Goal: Complete application form: Complete application form

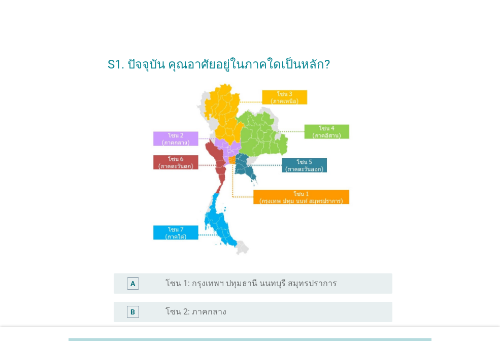
click at [207, 281] on label "โซน 1: กรุงเทพฯ ปทุมธานี นนทบุรี สมุทรปราการ" at bounding box center [252, 284] width 172 height 10
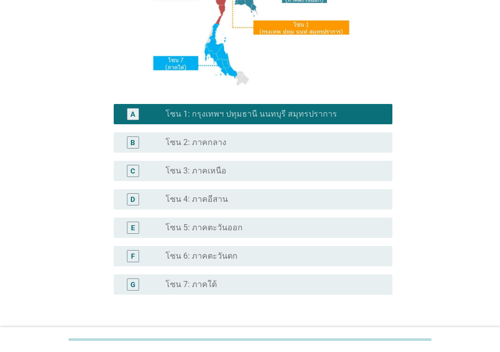
scroll to position [243, 0]
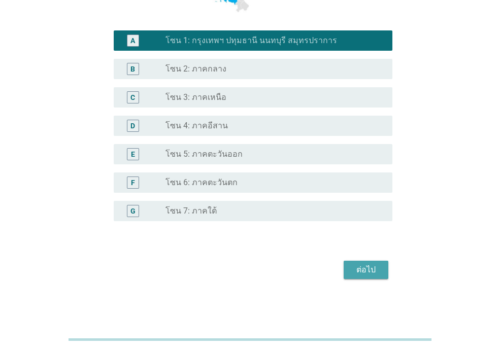
click at [361, 276] on div "ต่อไป" at bounding box center [366, 270] width 28 height 12
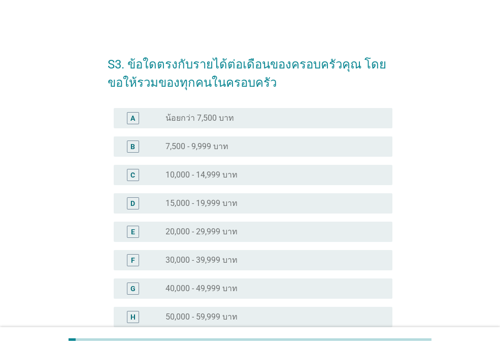
click at [323, 310] on div "H radio_button_unchecked 50,000 - 59,999 บาท" at bounding box center [253, 317] width 279 height 20
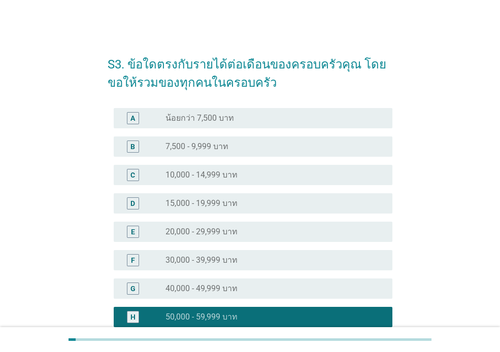
scroll to position [203, 0]
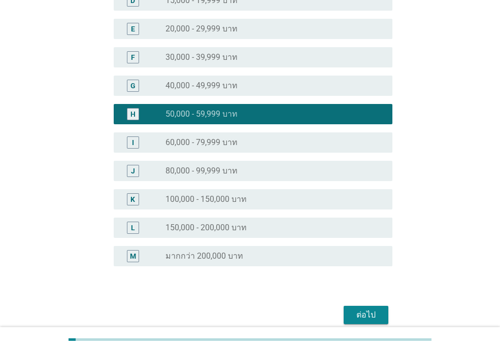
click at [365, 308] on button "ต่อไป" at bounding box center [366, 315] width 45 height 18
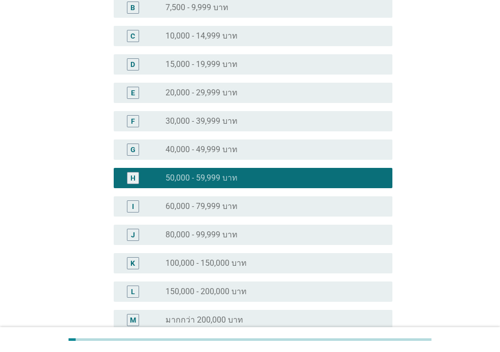
scroll to position [0, 0]
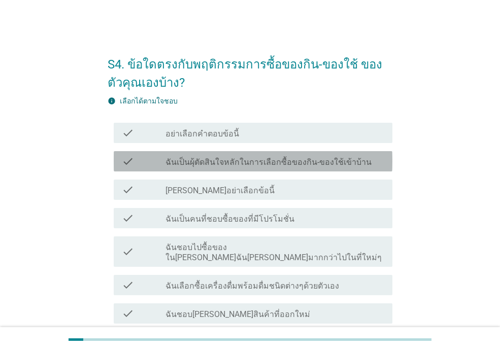
click at [303, 164] on label "ฉันเป็นผุ้ตัดสินใจหลักในการเลือกซื้อของกิน-ของใช้เข้าบ้าน" at bounding box center [269, 162] width 206 height 10
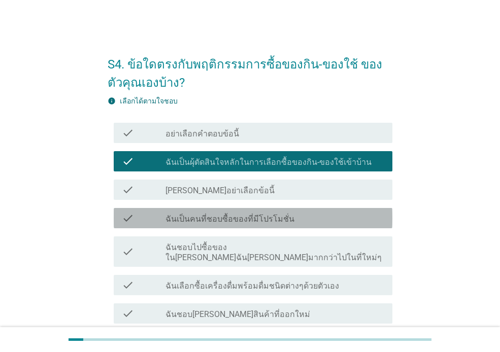
click at [284, 221] on label "ฉันเป็นคนที่ชอบซื้อของที่มีโปรโมชั่น" at bounding box center [230, 219] width 129 height 10
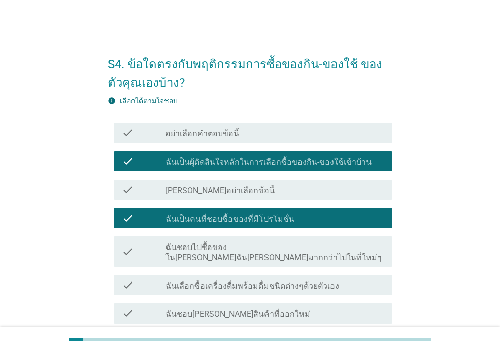
click at [276, 247] on label "ฉันชอบไปซื้อของใน[PERSON_NAME]ฉัน[PERSON_NAME]มากกว่าไปในที่ใหม่ๆ" at bounding box center [275, 253] width 219 height 20
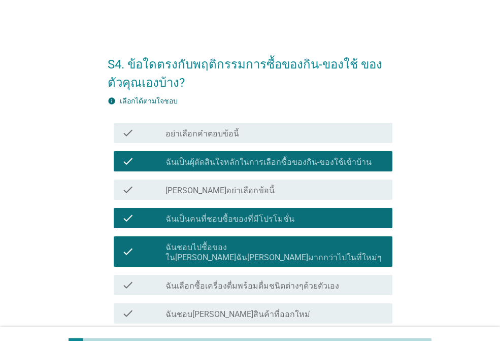
click at [275, 279] on div "check_box_outline_blank ฉันเลือกซื้อเครื่องดื่มพร้อมดื่มชนิดต่างๆด้วยตัวเอง" at bounding box center [275, 285] width 219 height 12
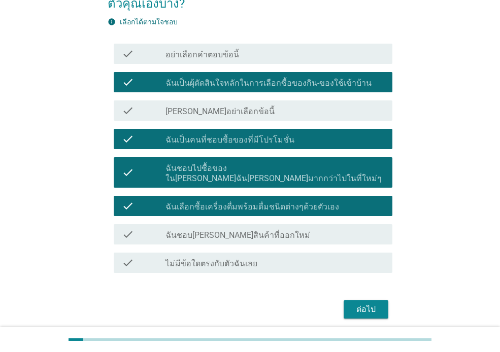
scroll to position [102, 0]
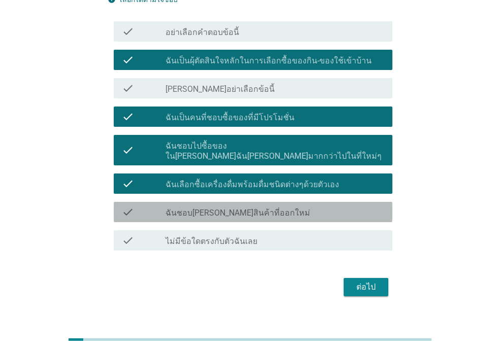
click at [316, 206] on div "check_box_outline_blank ฉันชอบ[PERSON_NAME]สินค้าที่ออกใหม่" at bounding box center [275, 212] width 219 height 12
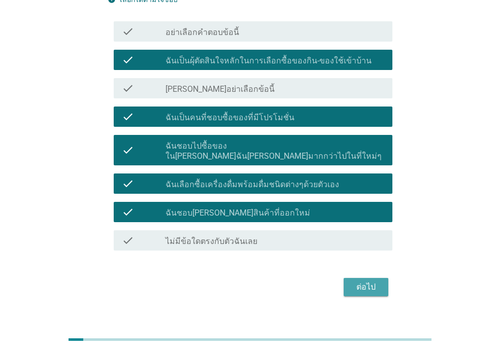
click at [349, 278] on button "ต่อไป" at bounding box center [366, 287] width 45 height 18
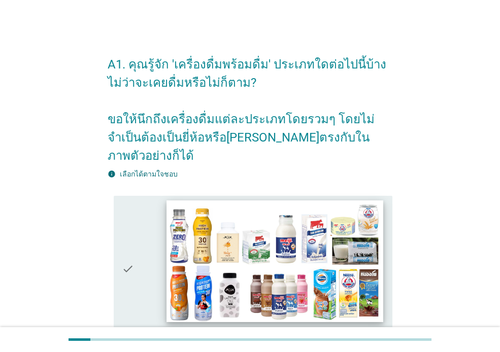
click at [272, 215] on img at bounding box center [275, 262] width 216 height 122
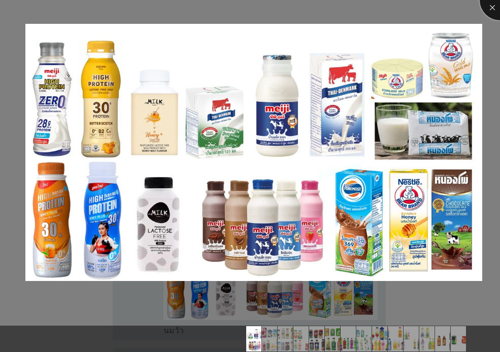
click at [491, 12] on div at bounding box center [500, 0] width 41 height 41
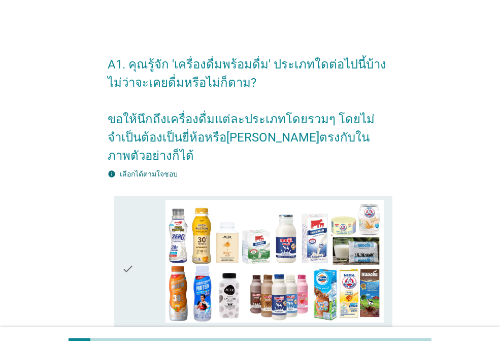
click at [136, 232] on div "check" at bounding box center [144, 269] width 44 height 139
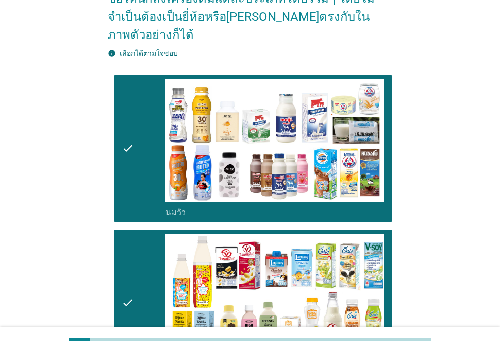
scroll to position [203, 0]
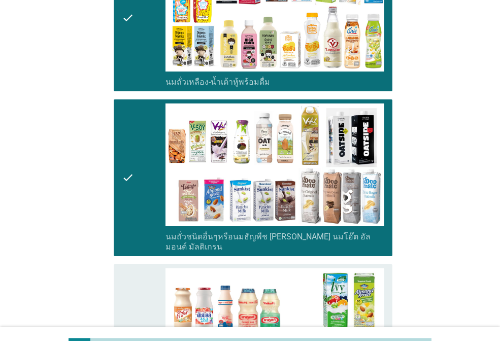
click at [139, 269] on div "check" at bounding box center [144, 338] width 44 height 139
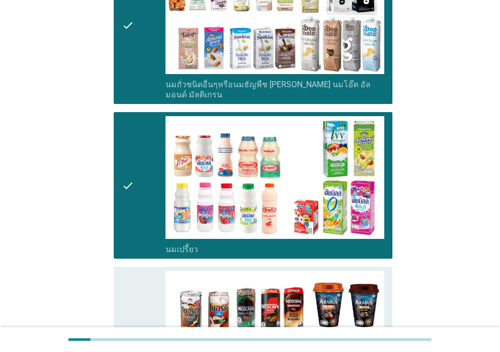
scroll to position [711, 0]
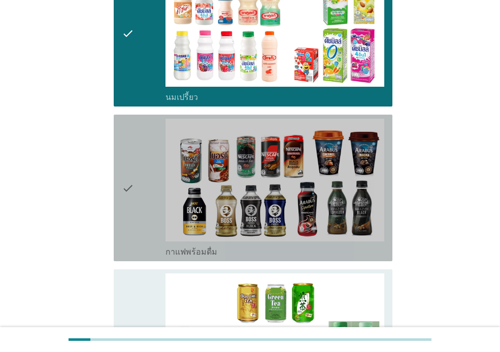
click at [146, 186] on div "check" at bounding box center [144, 188] width 44 height 139
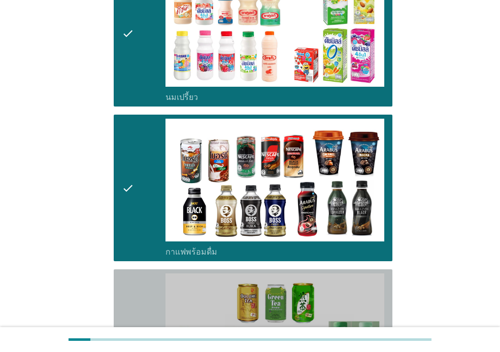
click at [123, 274] on icon "check" at bounding box center [128, 343] width 12 height 139
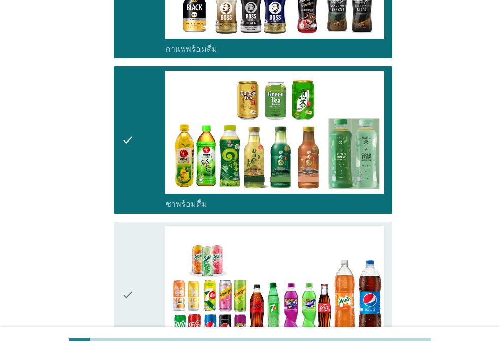
click at [135, 226] on div "check" at bounding box center [144, 295] width 44 height 139
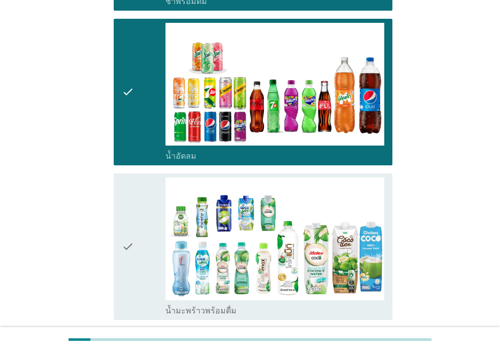
click at [133, 199] on icon "check" at bounding box center [128, 247] width 12 height 139
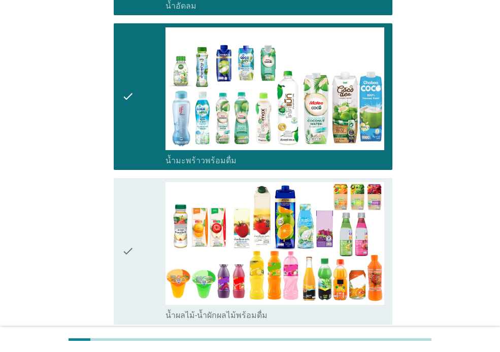
scroll to position [1270, 0]
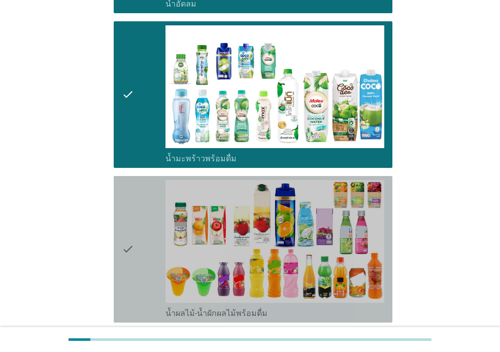
click at [137, 236] on div "check" at bounding box center [144, 249] width 44 height 139
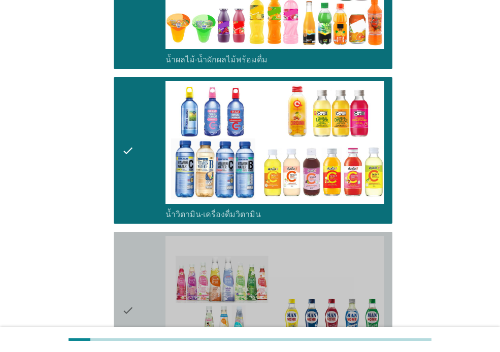
click at [127, 236] on icon "check" at bounding box center [128, 310] width 12 height 149
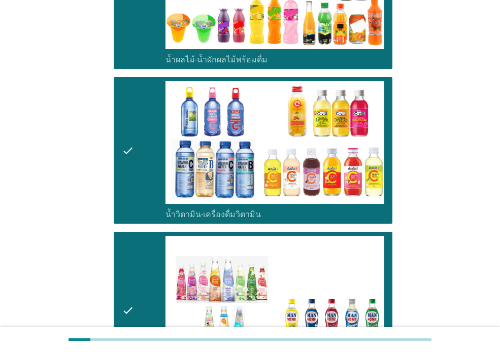
scroll to position [1777, 0]
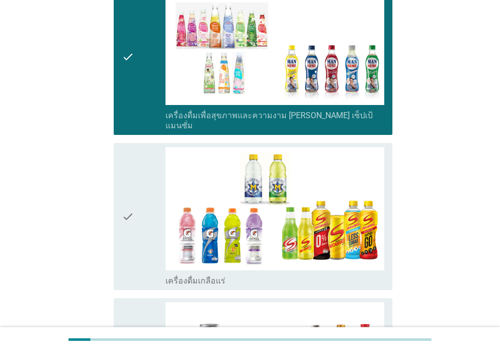
click at [135, 210] on div "check" at bounding box center [144, 216] width 44 height 139
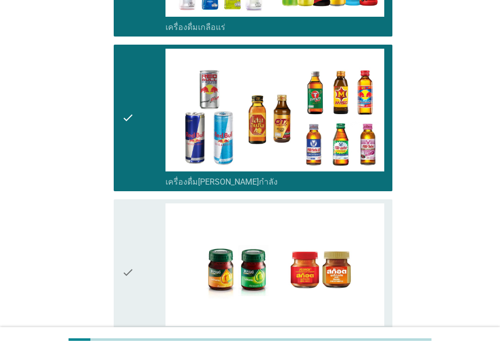
click at [140, 204] on div "check" at bounding box center [144, 273] width 44 height 139
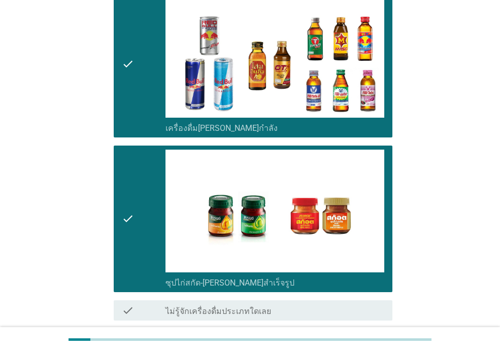
scroll to position [2133, 0]
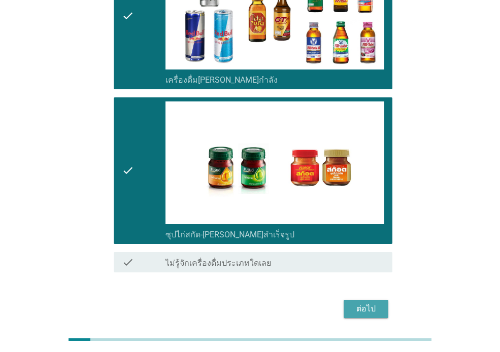
click at [357, 303] on div "ต่อไป" at bounding box center [366, 309] width 28 height 12
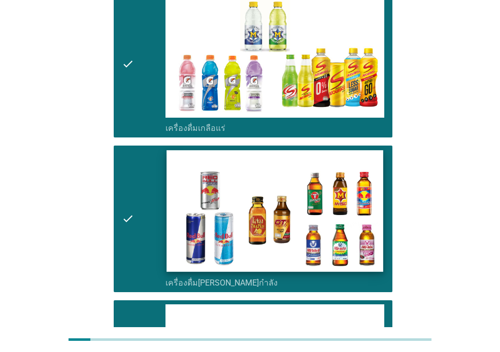
scroll to position [0, 0]
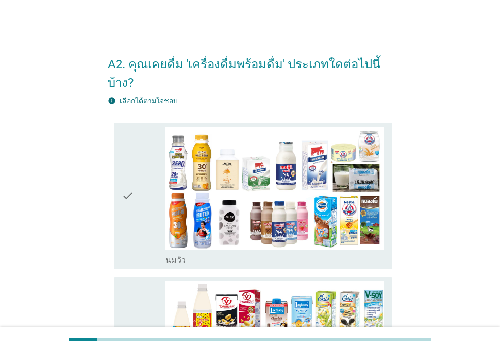
click at [132, 151] on icon "check" at bounding box center [128, 196] width 12 height 139
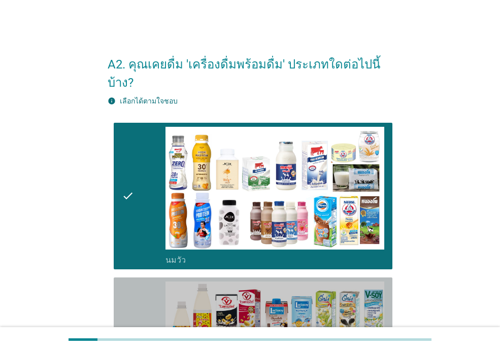
click at [132, 282] on icon "check" at bounding box center [128, 351] width 12 height 139
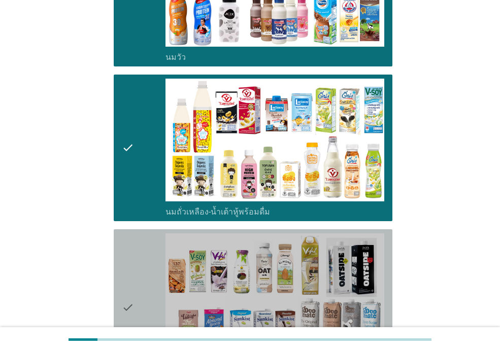
click at [137, 261] on div "check" at bounding box center [144, 308] width 44 height 149
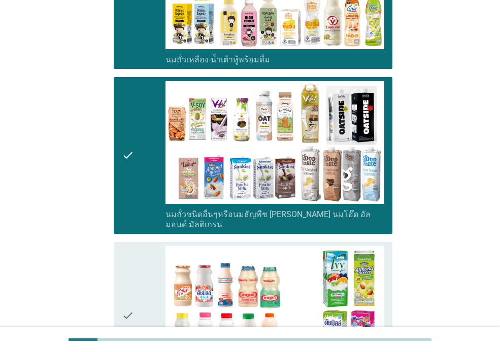
click at [136, 247] on div "check" at bounding box center [144, 315] width 44 height 139
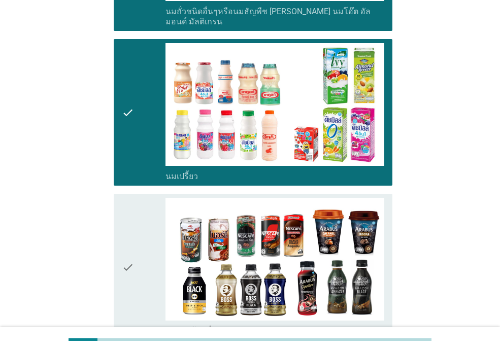
click at [138, 241] on div "check" at bounding box center [144, 267] width 44 height 139
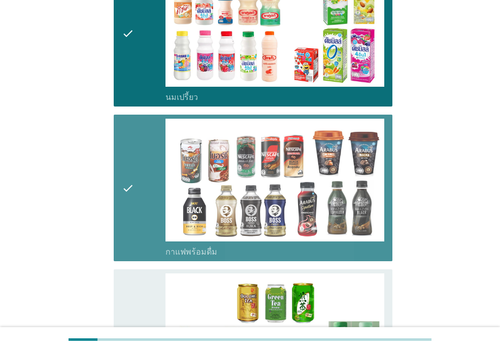
scroll to position [762, 0]
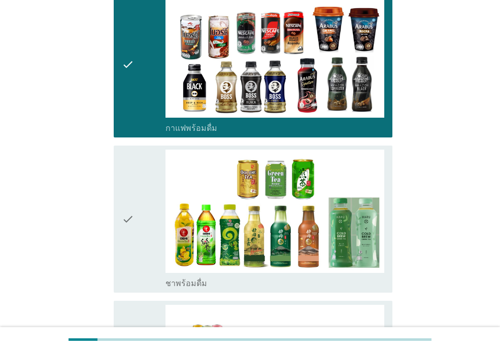
click at [143, 222] on div "check" at bounding box center [144, 219] width 44 height 139
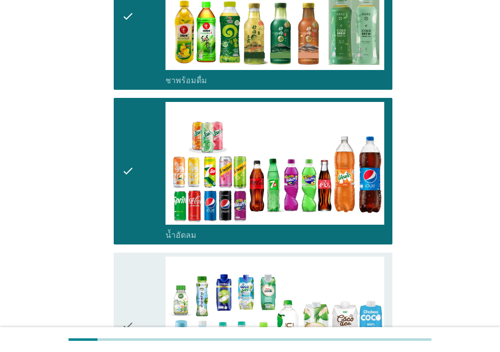
click at [144, 261] on div "check" at bounding box center [144, 326] width 44 height 139
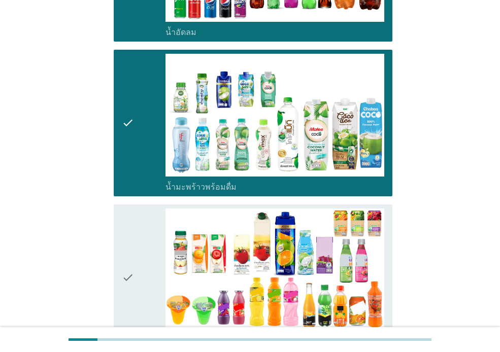
click at [144, 239] on div "check" at bounding box center [144, 278] width 44 height 139
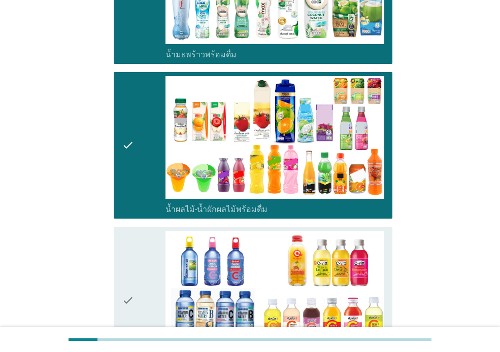
scroll to position [1422, 0]
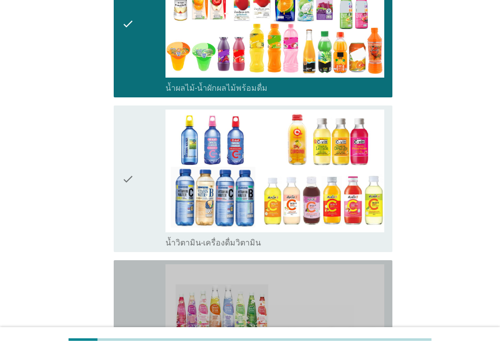
click at [144, 261] on div "check check_box_outline_blank เครื่องดื่มเพื่อสุขภาพและความงาม [PERSON_NAME] เซ…" at bounding box center [253, 339] width 279 height 157
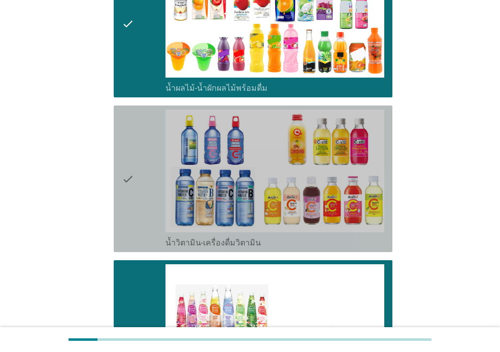
click at [152, 167] on div "check" at bounding box center [144, 179] width 44 height 139
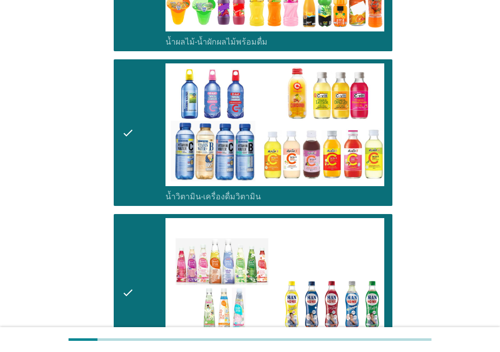
scroll to position [1676, 0]
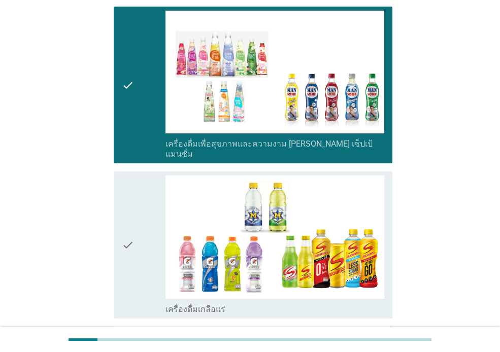
click at [147, 185] on div "check" at bounding box center [144, 245] width 44 height 139
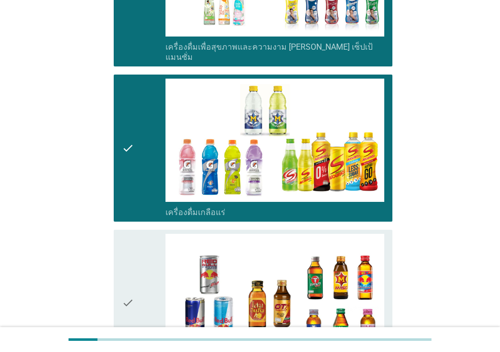
scroll to position [1879, 0]
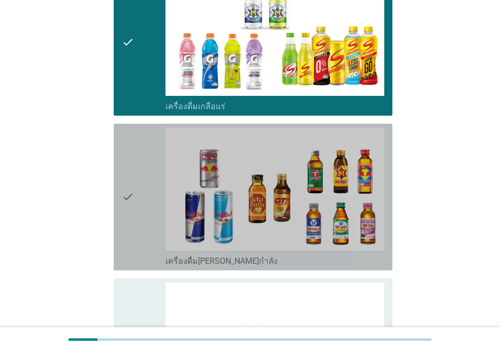
click at [148, 177] on div "check" at bounding box center [144, 197] width 44 height 139
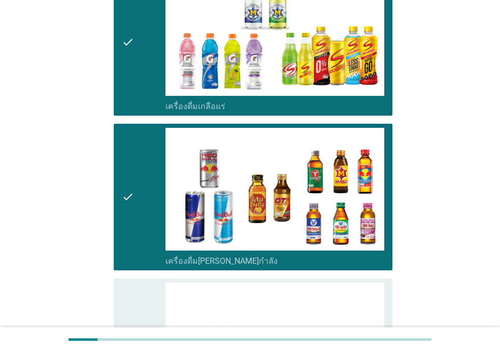
click at [147, 283] on div "check" at bounding box center [144, 352] width 44 height 139
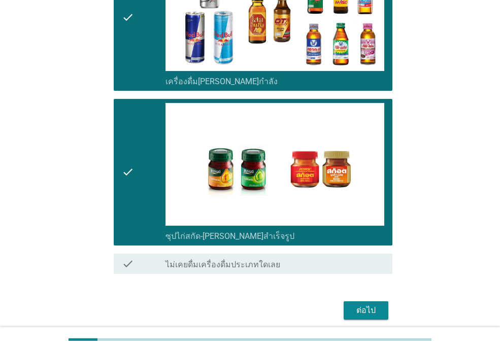
scroll to position [2060, 0]
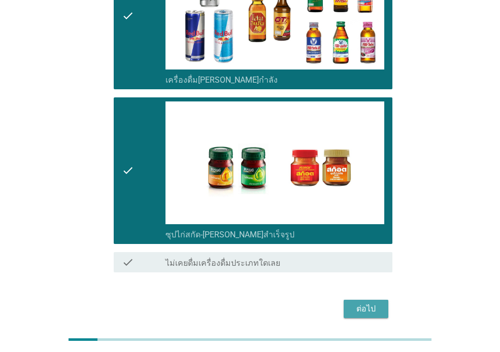
click at [355, 303] on div "ต่อไป" at bounding box center [366, 309] width 28 height 12
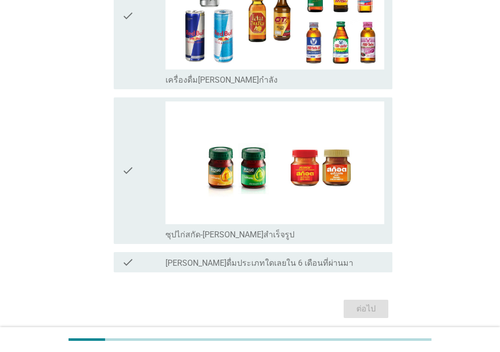
scroll to position [0, 0]
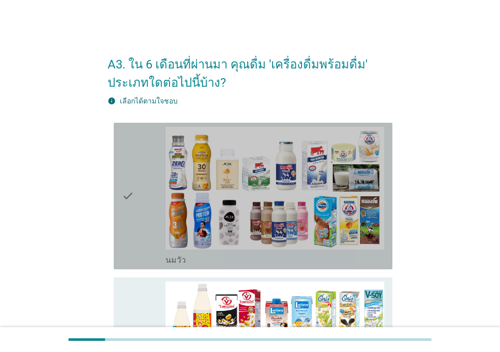
click at [126, 175] on icon "check" at bounding box center [128, 196] width 12 height 139
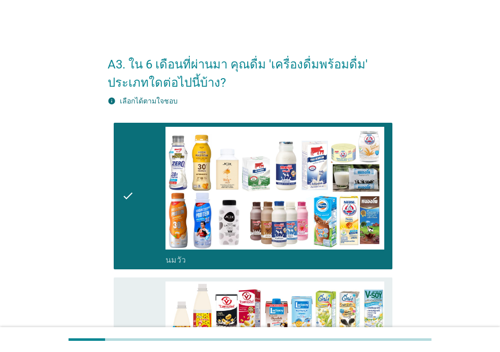
click at [133, 278] on div "check check_box_outline_blank นมถั่วเหลือง-น้ำเต้าหู้พร้อมดื่ม" at bounding box center [253, 351] width 279 height 147
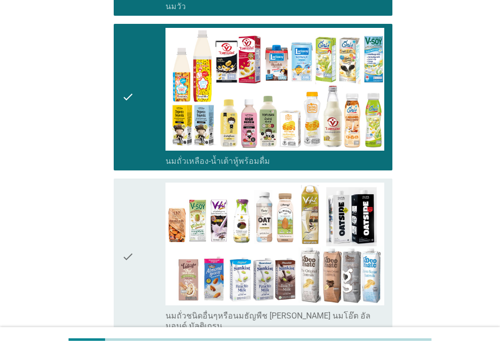
click at [136, 206] on div "check" at bounding box center [144, 257] width 44 height 149
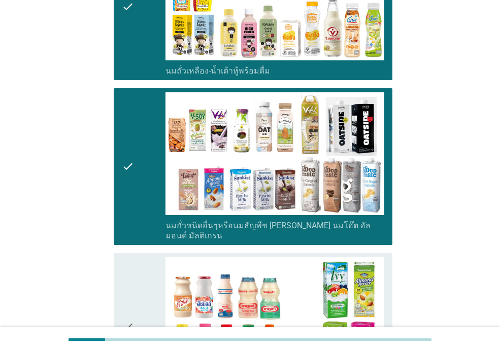
scroll to position [457, 0]
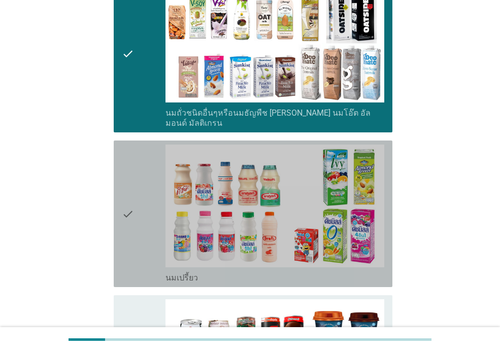
click at [133, 195] on icon "check" at bounding box center [128, 214] width 12 height 139
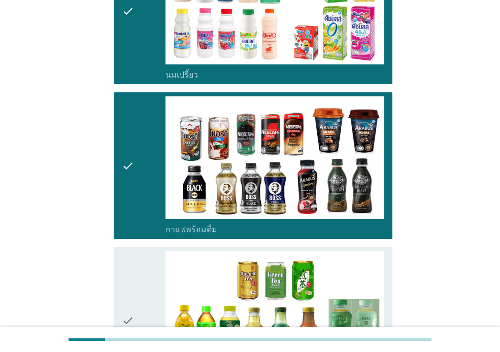
click at [128, 251] on icon "check" at bounding box center [128, 320] width 12 height 139
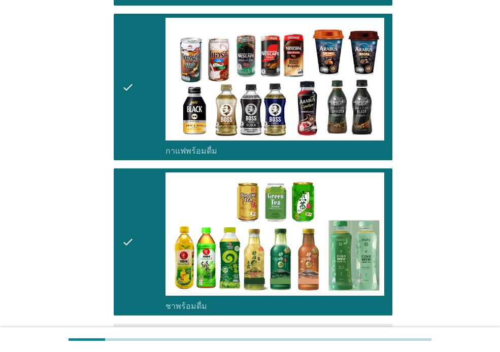
scroll to position [813, 0]
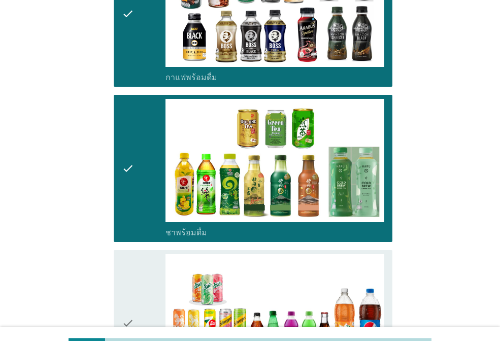
click at [131, 254] on icon "check" at bounding box center [128, 323] width 12 height 139
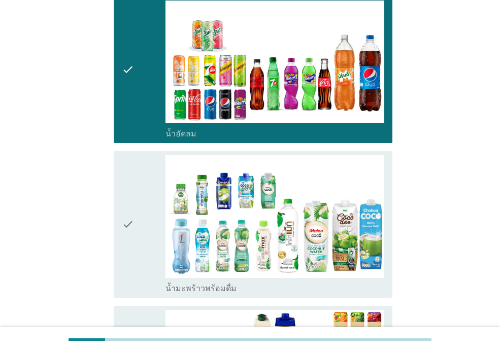
click at [135, 235] on div "check" at bounding box center [144, 224] width 44 height 139
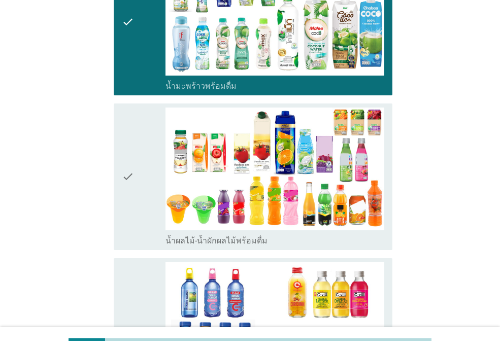
scroll to position [1270, 0]
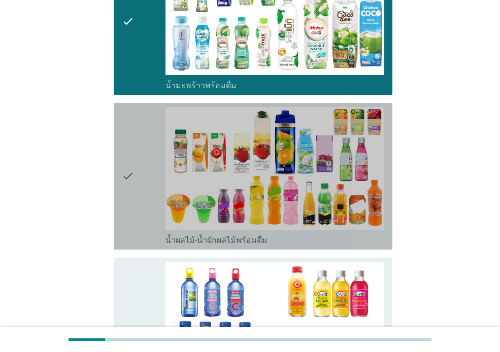
click at [140, 198] on div "check" at bounding box center [144, 176] width 44 height 139
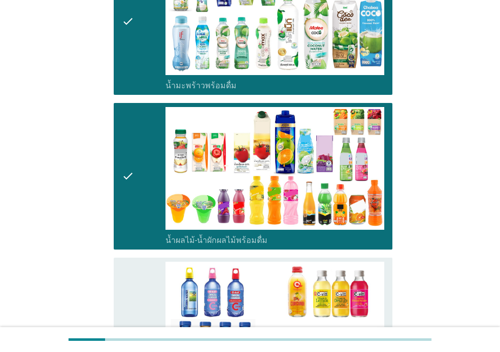
click at [132, 273] on icon "check" at bounding box center [128, 331] width 12 height 139
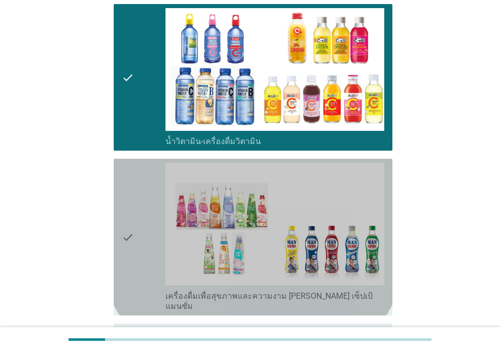
click at [134, 232] on icon "check" at bounding box center [128, 237] width 12 height 149
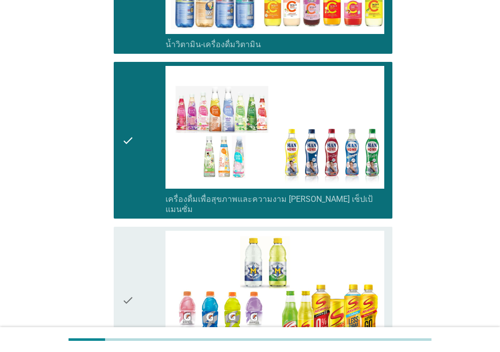
scroll to position [1727, 0]
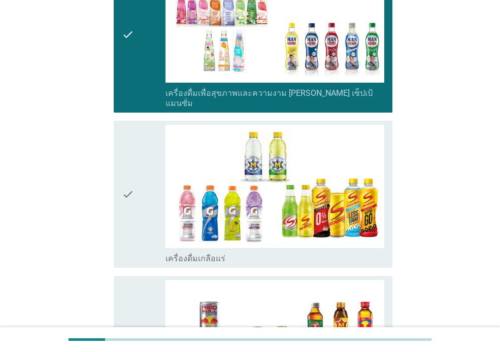
click at [140, 199] on div "check" at bounding box center [144, 194] width 44 height 139
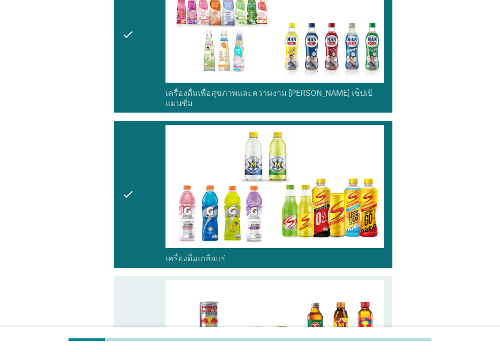
click at [137, 280] on div "check" at bounding box center [144, 349] width 44 height 139
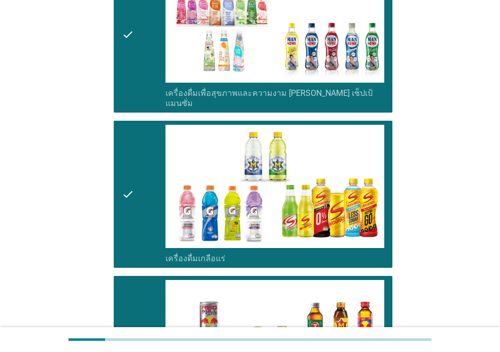
scroll to position [1930, 0]
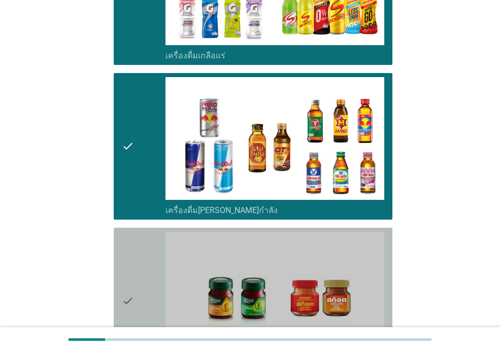
click at [143, 258] on div "check" at bounding box center [144, 301] width 44 height 139
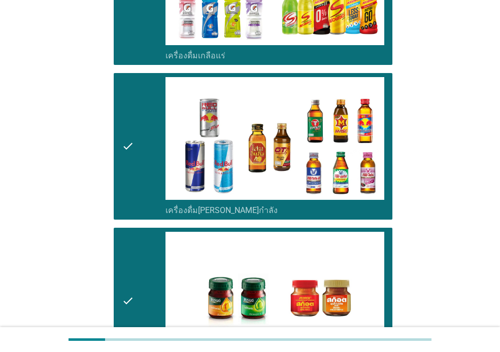
scroll to position [2079, 0]
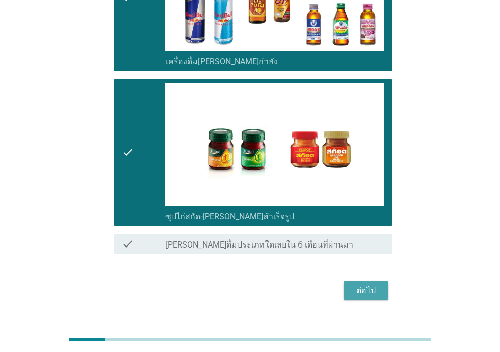
click at [375, 285] on div "ต่อไป" at bounding box center [366, 291] width 28 height 12
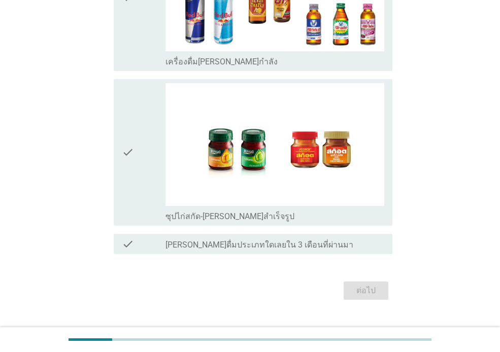
scroll to position [0, 0]
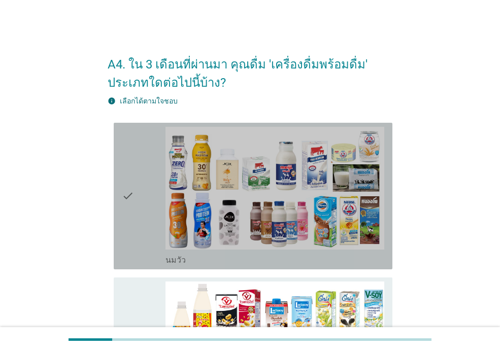
click at [150, 187] on div "check" at bounding box center [144, 196] width 44 height 139
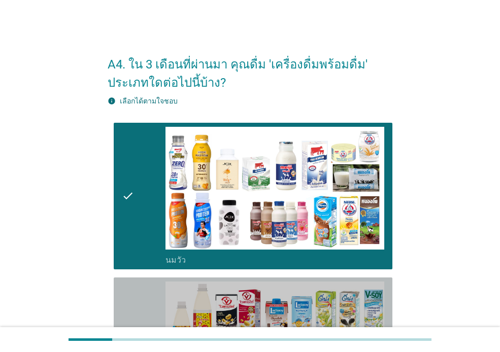
click at [150, 294] on div "check" at bounding box center [144, 351] width 44 height 139
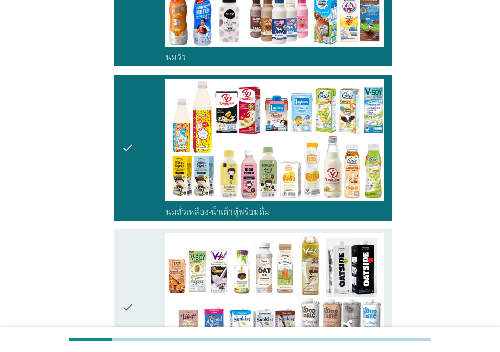
click at [125, 251] on icon "check" at bounding box center [128, 308] width 12 height 149
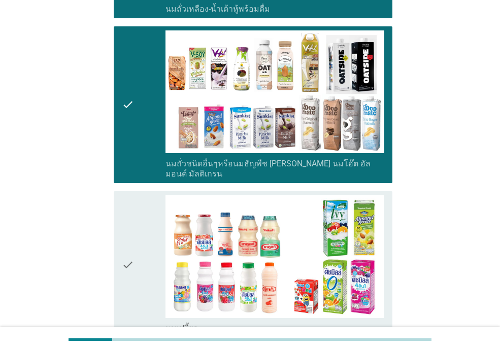
click at [127, 242] on icon "check" at bounding box center [128, 265] width 12 height 139
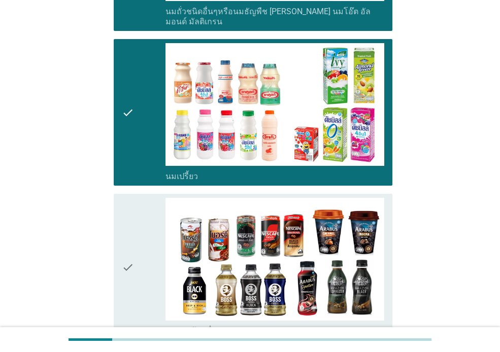
click at [132, 261] on icon "check" at bounding box center [128, 267] width 12 height 139
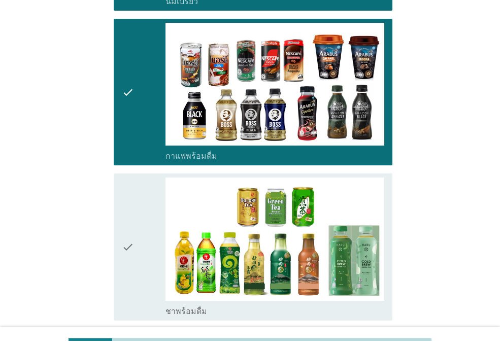
scroll to position [813, 0]
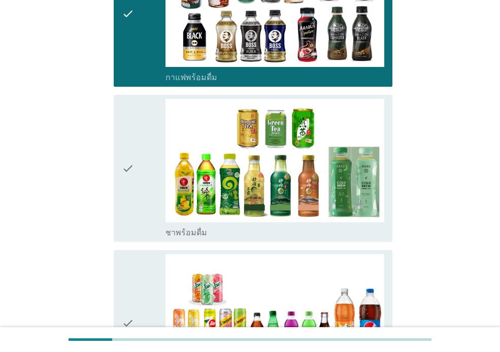
click at [132, 210] on icon "check" at bounding box center [128, 168] width 12 height 139
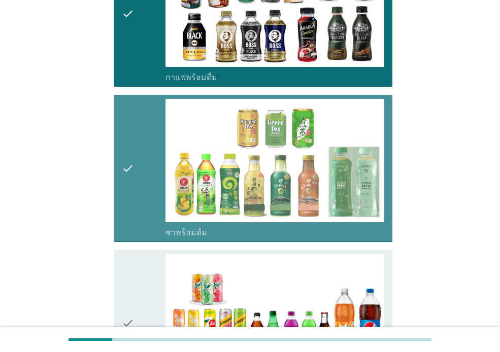
click at [128, 286] on icon "check" at bounding box center [128, 323] width 12 height 139
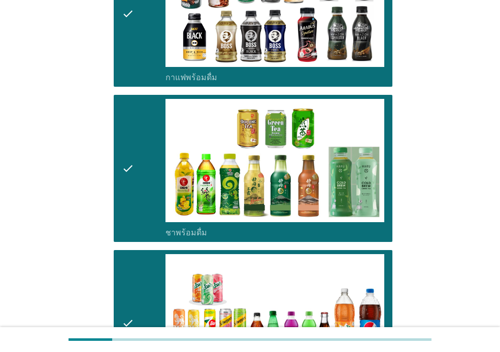
scroll to position [1117, 0]
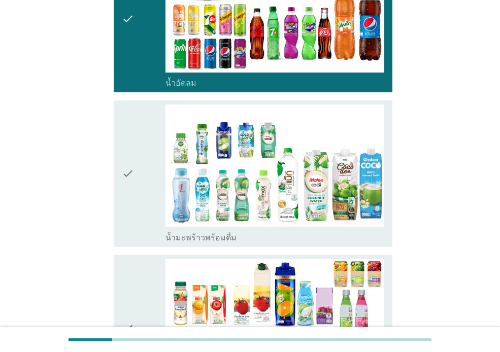
click at [128, 214] on icon "check" at bounding box center [128, 174] width 12 height 139
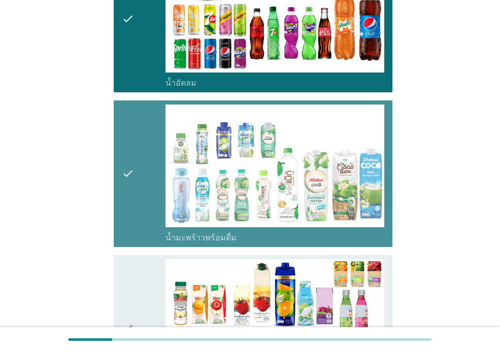
click at [115, 279] on div "check check_box_outline_blank น้ำผลไม้-น้ำผักผลไม้พร้อมดื่ม" at bounding box center [253, 328] width 279 height 147
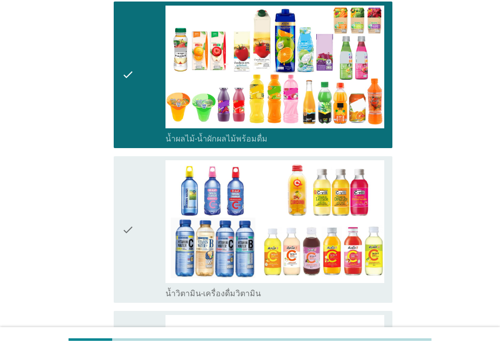
click at [135, 237] on div "check" at bounding box center [144, 229] width 44 height 139
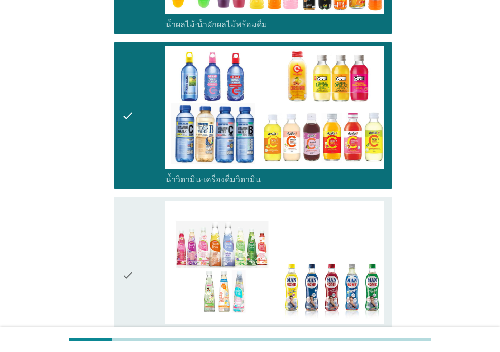
scroll to position [1625, 0]
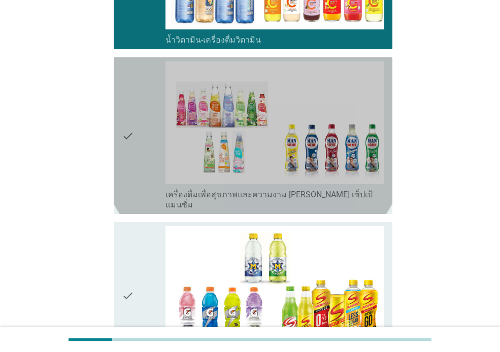
click at [135, 176] on div "check" at bounding box center [144, 135] width 44 height 149
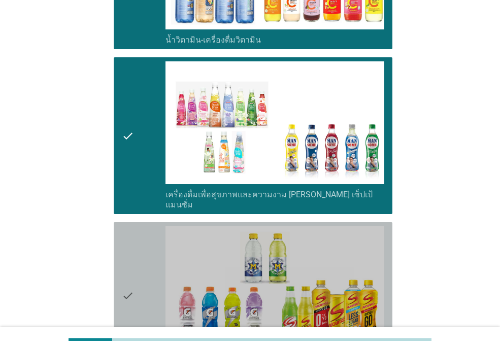
click at [132, 254] on icon "check" at bounding box center [128, 295] width 12 height 139
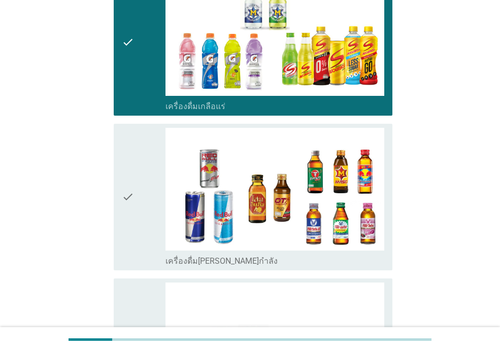
click at [131, 195] on icon "check" at bounding box center [128, 197] width 12 height 139
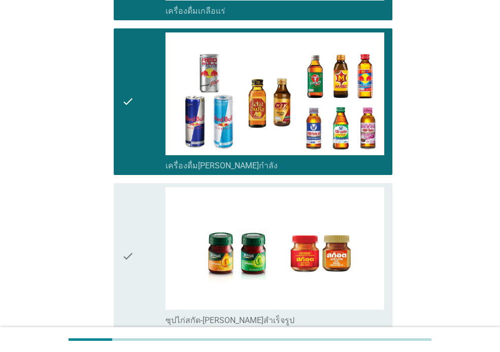
scroll to position [2079, 0]
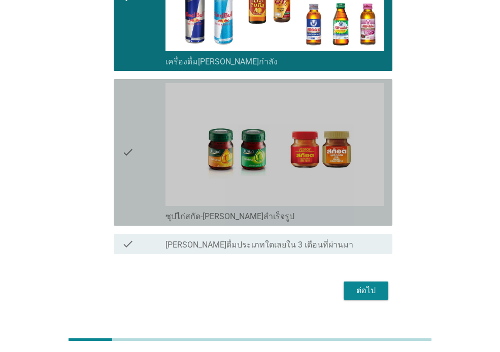
click at [127, 151] on icon "check" at bounding box center [128, 152] width 12 height 139
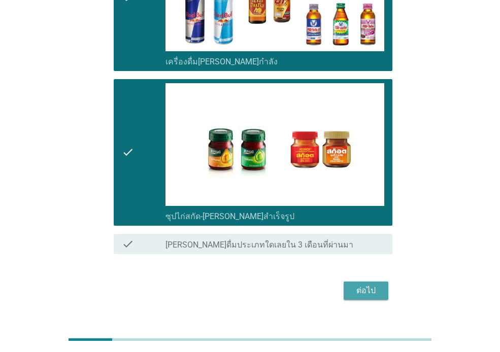
click at [352, 285] on div "ต่อไป" at bounding box center [366, 291] width 28 height 12
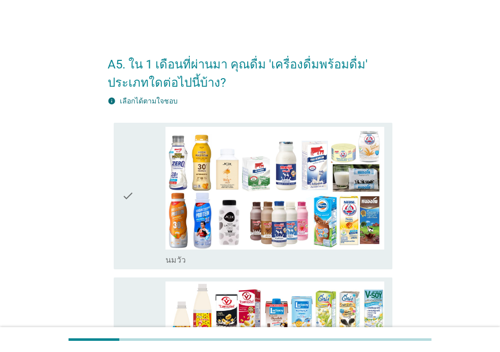
click at [131, 203] on icon "check" at bounding box center [128, 196] width 12 height 139
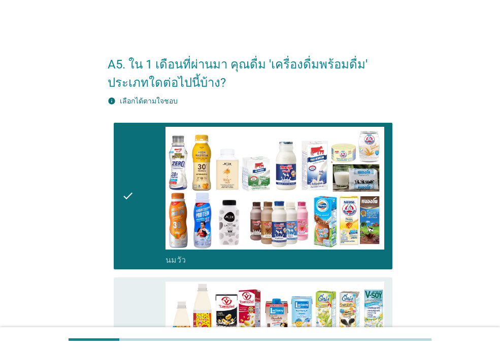
click at [133, 315] on icon "check" at bounding box center [128, 351] width 12 height 139
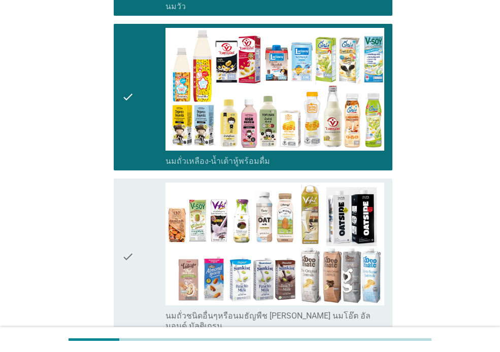
click at [133, 253] on icon "check" at bounding box center [128, 257] width 12 height 149
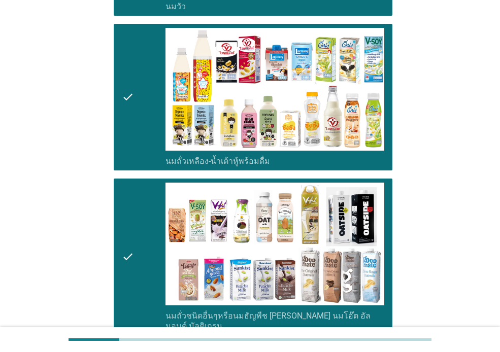
scroll to position [508, 0]
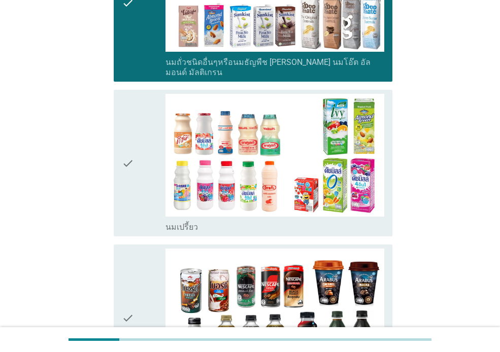
click at [124, 204] on icon "check" at bounding box center [128, 163] width 12 height 139
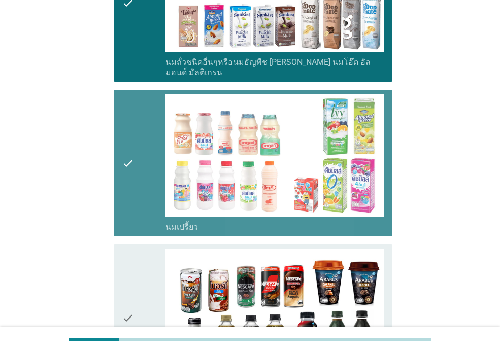
click at [124, 249] on icon "check" at bounding box center [128, 318] width 12 height 139
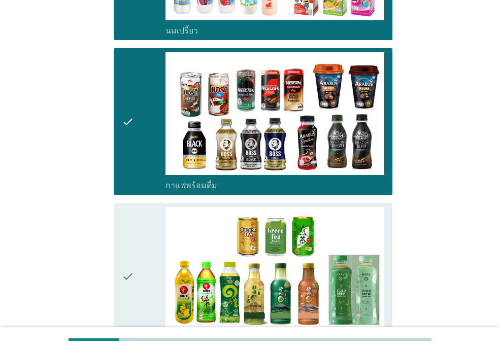
scroll to position [762, 0]
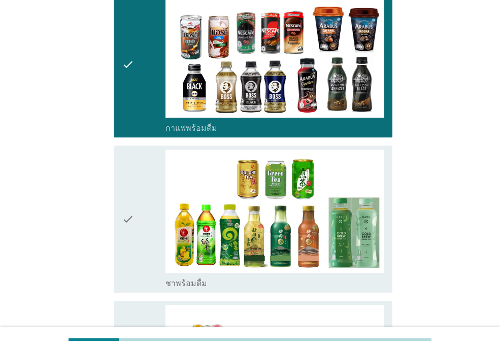
click at [129, 220] on icon "check" at bounding box center [128, 219] width 12 height 139
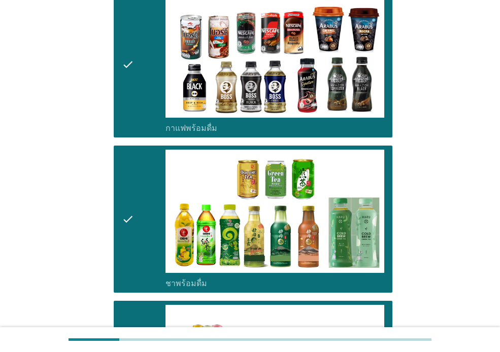
scroll to position [1066, 0]
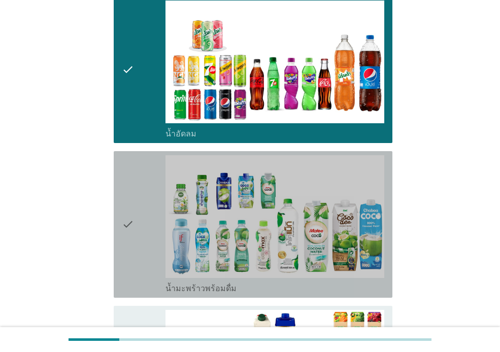
click at [124, 211] on icon "check" at bounding box center [128, 224] width 12 height 139
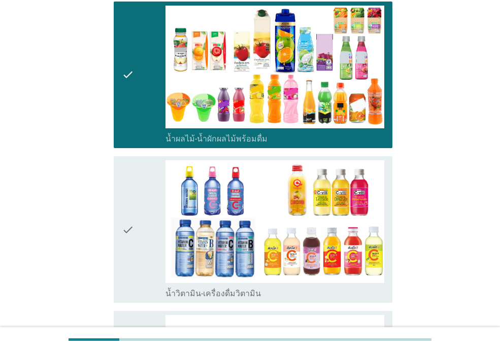
click at [145, 232] on div "check" at bounding box center [144, 229] width 44 height 139
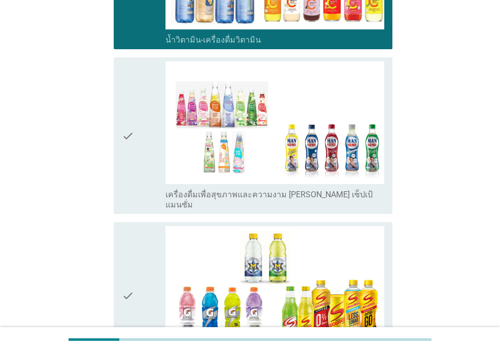
click at [134, 222] on div "check check_box_outline_blank เครื่องดื่มเกลือแร่" at bounding box center [253, 295] width 279 height 147
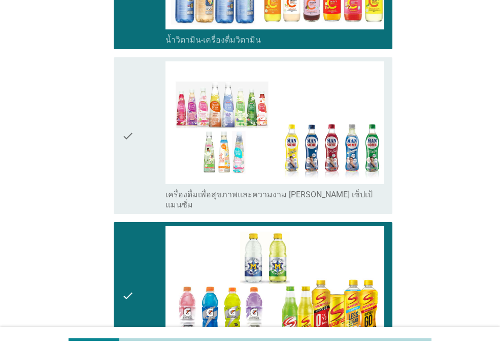
click at [134, 169] on icon "check" at bounding box center [128, 135] width 12 height 149
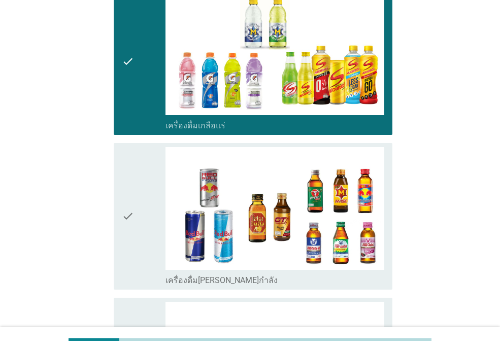
scroll to position [1930, 0]
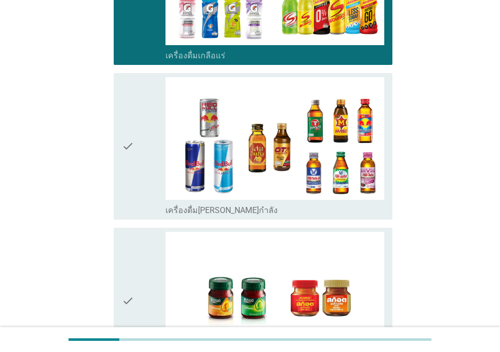
click at [133, 177] on icon "check" at bounding box center [128, 146] width 12 height 139
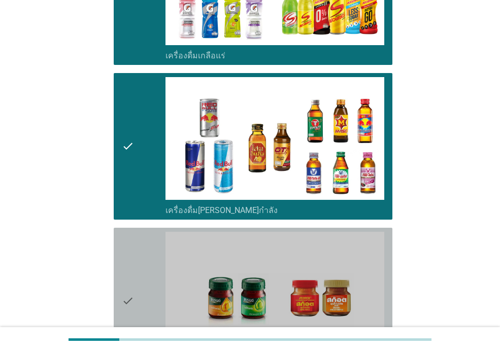
click at [129, 242] on icon "check" at bounding box center [128, 301] width 12 height 139
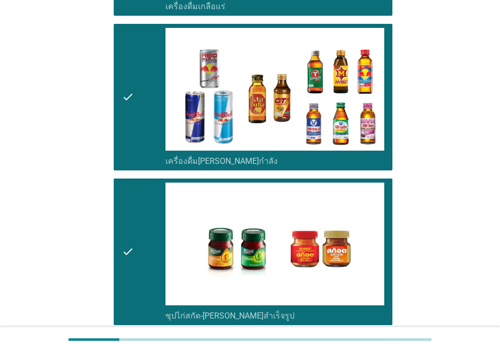
scroll to position [2079, 0]
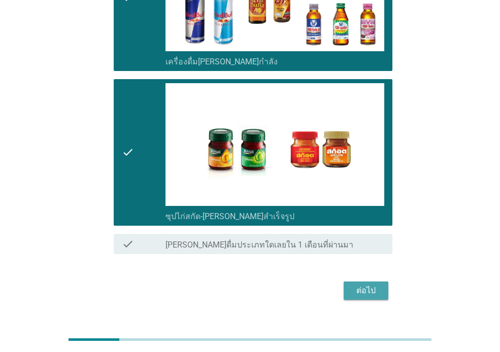
click at [360, 285] on div "ต่อไป" at bounding box center [366, 291] width 28 height 12
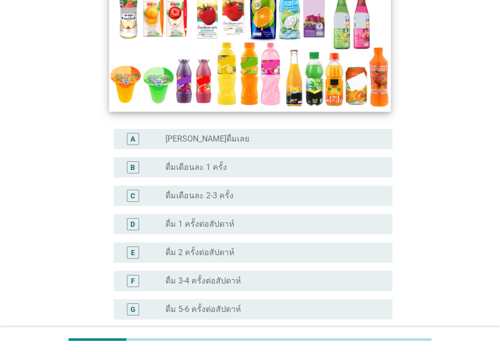
scroll to position [203, 0]
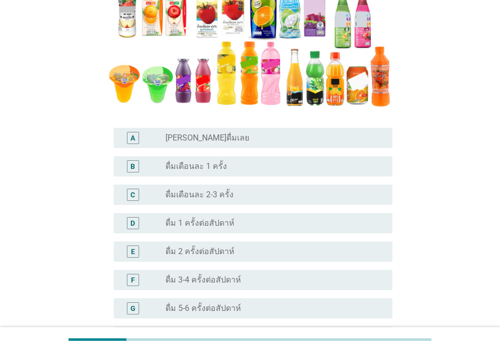
click at [189, 228] on label "ดื่ม 1 ครั้งต่อสัปดาห์" at bounding box center [200, 223] width 69 height 10
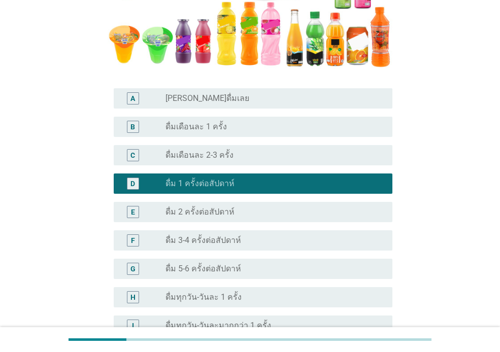
scroll to position [355, 0]
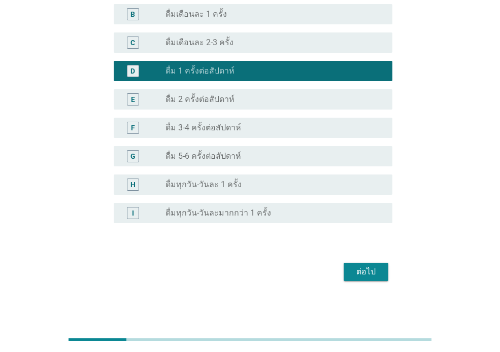
click at [368, 271] on div "ต่อไป" at bounding box center [366, 272] width 28 height 12
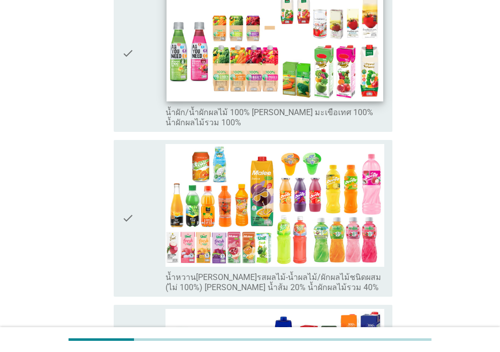
scroll to position [203, 0]
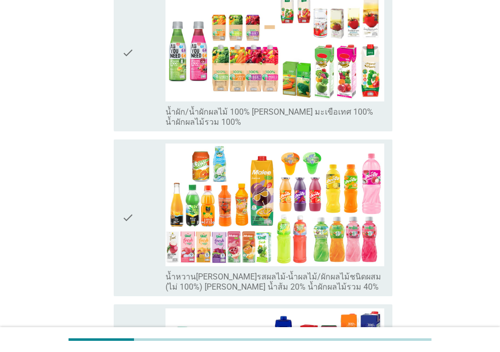
click at [140, 96] on div "check" at bounding box center [144, 53] width 44 height 149
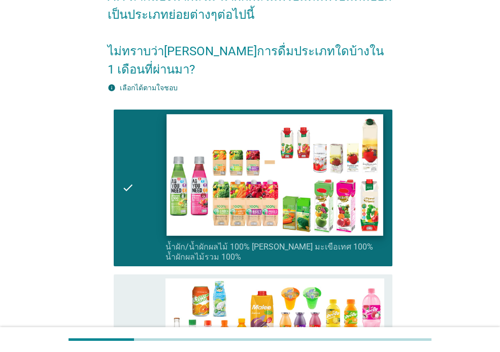
scroll to position [152, 0]
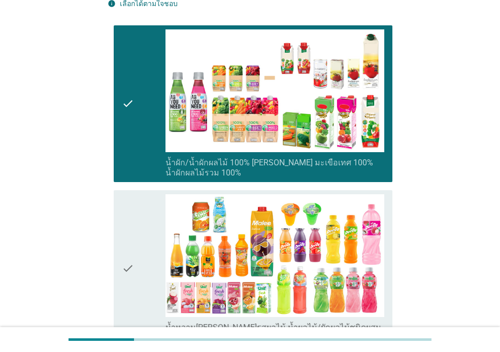
click at [107, 204] on div "A7. หากแบ่งน้ำผลไม้-น้ำผักผลไม้พร้อมดื่มพร้อมดื่มออกเป็นประเภทย่อยต่างๆต่อไปนี้…" at bounding box center [250, 338] width 301 height 907
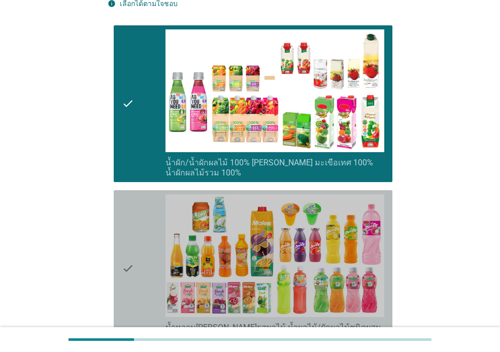
click at [123, 203] on icon "check" at bounding box center [128, 269] width 12 height 149
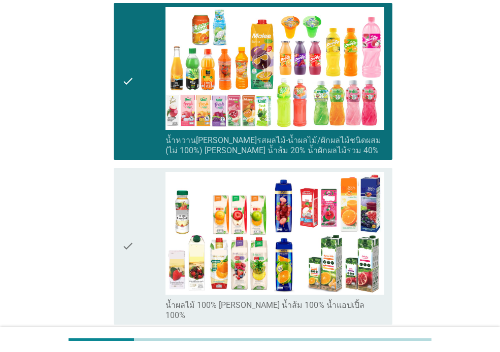
scroll to position [0, 0]
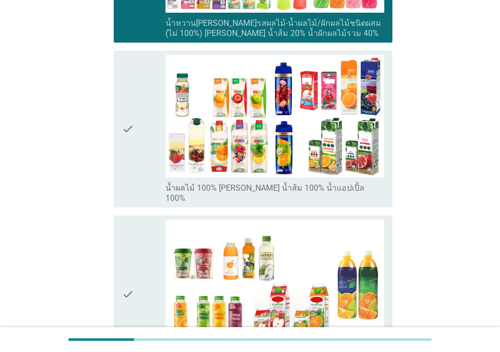
click at [134, 151] on icon "check" at bounding box center [128, 129] width 12 height 149
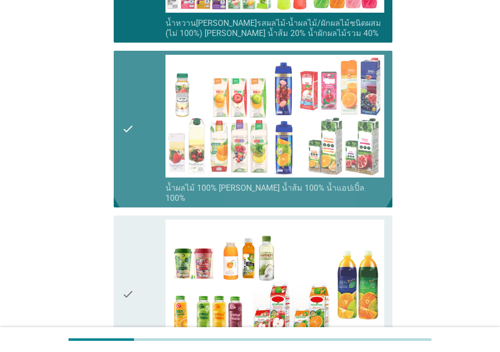
click at [134, 220] on icon "check" at bounding box center [128, 294] width 12 height 149
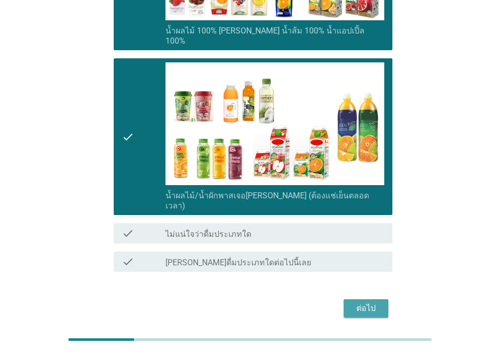
click at [369, 303] on div "ต่อไป" at bounding box center [366, 309] width 28 height 12
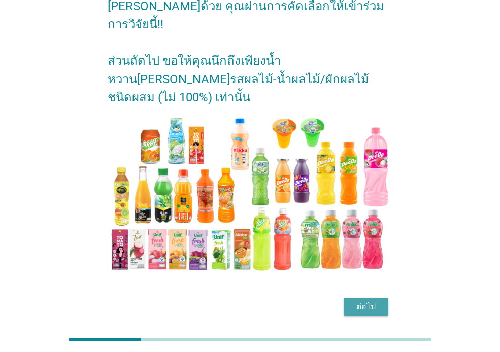
click at [365, 301] on div "ต่อไป" at bounding box center [366, 307] width 28 height 12
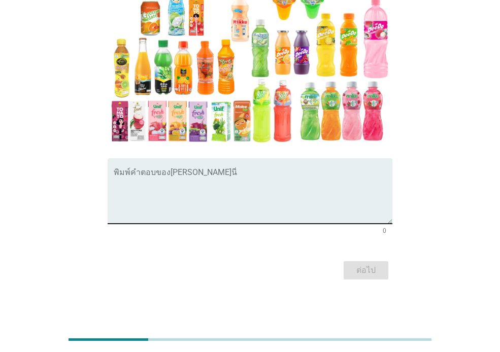
click at [187, 177] on textarea "พิมพ์คำตอบของคุณ ที่นี่" at bounding box center [253, 197] width 279 height 53
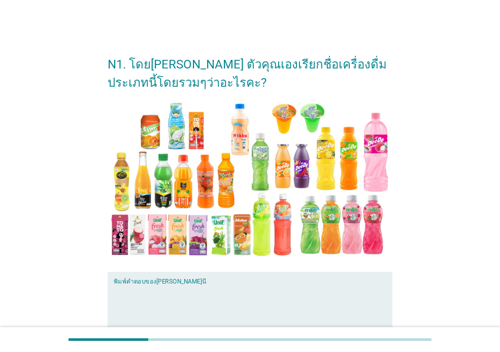
click at [163, 286] on textarea "พิมพ์คำตอบของคุณ ที่นี่" at bounding box center [253, 310] width 279 height 53
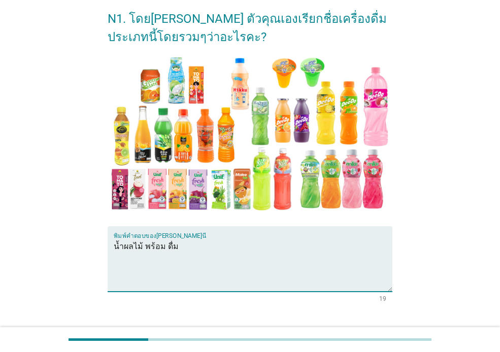
scroll to position [114, 0]
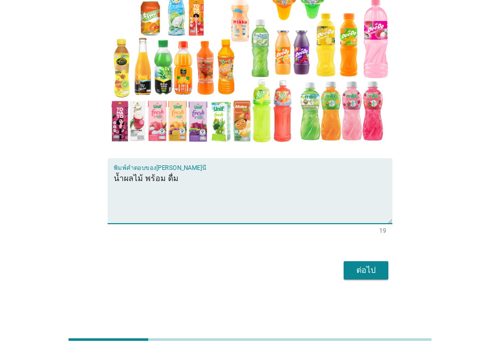
type textarea "น้ำผลไม้ พร้อม ดื่ม"
click at [367, 275] on div "ต่อไป" at bounding box center [366, 271] width 28 height 12
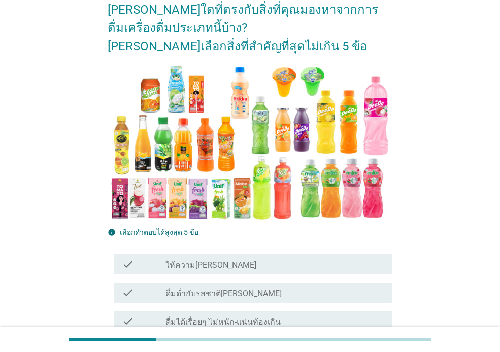
scroll to position [254, 0]
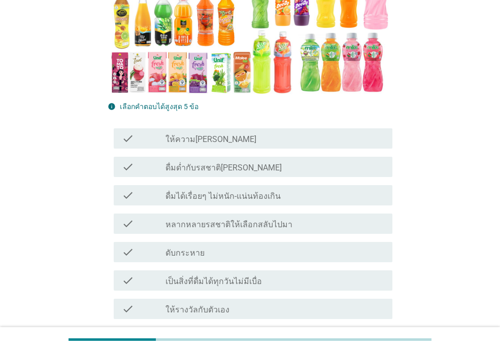
click at [177, 166] on label "ดื่มด่ำกับรสชาติ[PERSON_NAME]" at bounding box center [224, 168] width 116 height 10
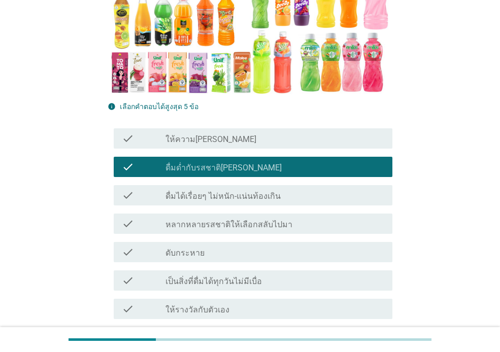
click at [200, 254] on label "ดับกระหาย" at bounding box center [185, 253] width 39 height 10
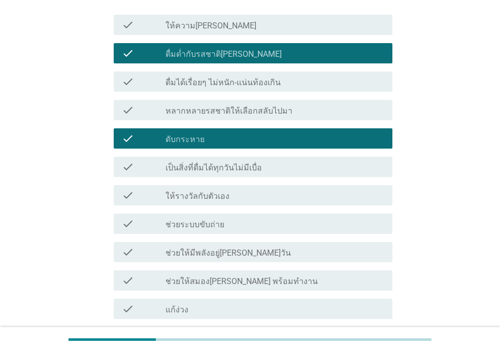
scroll to position [508, 0]
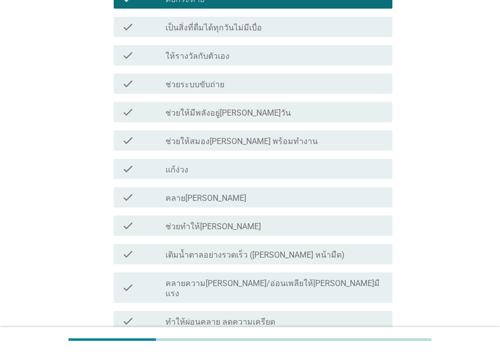
click at [201, 222] on label "ช่วยทำให้[PERSON_NAME]" at bounding box center [213, 227] width 95 height 10
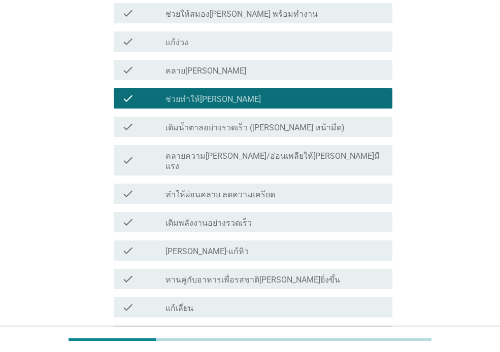
scroll to position [660, 0]
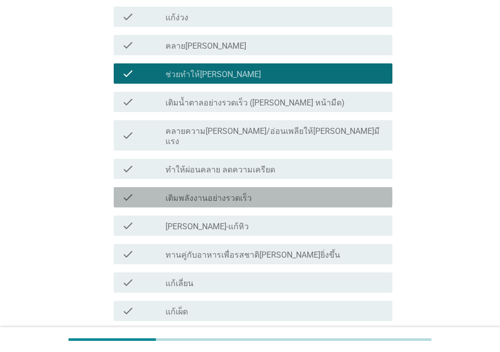
click at [209, 193] on label "เติมพลังงานอย่างรวดเร็ว" at bounding box center [209, 198] width 86 height 10
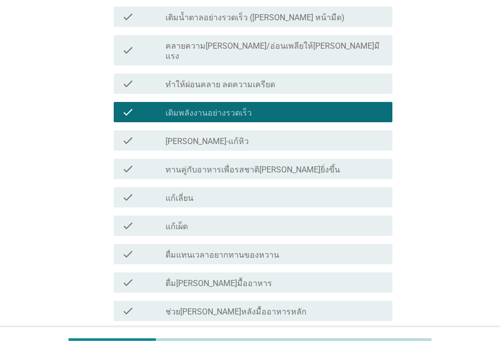
scroll to position [813, 0]
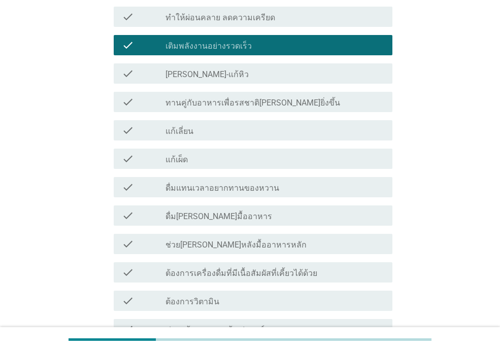
click at [190, 297] on label "ต้องการวิตามิน" at bounding box center [193, 302] width 54 height 10
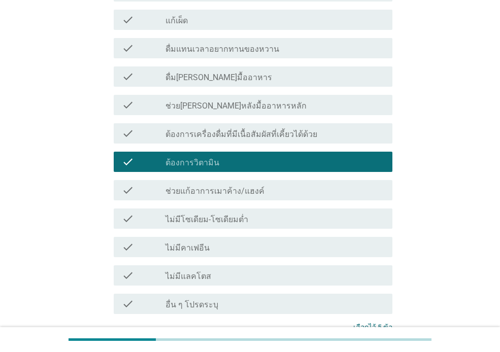
scroll to position [1037, 0]
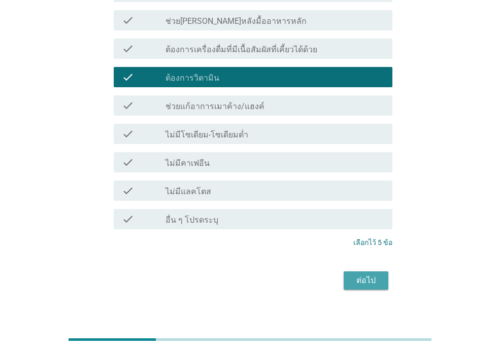
click at [357, 275] on div "ต่อไป" at bounding box center [366, 281] width 28 height 12
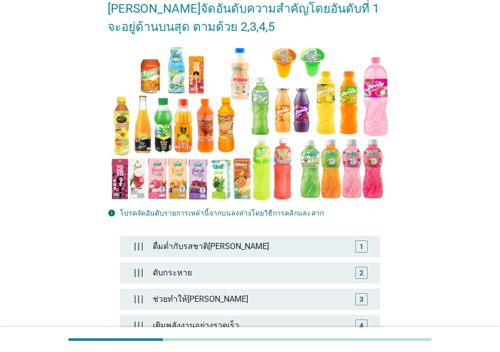
scroll to position [240, 0]
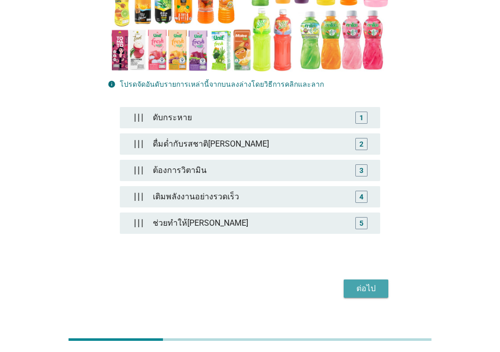
click at [366, 283] on div "ต่อไป" at bounding box center [366, 289] width 28 height 12
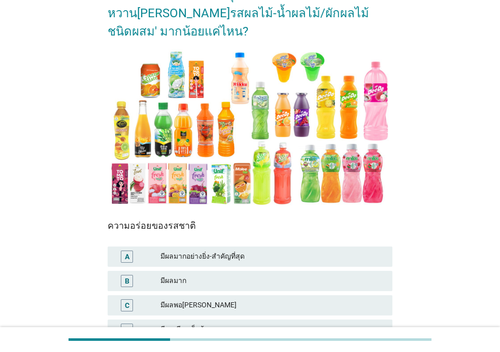
scroll to position [192, 0]
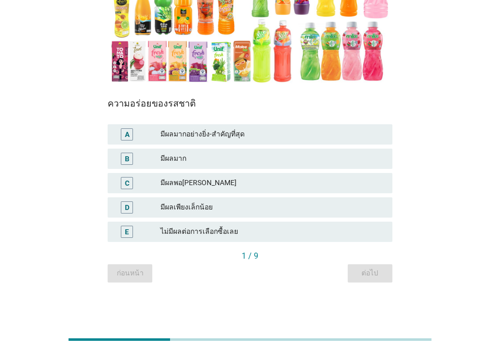
click at [234, 127] on div "A มีผลมากอย่างยิ่ง-สำคัญที่สุด" at bounding box center [250, 134] width 285 height 20
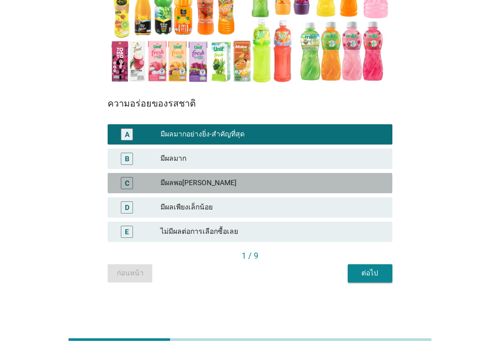
click at [220, 176] on div "C มีผลพอ[PERSON_NAME]" at bounding box center [250, 183] width 285 height 20
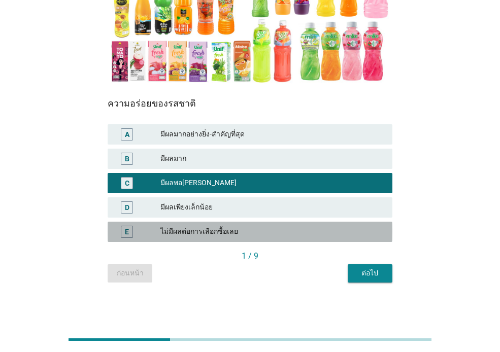
click at [211, 228] on div "ไม่มีผลต่อการเลือกซื้อเลย" at bounding box center [272, 232] width 224 height 12
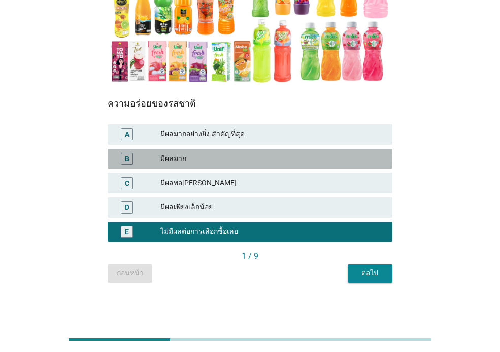
click at [208, 158] on div "มีผลมาก" at bounding box center [272, 159] width 224 height 12
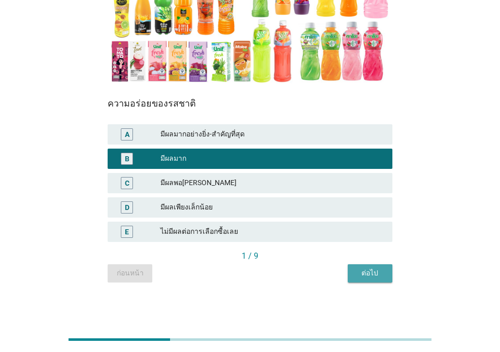
click at [377, 269] on div "ต่อไป" at bounding box center [370, 273] width 28 height 11
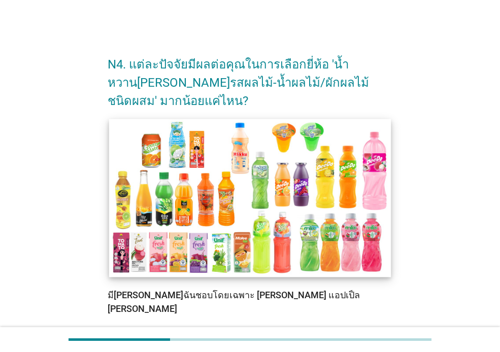
scroll to position [152, 0]
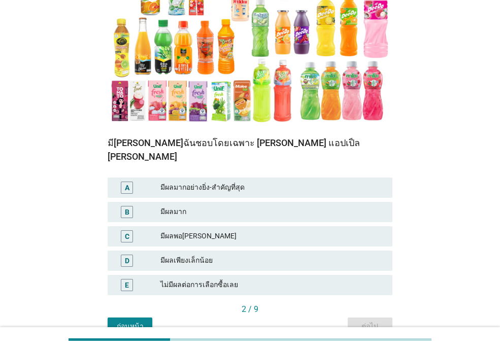
click at [211, 206] on div "มีผลมาก" at bounding box center [272, 212] width 224 height 12
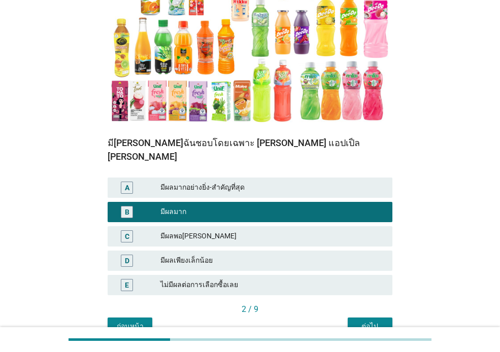
click at [369, 318] on button "ต่อไป" at bounding box center [370, 327] width 45 height 18
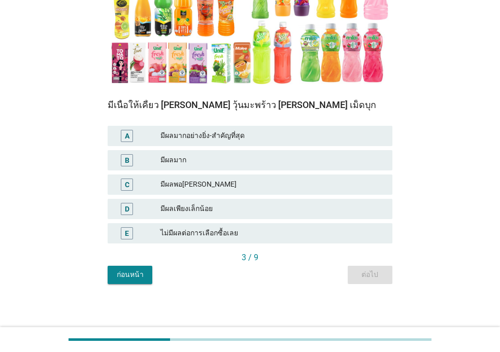
scroll to position [192, 0]
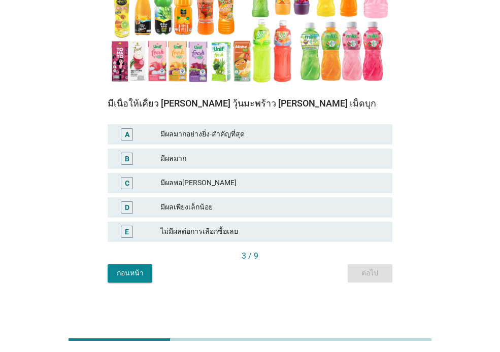
click at [274, 163] on div "มีผลมาก" at bounding box center [272, 159] width 224 height 12
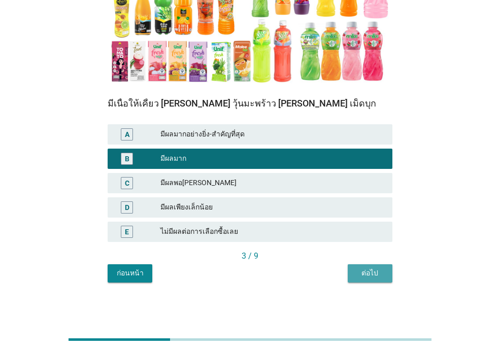
click at [366, 274] on div "ต่อไป" at bounding box center [370, 273] width 28 height 11
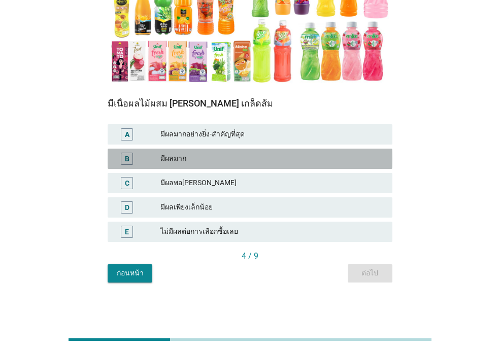
click at [200, 153] on div "มีผลมาก" at bounding box center [272, 159] width 224 height 12
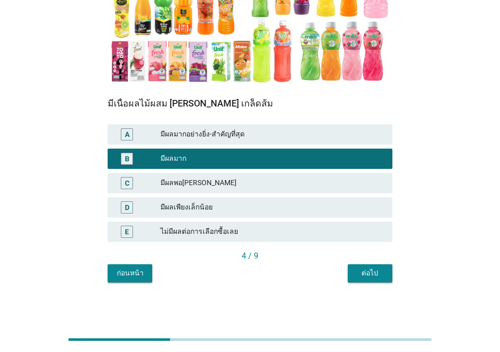
click at [226, 137] on div "มีผลมากอย่างยิ่ง-สำคัญที่สุด" at bounding box center [272, 134] width 224 height 12
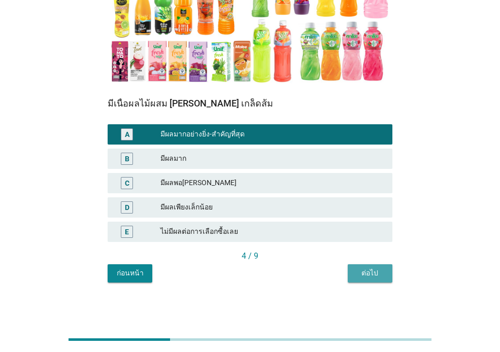
click at [358, 270] on div "ต่อไป" at bounding box center [370, 273] width 28 height 11
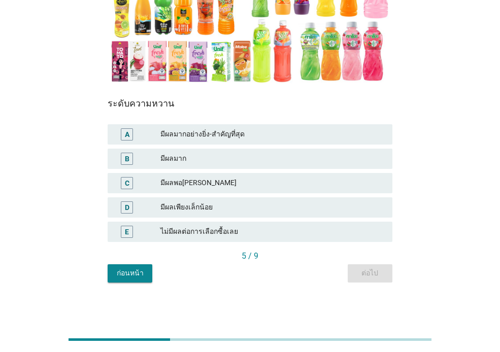
click at [248, 158] on div "มีผลมาก" at bounding box center [272, 159] width 224 height 12
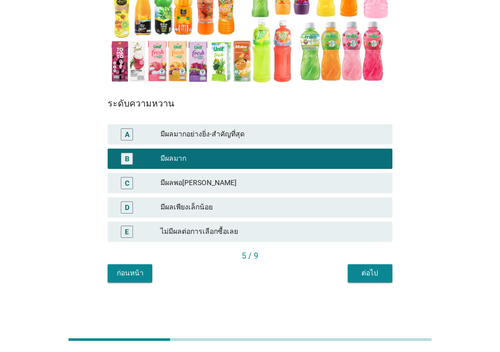
click at [368, 271] on div "ต่อไป" at bounding box center [370, 273] width 28 height 11
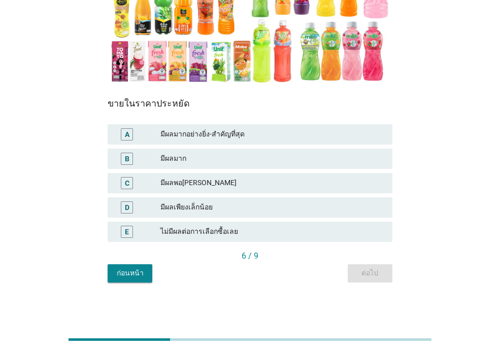
click at [243, 153] on div "มีผลมาก" at bounding box center [272, 159] width 224 height 12
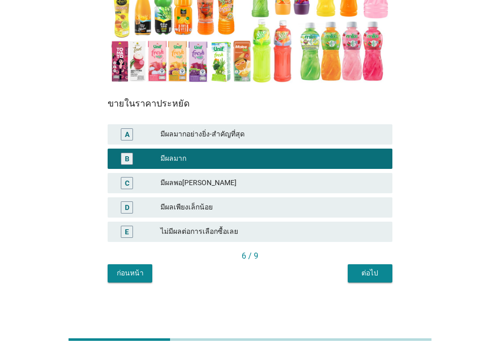
click at [369, 278] on div "ต่อไป" at bounding box center [370, 273] width 28 height 11
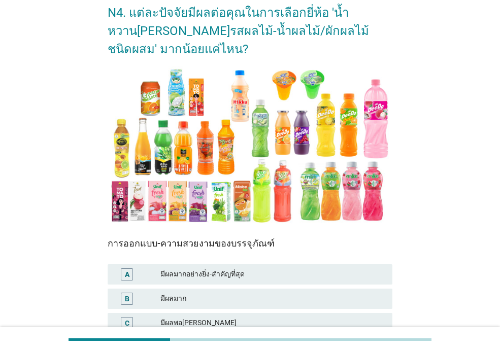
scroll to position [152, 0]
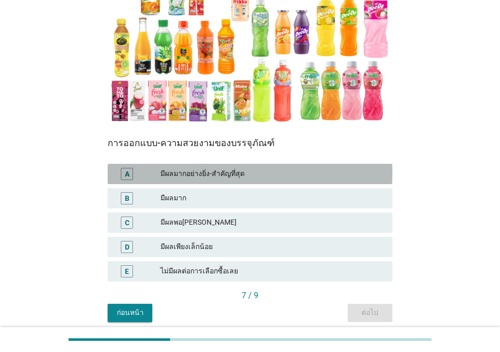
click at [235, 172] on div "มีผลมากอย่างยิ่ง-สำคัญที่สุด" at bounding box center [272, 174] width 224 height 12
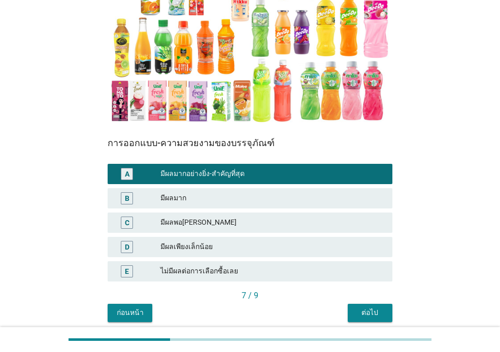
click at [383, 306] on button "ต่อไป" at bounding box center [370, 313] width 45 height 18
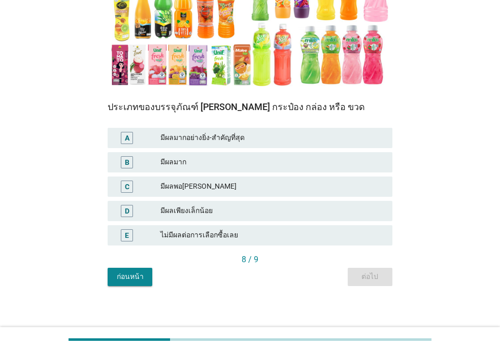
scroll to position [192, 0]
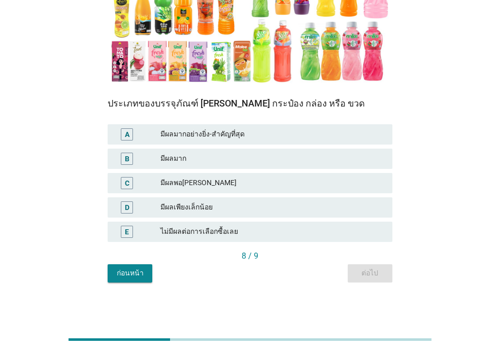
click at [287, 153] on div "มีผลมาก" at bounding box center [272, 159] width 224 height 12
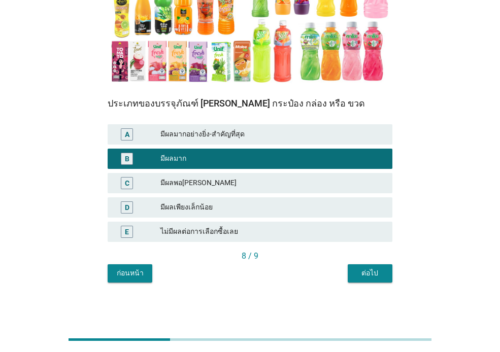
click at [384, 282] on button "ต่อไป" at bounding box center [370, 274] width 45 height 18
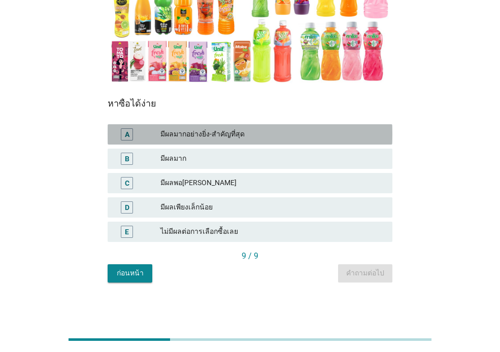
click at [282, 131] on div "มีผลมากอย่างยิ่ง-สำคัญที่สุด" at bounding box center [272, 134] width 224 height 12
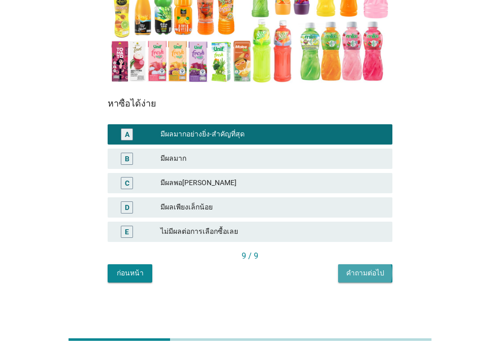
click at [368, 272] on div "คำถามต่อไป" at bounding box center [365, 273] width 38 height 11
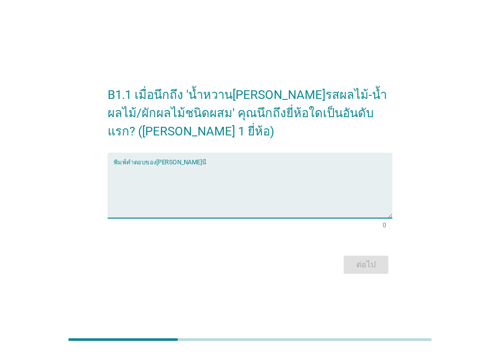
click at [275, 181] on textarea "พิมพ์คำตอบของคุณ ที่นี่" at bounding box center [253, 191] width 279 height 53
type textarea "[PERSON_NAME]"
click at [362, 257] on button "ต่อไป" at bounding box center [366, 265] width 45 height 18
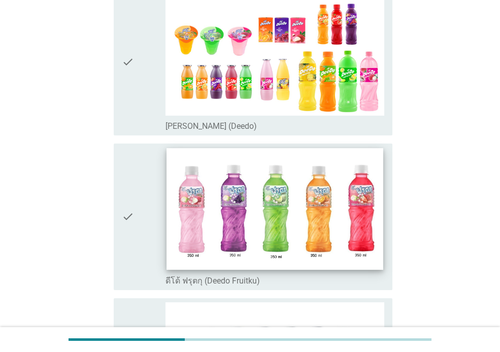
scroll to position [68, 0]
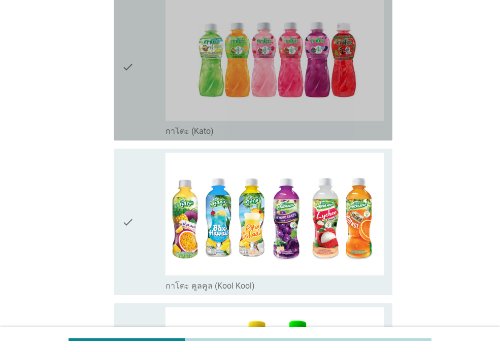
click at [140, 115] on div "check" at bounding box center [144, 67] width 44 height 139
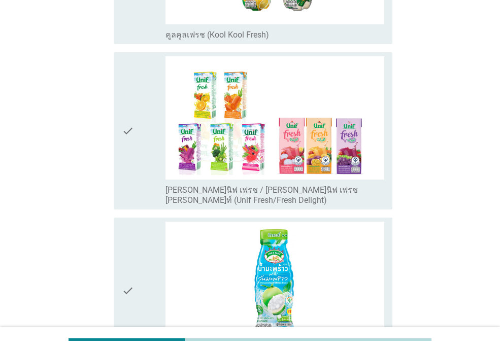
click at [144, 256] on div "check" at bounding box center [144, 291] width 44 height 139
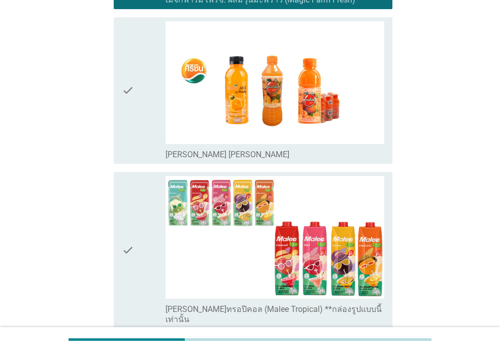
click at [131, 201] on icon "check" at bounding box center [128, 250] width 12 height 149
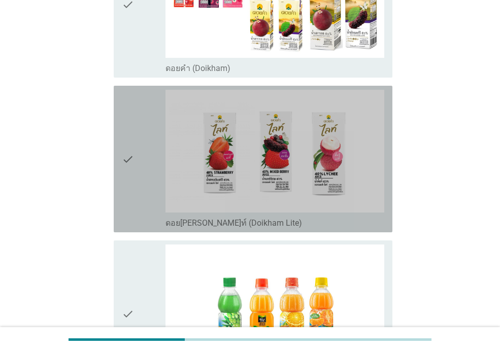
click at [134, 186] on icon "check" at bounding box center [128, 159] width 12 height 139
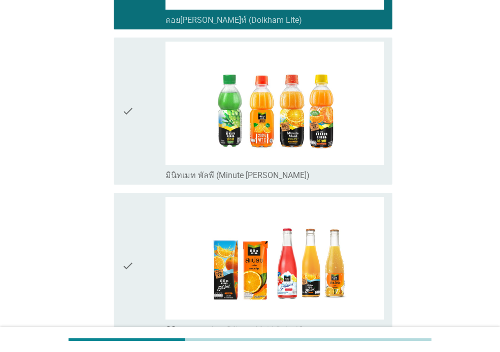
click at [134, 143] on icon "check" at bounding box center [128, 111] width 12 height 139
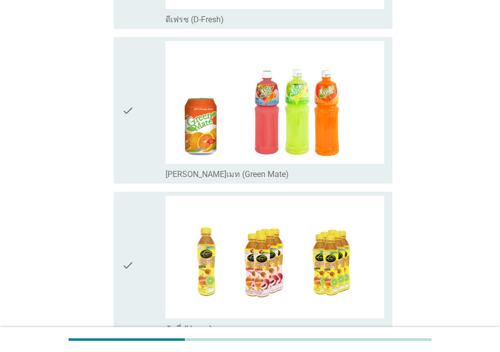
scroll to position [2488, 0]
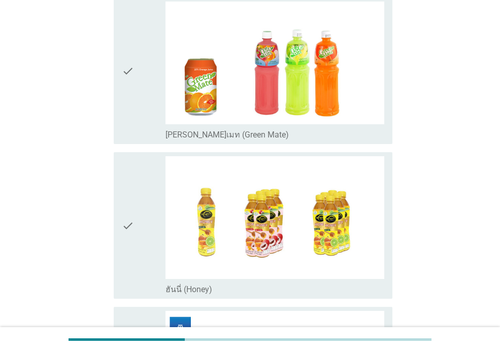
click at [139, 180] on div "check" at bounding box center [144, 225] width 44 height 139
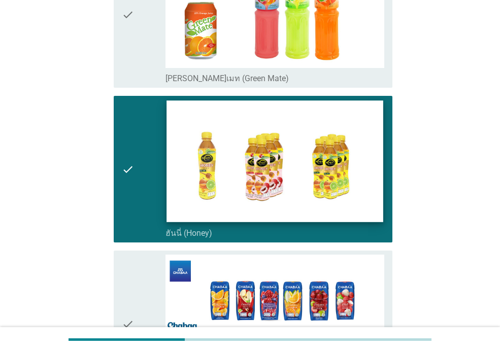
scroll to position [2692, 0]
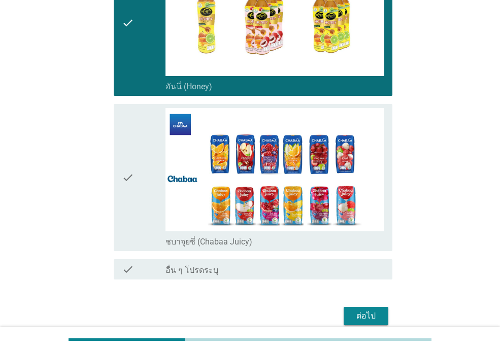
click at [137, 181] on div "check" at bounding box center [144, 177] width 44 height 139
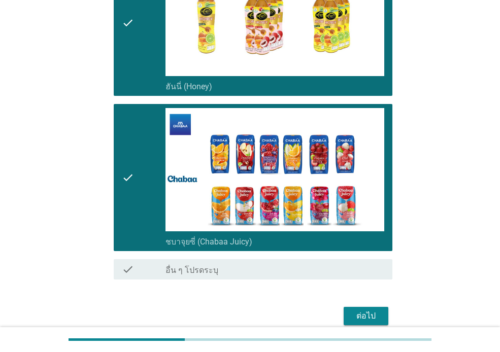
click at [361, 310] on div "ต่อไป" at bounding box center [366, 316] width 28 height 12
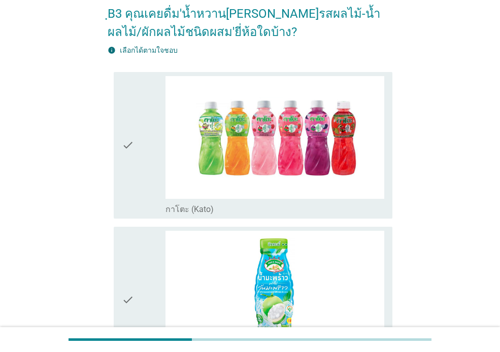
click at [132, 150] on icon "check" at bounding box center [128, 145] width 12 height 139
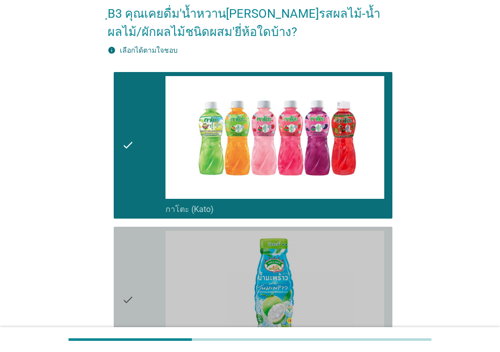
click at [157, 269] on div "check" at bounding box center [144, 300] width 44 height 139
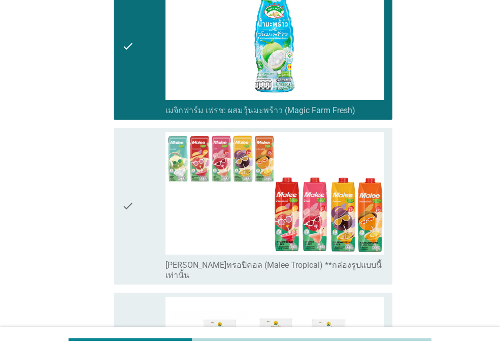
click at [148, 232] on div "check" at bounding box center [144, 206] width 44 height 149
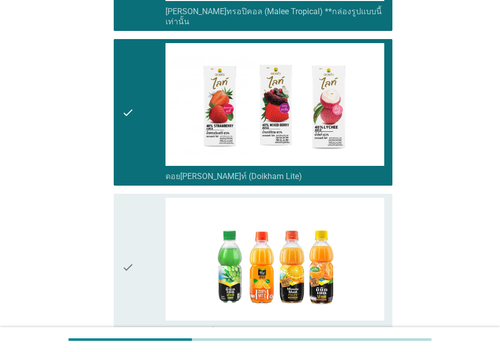
click at [152, 260] on div "check" at bounding box center [144, 267] width 44 height 139
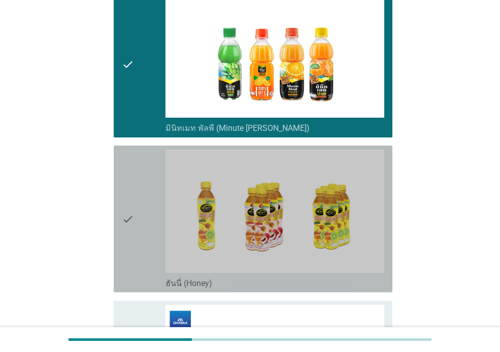
click at [148, 221] on div "check" at bounding box center [144, 219] width 44 height 139
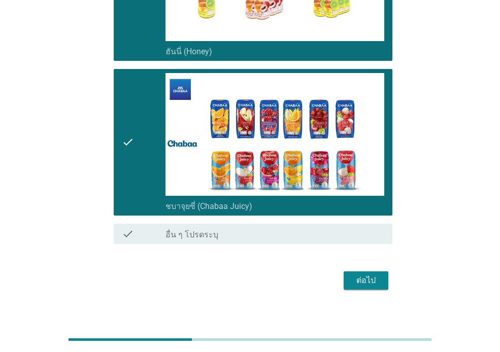
click at [361, 275] on div "ต่อไป" at bounding box center [366, 281] width 28 height 12
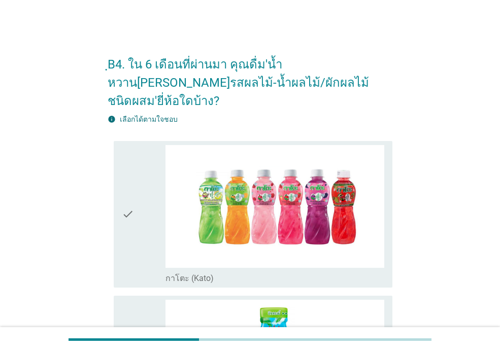
click at [144, 196] on div "check" at bounding box center [144, 214] width 44 height 139
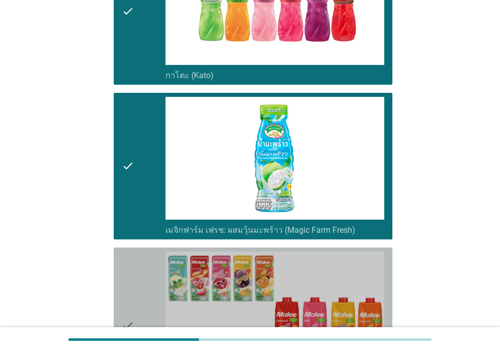
click at [141, 268] on div "check" at bounding box center [144, 326] width 44 height 149
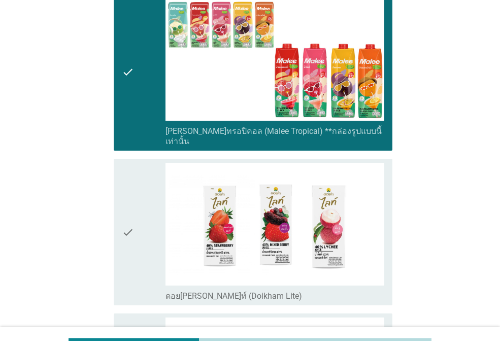
click at [141, 228] on div "check" at bounding box center [144, 232] width 44 height 139
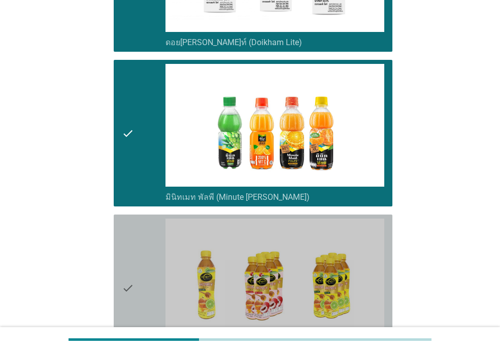
click at [144, 247] on div "check" at bounding box center [144, 288] width 44 height 139
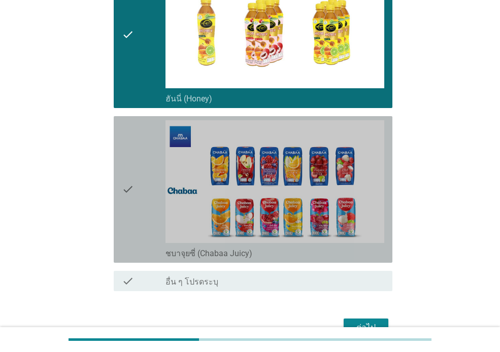
click at [139, 207] on div "check" at bounding box center [144, 189] width 44 height 139
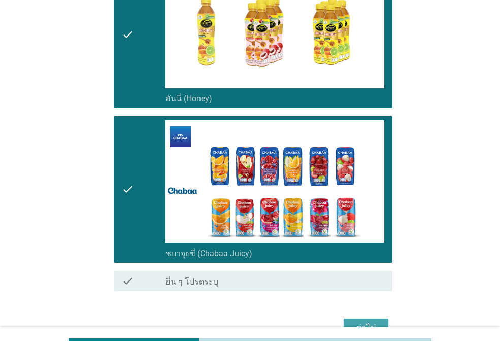
click at [370, 322] on div "ต่อไป" at bounding box center [366, 328] width 28 height 12
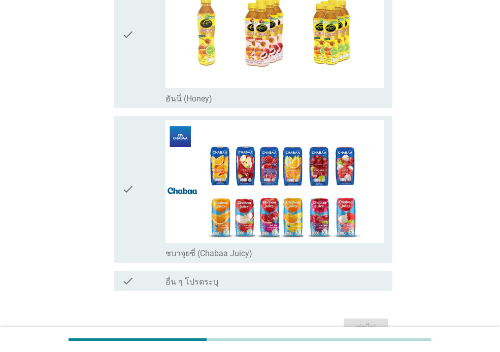
scroll to position [0, 0]
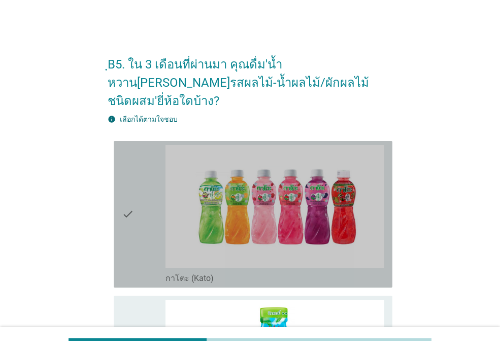
click at [137, 213] on div "check" at bounding box center [144, 214] width 44 height 139
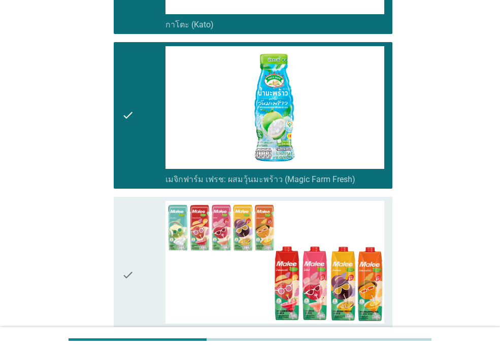
click at [139, 268] on div "check" at bounding box center [144, 275] width 44 height 149
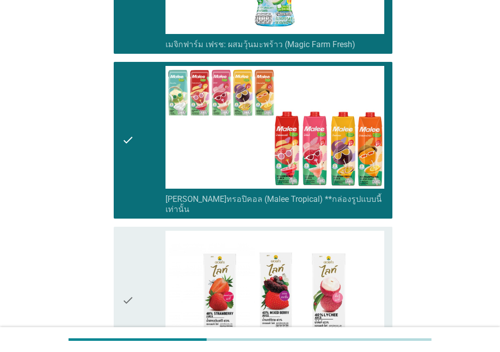
scroll to position [508, 0]
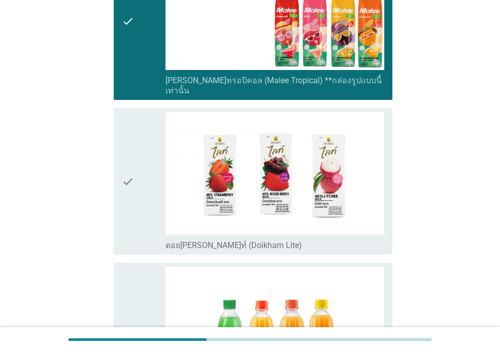
click at [147, 212] on div "check" at bounding box center [144, 181] width 44 height 139
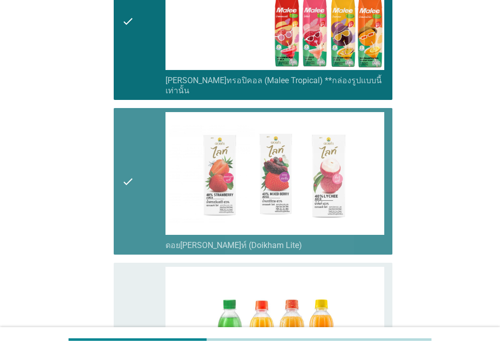
click at [144, 286] on div "check" at bounding box center [144, 336] width 44 height 139
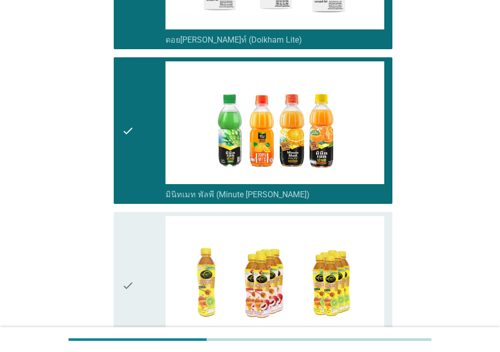
scroll to position [762, 0]
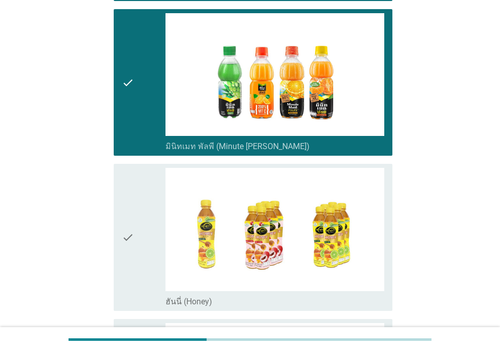
click at [148, 222] on div "check" at bounding box center [144, 237] width 44 height 139
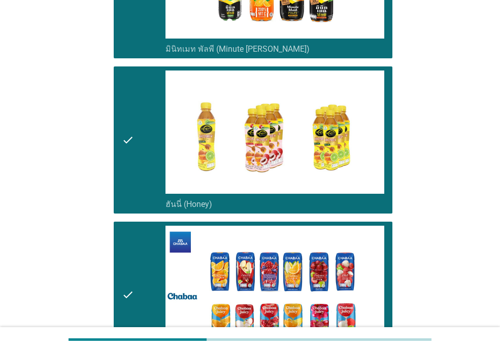
scroll to position [965, 0]
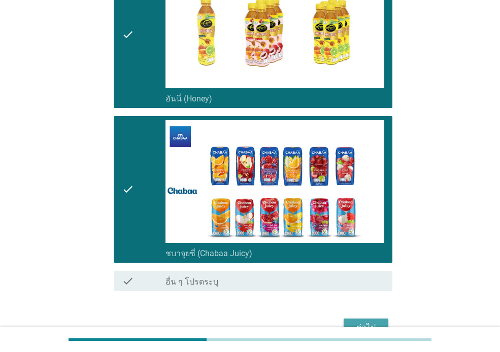
click at [361, 322] on div "ต่อไป" at bounding box center [366, 328] width 28 height 12
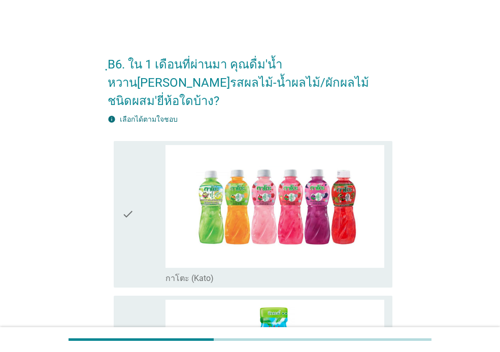
click at [126, 203] on icon "check" at bounding box center [128, 214] width 12 height 139
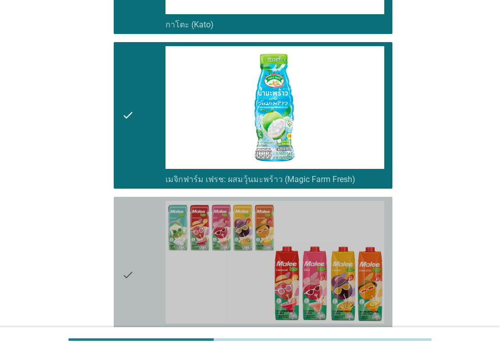
click at [142, 249] on div "check" at bounding box center [144, 275] width 44 height 149
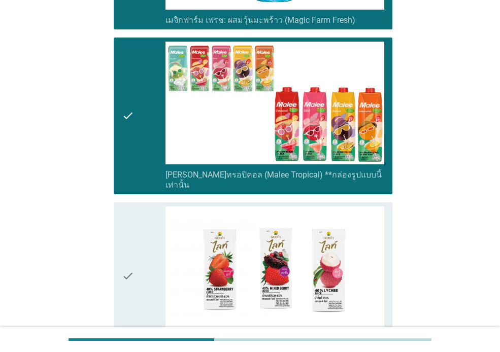
scroll to position [508, 0]
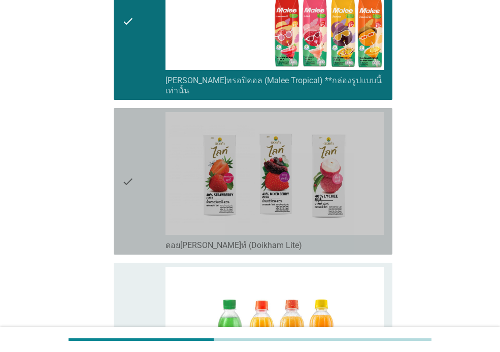
click at [137, 202] on div "check" at bounding box center [144, 181] width 44 height 139
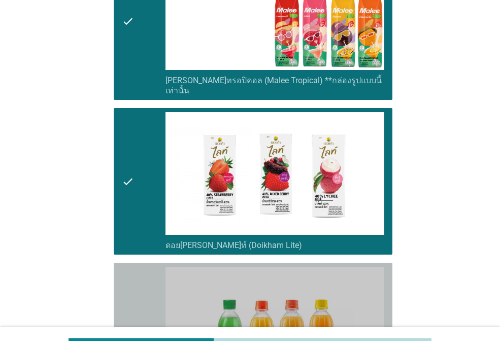
click at [140, 271] on div "check" at bounding box center [144, 336] width 44 height 139
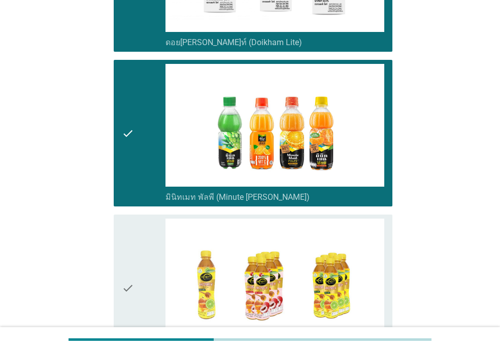
click at [143, 252] on div "check" at bounding box center [144, 288] width 44 height 139
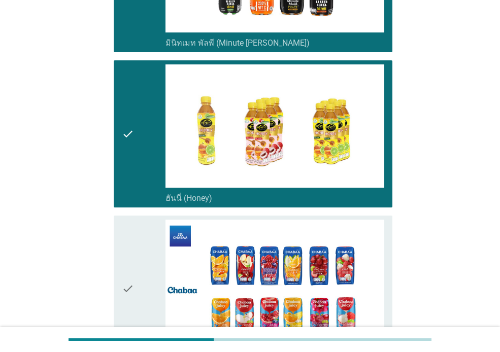
scroll to position [965, 0]
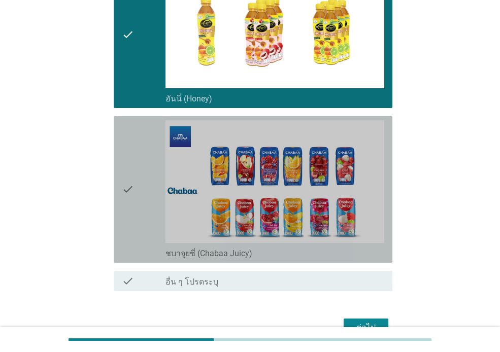
click at [145, 200] on div "check" at bounding box center [144, 189] width 44 height 139
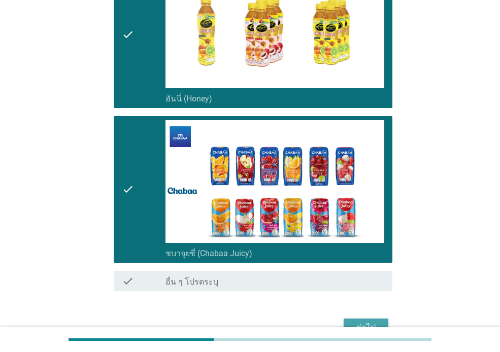
click at [366, 322] on div "ต่อไป" at bounding box center [366, 328] width 28 height 12
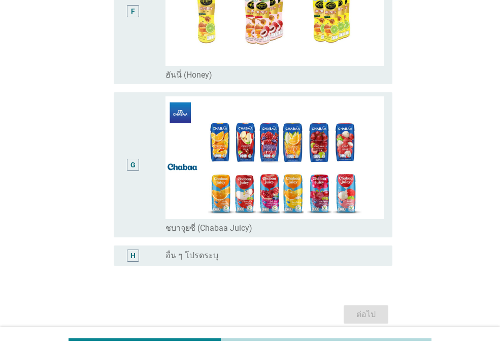
scroll to position [0, 0]
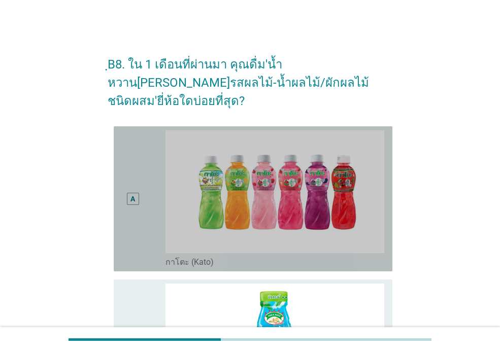
click at [139, 197] on div "A" at bounding box center [133, 199] width 22 height 137
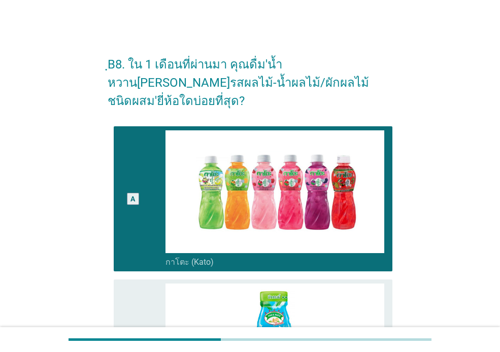
click at [145, 289] on div "B" at bounding box center [144, 352] width 44 height 137
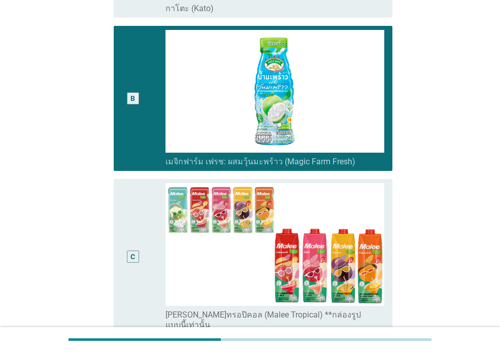
click at [141, 241] on div "C" at bounding box center [133, 256] width 22 height 147
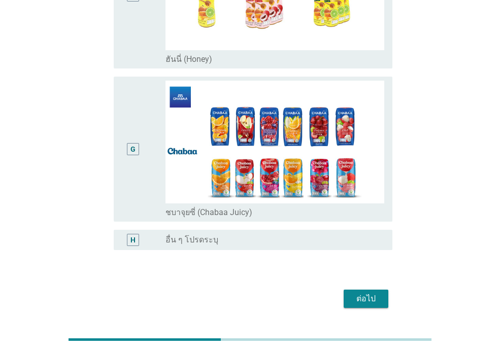
click at [370, 293] on div "ต่อไป" at bounding box center [366, 299] width 28 height 12
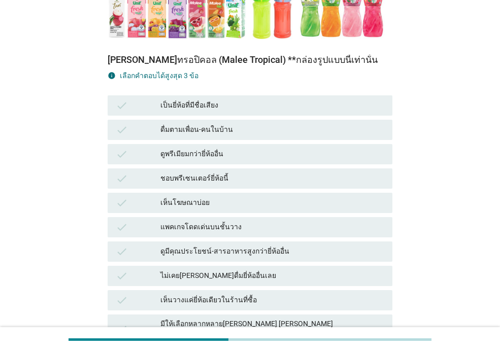
click at [215, 197] on div "เห็นโฆษณาบ่อย" at bounding box center [272, 203] width 224 height 12
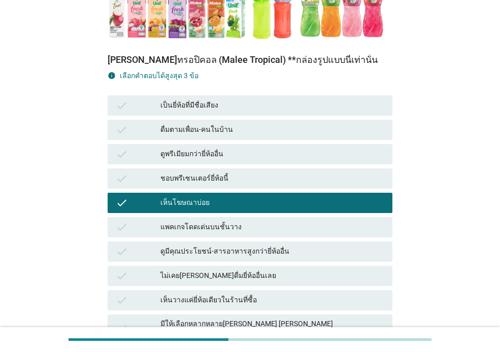
click at [215, 197] on div "เห็นโฆษณาบ่อย" at bounding box center [272, 203] width 224 height 12
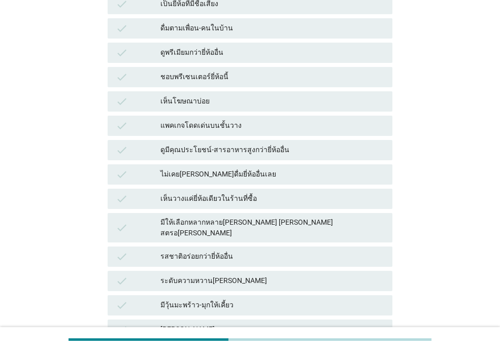
scroll to position [406, 0]
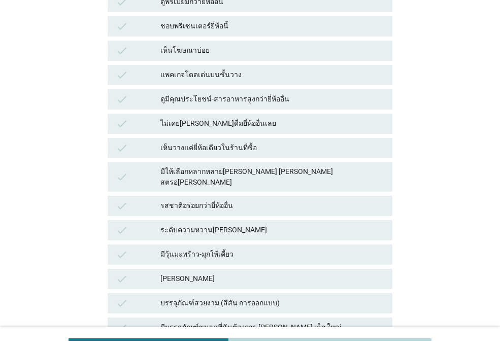
click at [223, 167] on div "มีให้เลือกหลากหลาย[PERSON_NAME] [PERSON_NAME] สตรอ[PERSON_NAME]" at bounding box center [272, 177] width 224 height 21
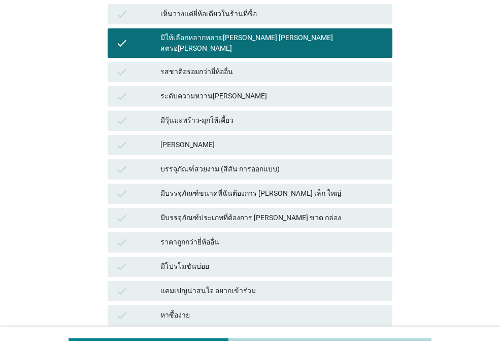
scroll to position [559, 0]
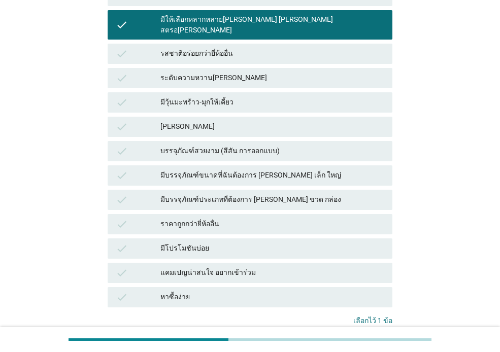
click at [200, 292] on div "หาซื้อง่าย" at bounding box center [272, 298] width 224 height 12
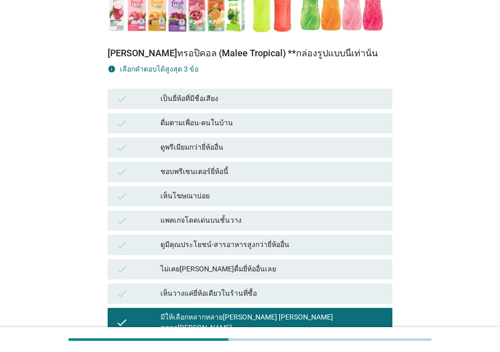
scroll to position [254, 0]
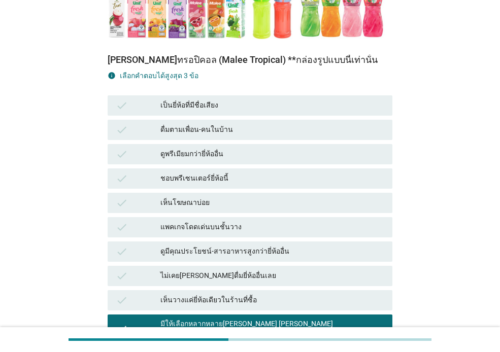
click at [207, 148] on div "ดูพรีเมียมกว่ายี่ห้ออื่น" at bounding box center [272, 154] width 224 height 12
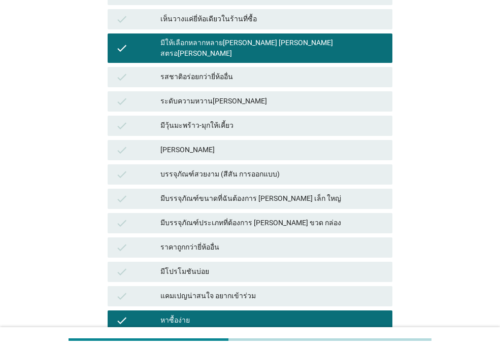
scroll to position [609, 0]
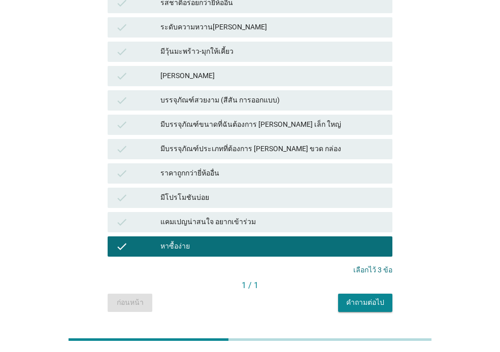
click at [374, 298] on div "คำถามต่อไป" at bounding box center [365, 303] width 38 height 11
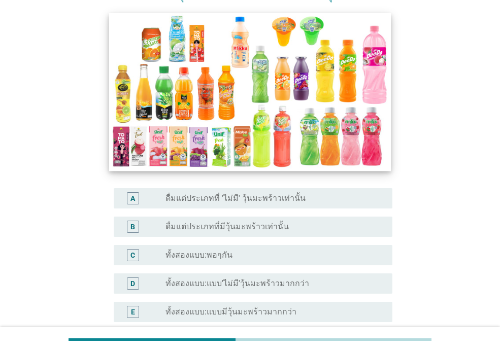
scroll to position [203, 0]
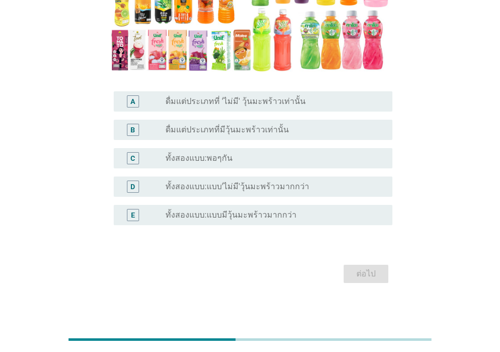
click at [221, 188] on label "ทั้งสองแบบ:แบบ'ไม่มี'วุ้นมะพร้าวมากกว่า" at bounding box center [238, 187] width 144 height 10
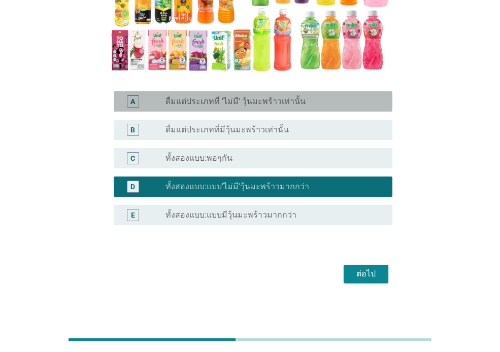
click at [219, 106] on label "ดื่มแต่ประเภทที่ 'ไม่มี' วุ้นมะพร้าวเท่านั้น" at bounding box center [236, 101] width 140 height 10
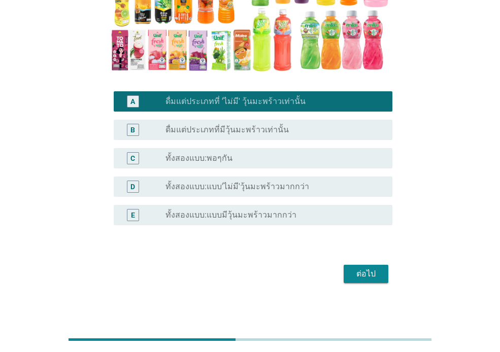
click at [209, 140] on div "B radio_button_unchecked ดื่มแต่ประเภทที่มีวุ้นมะพร้าวเท่านั้น" at bounding box center [250, 130] width 285 height 28
click at [226, 132] on label "ดื่มแต่ประเภทที่มีวุ้นมะพร้าวเท่านั้น" at bounding box center [227, 130] width 123 height 10
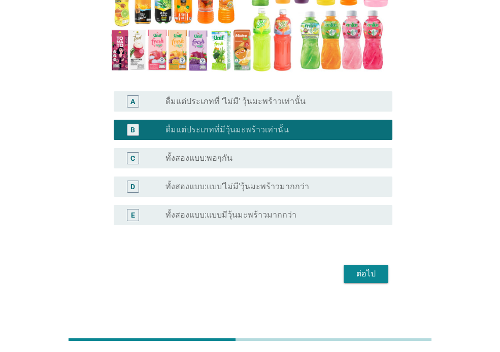
click at [224, 152] on div "radio_button_unchecked ทั้งสองแบบ:พอๆกัน" at bounding box center [275, 158] width 219 height 12
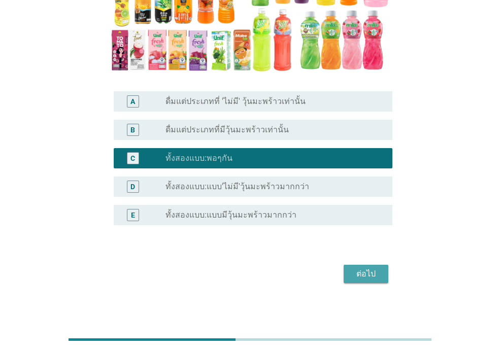
click at [359, 274] on div "ต่อไป" at bounding box center [366, 274] width 28 height 12
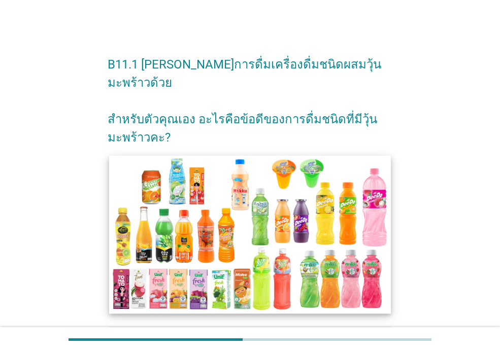
scroll to position [150, 0]
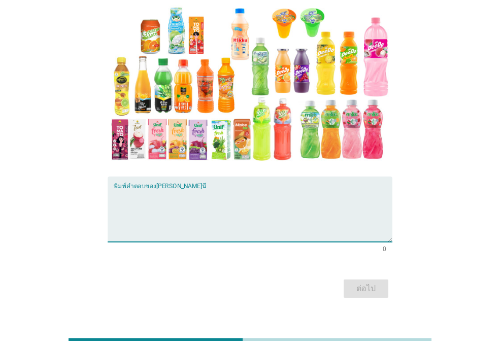
click at [201, 189] on textarea "พิมพ์คำตอบของคุณ ที่นี่" at bounding box center [253, 215] width 279 height 53
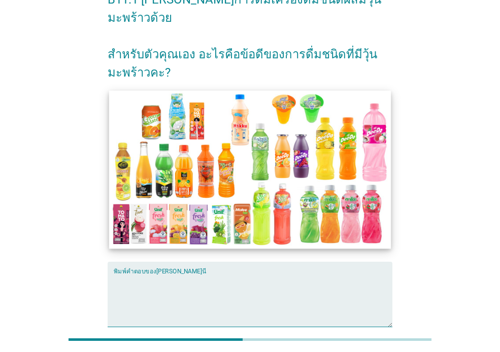
scroll to position [0, 0]
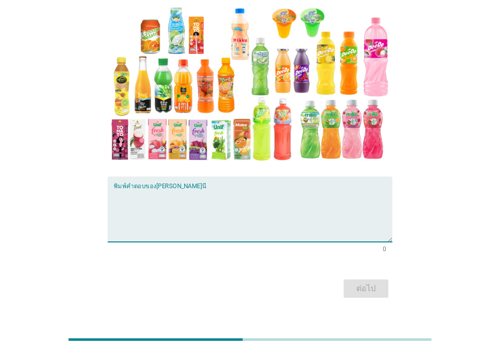
click at [226, 194] on textarea "พิมพ์คำตอบของคุณ ที่นี่" at bounding box center [253, 215] width 279 height 53
type textarea "ชอบ มี เนื่้อ ผสม เคี้ยว ได้ สนุก ดี"
click at [361, 283] on div "ต่อไป" at bounding box center [366, 289] width 28 height 12
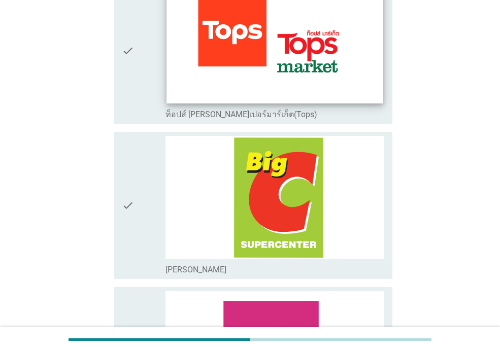
scroll to position [660, 0]
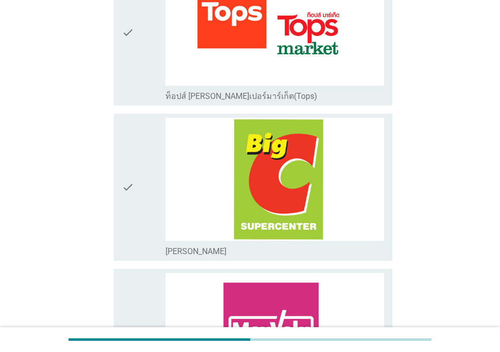
click at [154, 192] on div "check" at bounding box center [144, 187] width 44 height 139
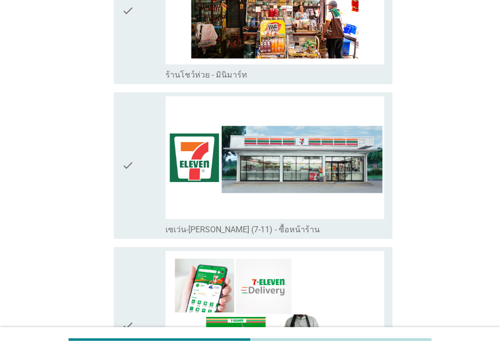
click at [163, 158] on div "check" at bounding box center [144, 165] width 44 height 139
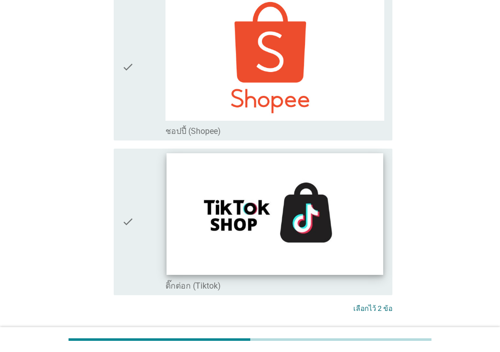
scroll to position [2930, 0]
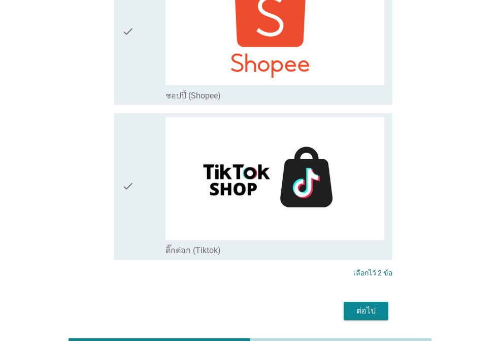
click at [366, 305] on div "ต่อไป" at bounding box center [366, 311] width 28 height 12
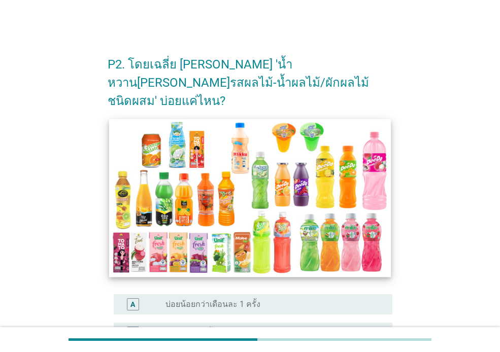
scroll to position [203, 0]
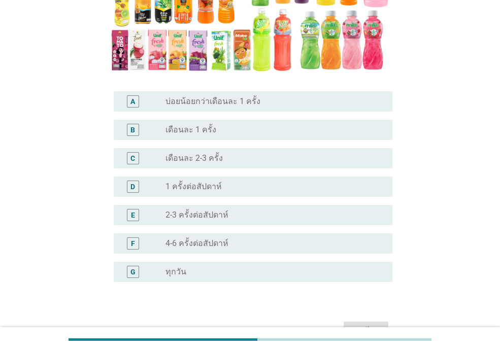
click at [231, 182] on div "radio_button_unchecked 1 ครั้งต่อสัปดาห์" at bounding box center [271, 187] width 211 height 10
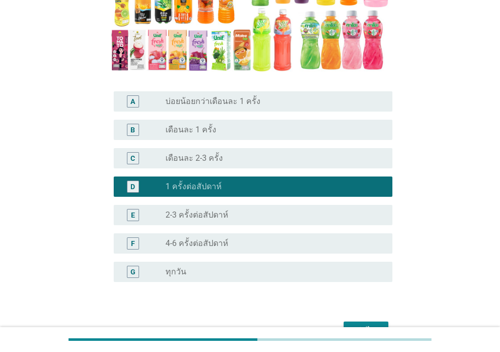
click at [366, 323] on div "ต่อไป" at bounding box center [250, 331] width 285 height 24
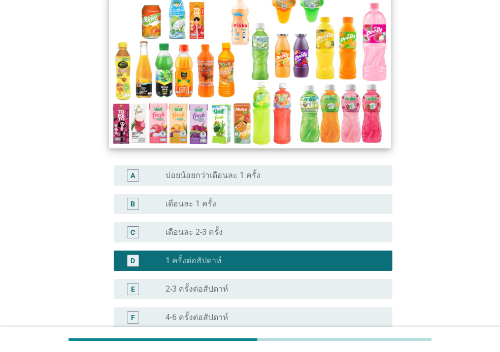
scroll to position [245, 0]
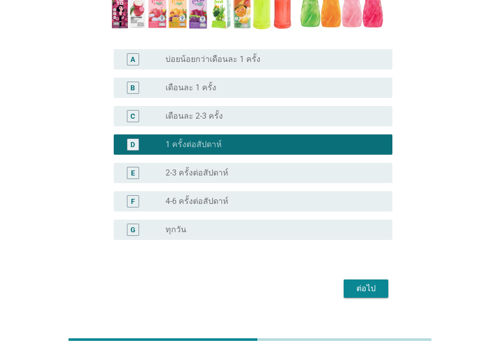
click at [354, 283] on div "ต่อไป" at bounding box center [366, 289] width 28 height 12
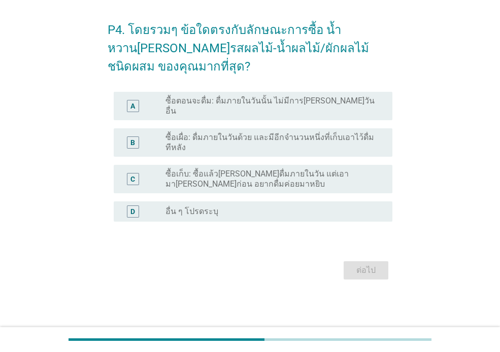
scroll to position [0, 0]
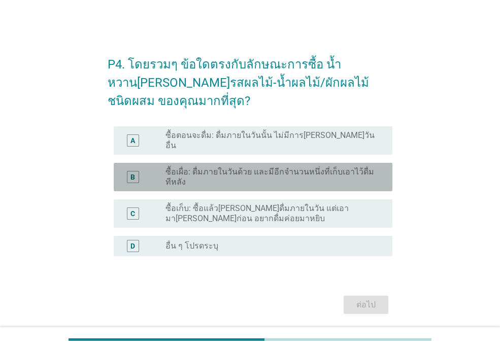
click at [246, 172] on label "ซื้อเผื่อ: ดื่มภายในวันด้วย และมีอีกจำนวนหนึ่งที่เก็บเอาไว้ดื่มทีหลัง" at bounding box center [271, 177] width 211 height 20
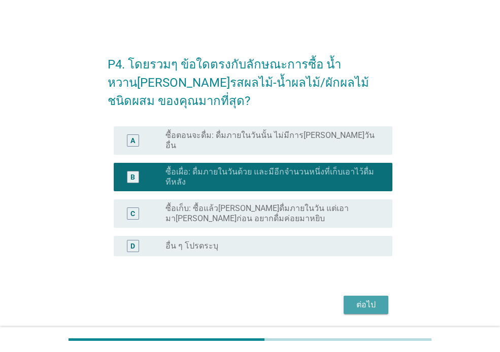
click at [368, 299] on div "ต่อไป" at bounding box center [366, 305] width 28 height 12
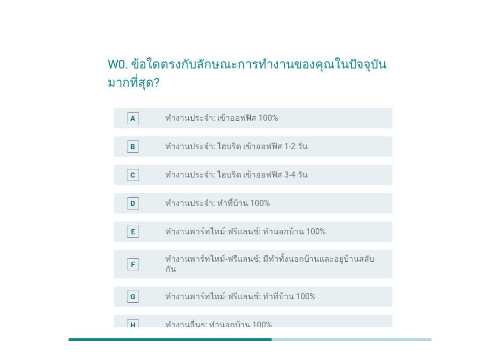
click at [265, 173] on label "ทำงานประจำ: ไฮบริด เข้าออฟฟิส 3-4 วัน" at bounding box center [237, 175] width 142 height 10
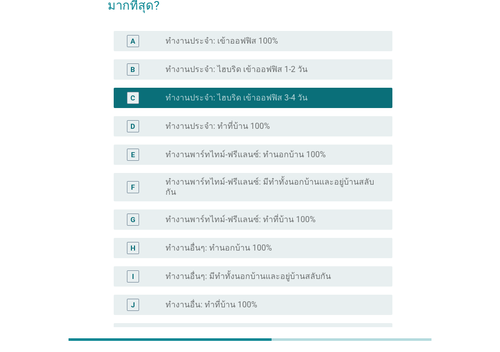
scroll to position [203, 0]
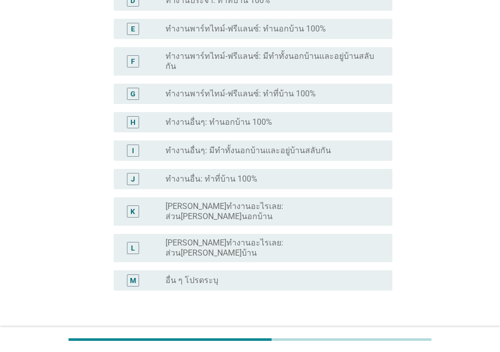
click at [360, 328] on div "ต่อไป" at bounding box center [250, 340] width 285 height 24
click at [358, 334] on div "ต่อไป" at bounding box center [366, 340] width 28 height 12
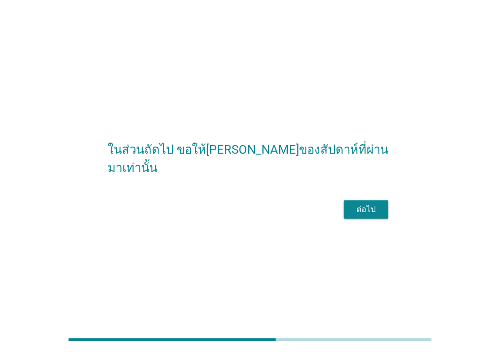
click at [367, 216] on div "ต่อไป" at bounding box center [366, 210] width 28 height 12
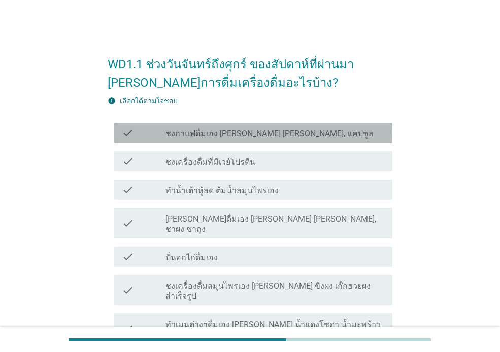
click at [284, 131] on label "ชงกาแฟดื่มเอง [PERSON_NAME] [PERSON_NAME], แคปซูล" at bounding box center [270, 134] width 208 height 10
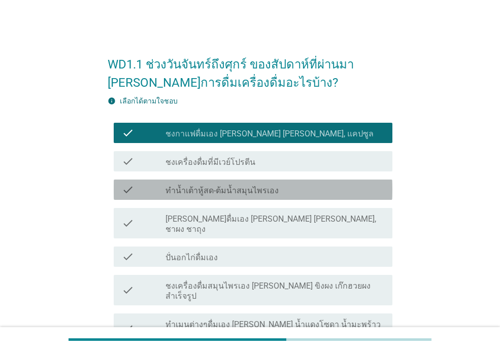
click at [274, 192] on div "check_box_outline_blank ทำน้ำเต้าหู้สด-ต้มน้ำสมุนไพรเอง" at bounding box center [275, 190] width 219 height 12
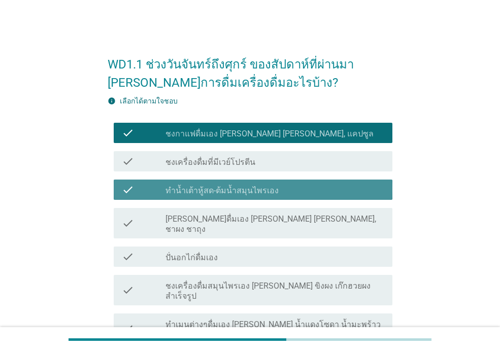
click at [274, 192] on div "check_box_outline_blank ทำน้ำเต้าหู้สด-ต้มน้ำสมุนไพรเอง" at bounding box center [275, 190] width 219 height 12
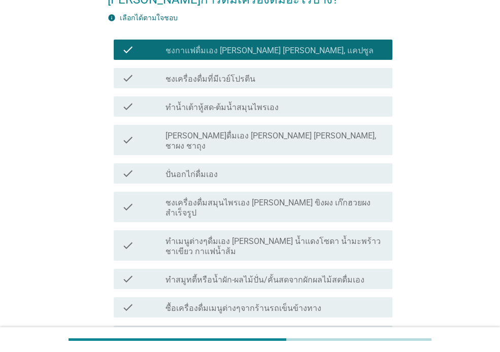
scroll to position [102, 0]
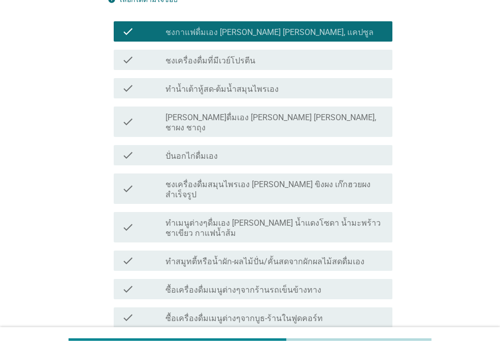
click at [230, 285] on label "ซื้อเครื่องดื่มเมนูต่างๆจากร้านรถเข็นข้างทาง" at bounding box center [244, 290] width 156 height 10
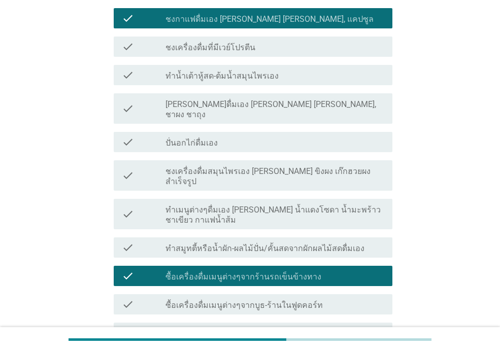
scroll to position [254, 0]
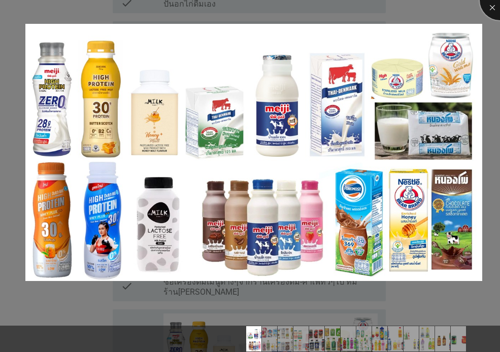
click at [492, 4] on div at bounding box center [500, 0] width 41 height 41
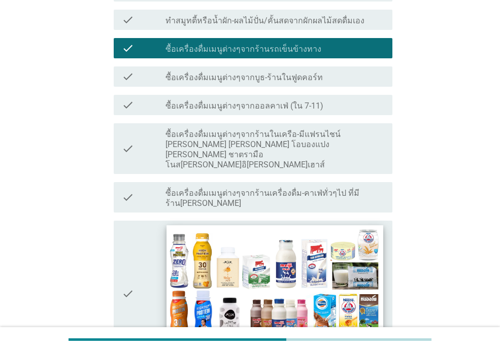
scroll to position [355, 0]
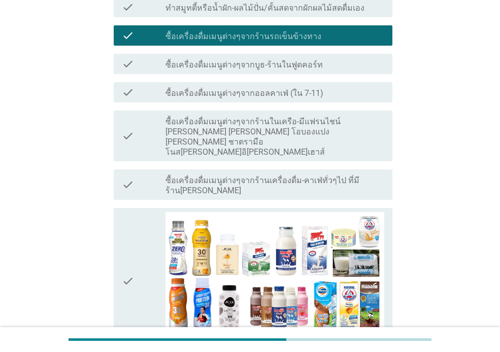
click at [293, 117] on label "ซื้อเครื่องดื่มเมนูต่างๆจากร้านในเครือ-มีแฟรนไชน์ [PERSON_NAME] [PERSON_NAME] โ…" at bounding box center [275, 137] width 219 height 41
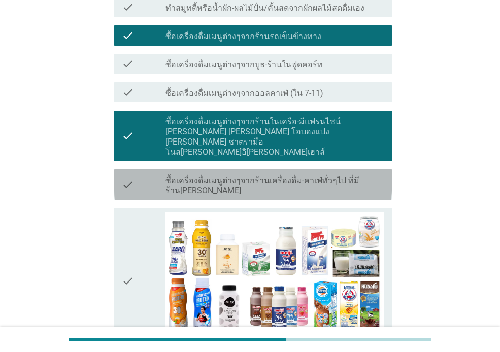
click at [307, 176] on label "ซื้อเครื่องดื่มเมนูต่างๆจากร้านเครื่องดื่ม-คาเฟ่ทั่วๆไป ที่มีร้าน[PERSON_NAME]" at bounding box center [275, 186] width 219 height 20
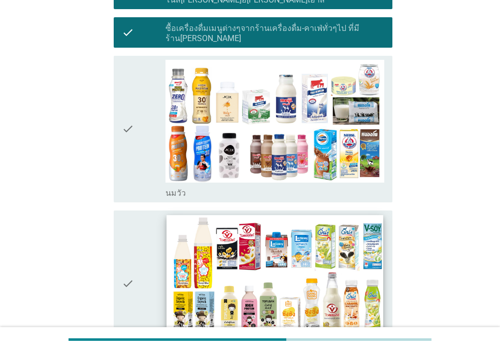
scroll to position [660, 0]
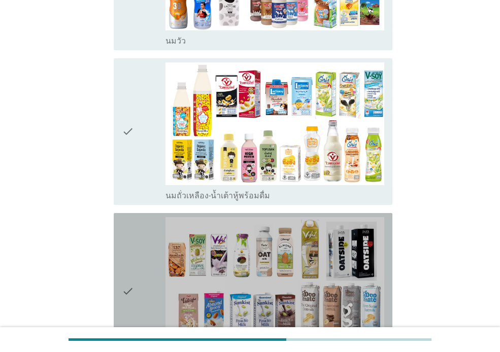
click at [134, 217] on icon "check" at bounding box center [128, 291] width 12 height 149
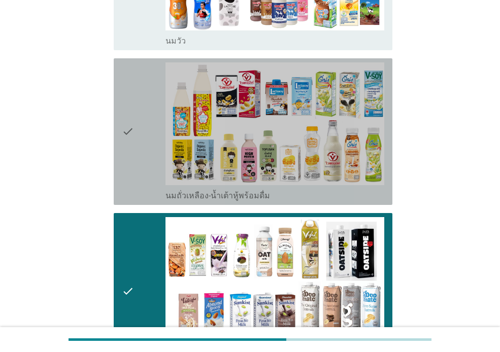
click at [140, 97] on div "check" at bounding box center [144, 131] width 44 height 139
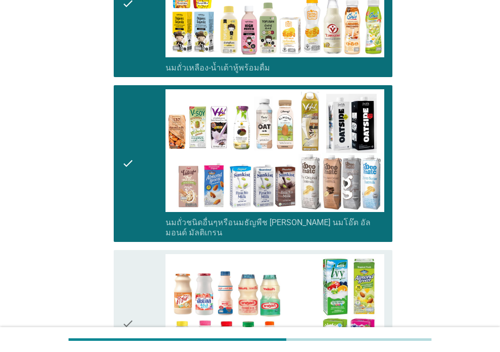
scroll to position [863, 0]
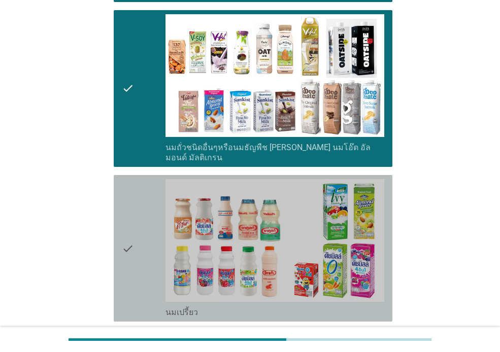
click at [146, 199] on div "check" at bounding box center [144, 248] width 44 height 139
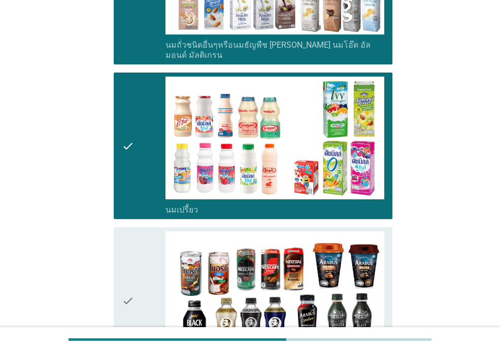
scroll to position [1066, 0]
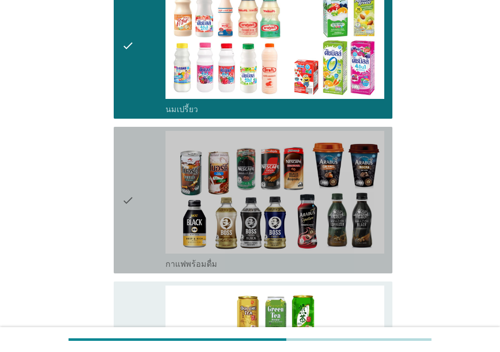
click at [147, 169] on div "check" at bounding box center [144, 200] width 44 height 139
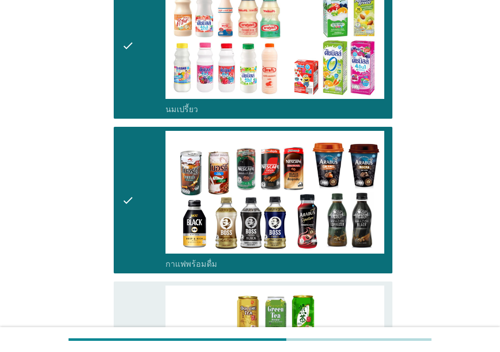
click at [137, 286] on div "check" at bounding box center [144, 355] width 44 height 139
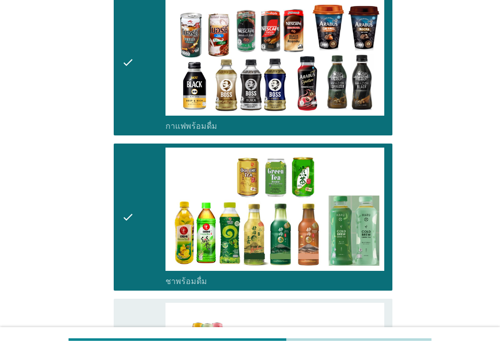
scroll to position [1371, 0]
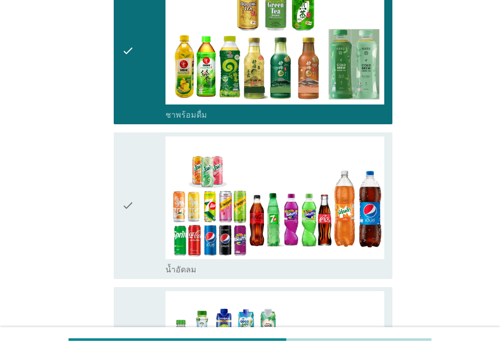
click at [142, 175] on div "check" at bounding box center [144, 206] width 44 height 139
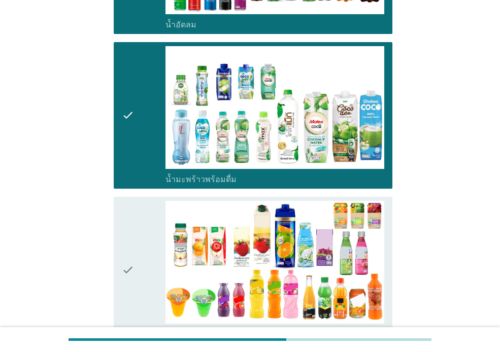
scroll to position [1625, 0]
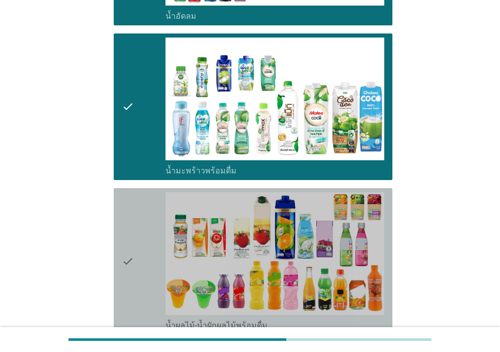
click at [123, 198] on icon "check" at bounding box center [128, 261] width 12 height 139
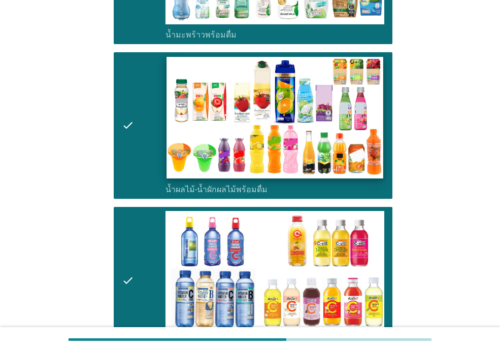
scroll to position [1879, 0]
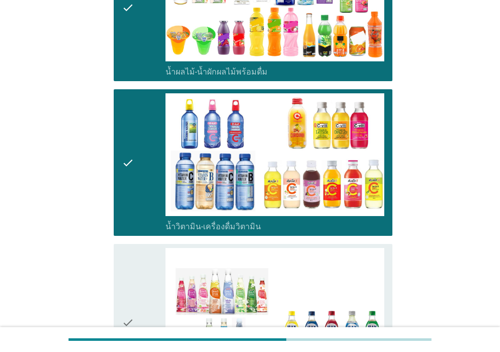
click at [136, 248] on div "check" at bounding box center [144, 322] width 44 height 149
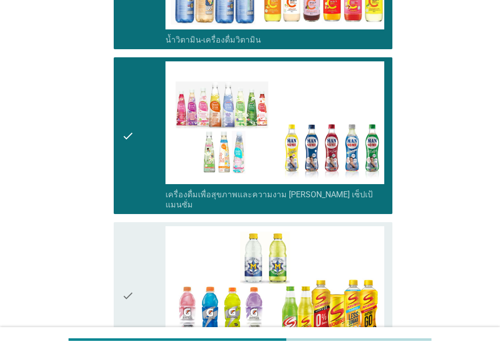
scroll to position [2133, 0]
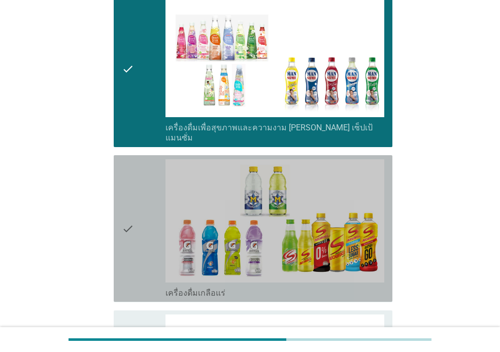
click at [148, 189] on div "check" at bounding box center [144, 228] width 44 height 139
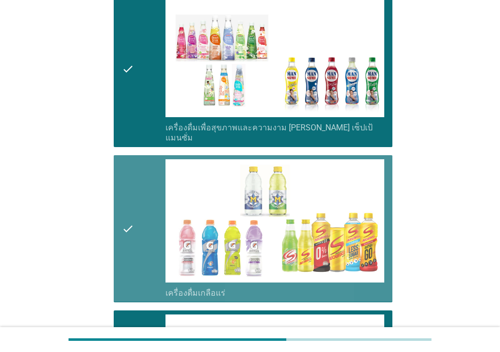
click at [156, 177] on div "check" at bounding box center [144, 228] width 44 height 139
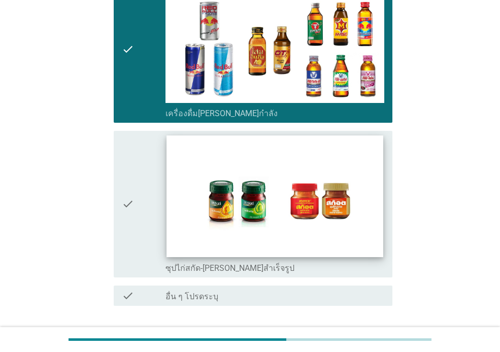
scroll to position [2469, 0]
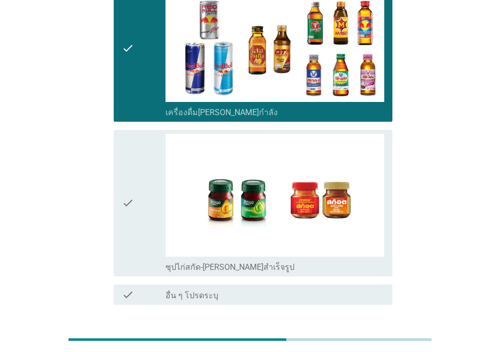
click at [385, 333] on button "ต่อไป" at bounding box center [366, 342] width 45 height 18
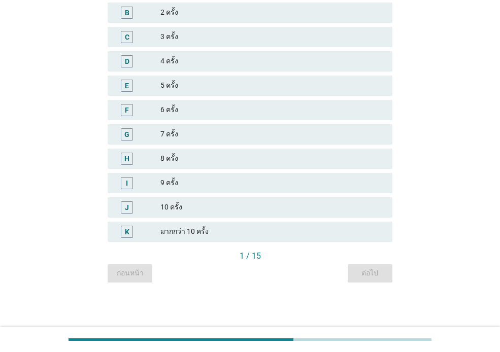
scroll to position [0, 0]
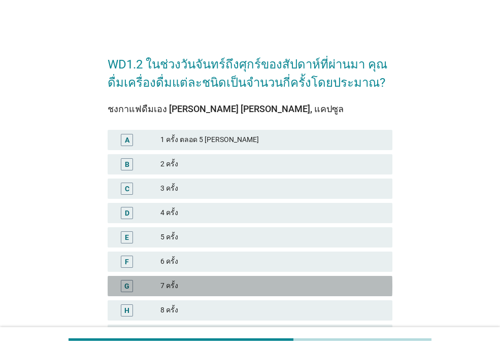
click at [196, 281] on div "7 ครั้ง" at bounding box center [272, 286] width 224 height 12
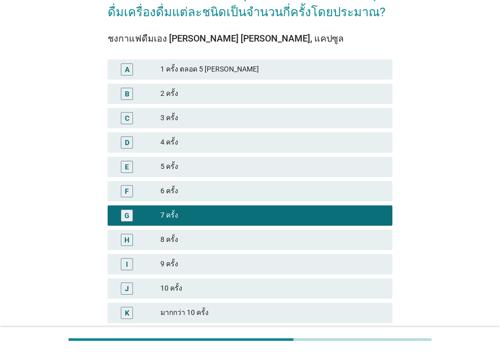
scroll to position [152, 0]
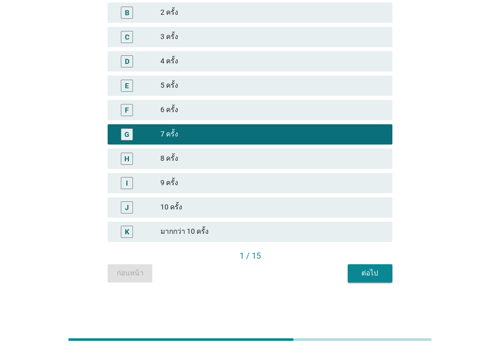
click at [373, 270] on div "ต่อไป" at bounding box center [370, 273] width 28 height 11
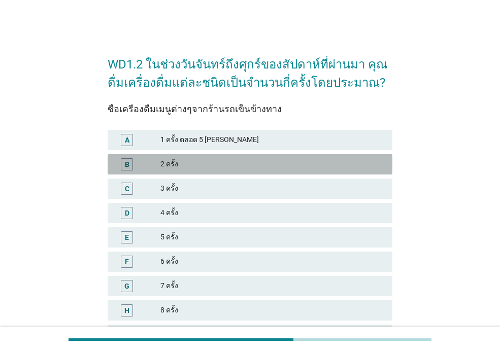
click at [221, 165] on div "2 ครั้ง" at bounding box center [272, 164] width 224 height 12
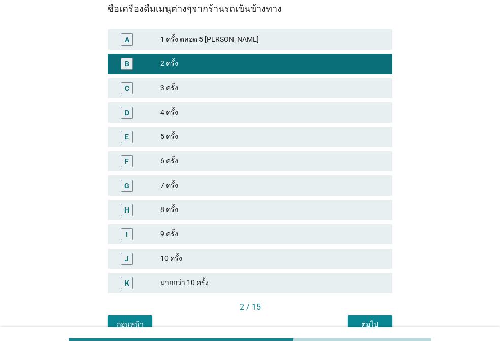
scroll to position [102, 0]
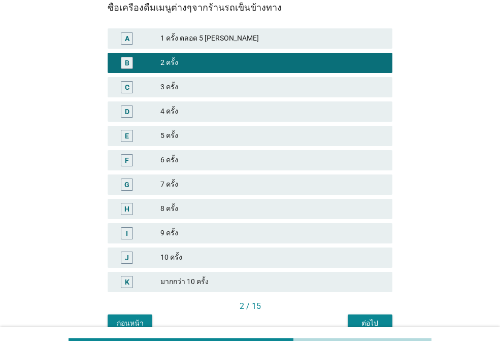
click at [355, 318] on button "ต่อไป" at bounding box center [370, 324] width 45 height 18
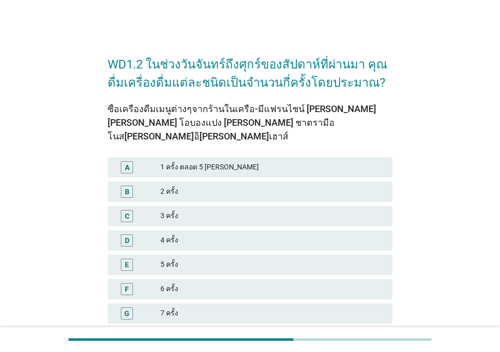
click at [253, 204] on div "C 3 ครั้ง" at bounding box center [250, 216] width 289 height 24
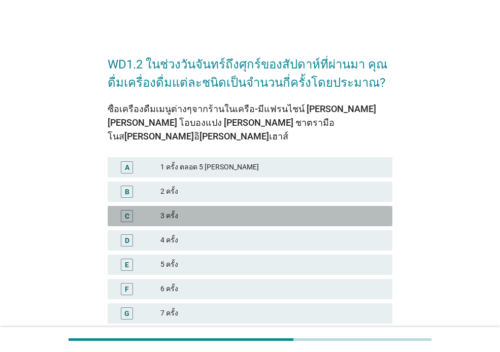
click at [253, 210] on div "3 ครั้ง" at bounding box center [272, 216] width 224 height 12
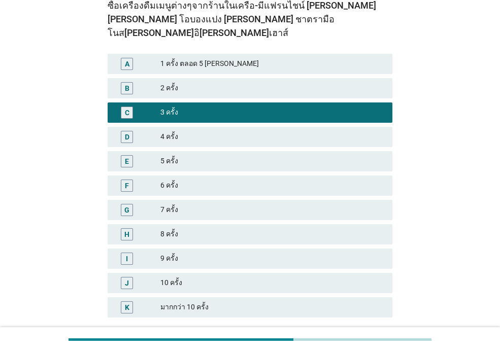
scroll to position [152, 0]
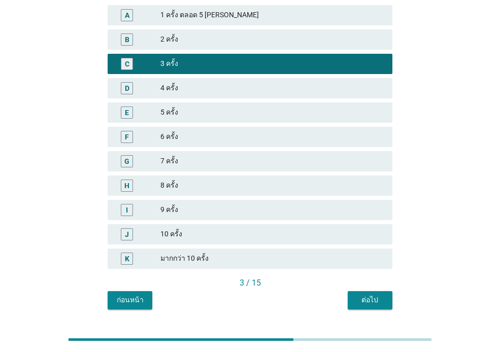
click at [369, 295] on div "ต่อไป" at bounding box center [370, 300] width 28 height 11
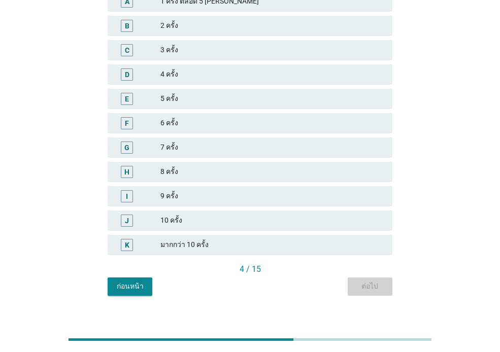
scroll to position [0, 0]
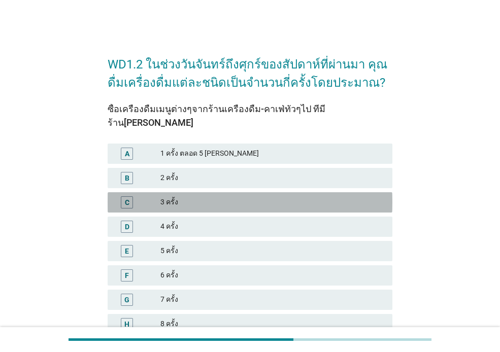
click at [277, 197] on div "3 ครั้ง" at bounding box center [272, 203] width 224 height 12
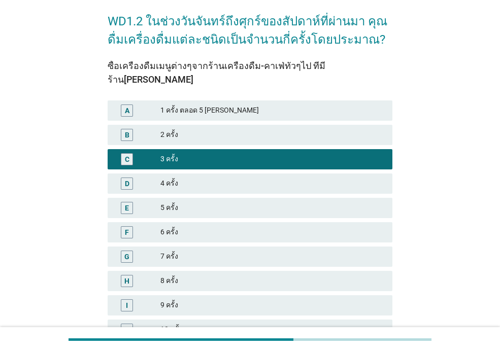
scroll to position [102, 0]
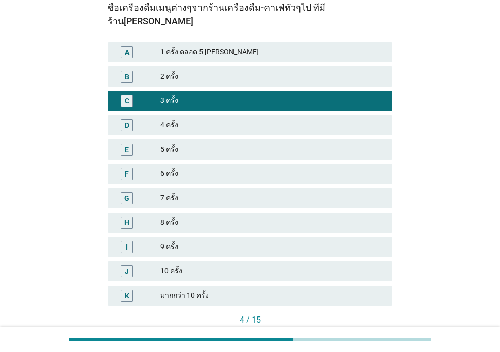
click at [362, 329] on button "ต่อไป" at bounding box center [370, 338] width 45 height 18
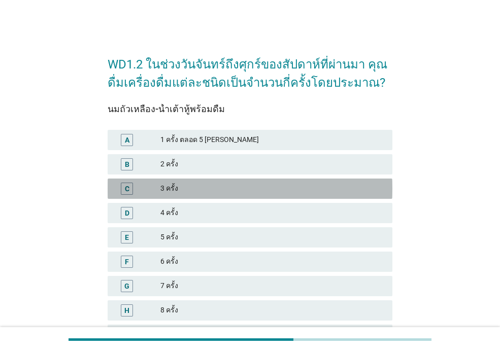
click at [267, 189] on div "3 ครั้ง" at bounding box center [272, 189] width 224 height 12
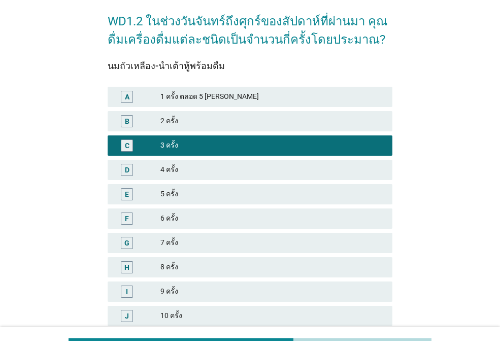
scroll to position [102, 0]
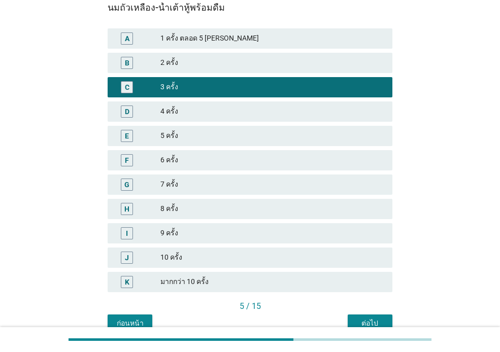
click at [354, 314] on div "5 / 15" at bounding box center [250, 308] width 285 height 14
click at [354, 316] on button "ต่อไป" at bounding box center [370, 324] width 45 height 18
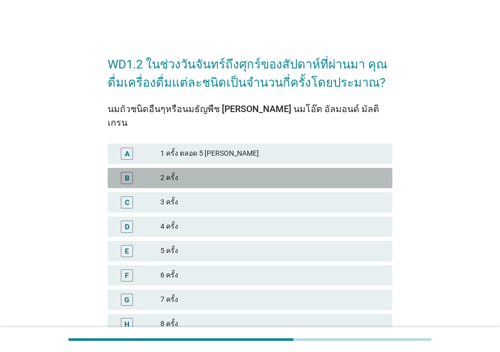
click at [257, 173] on div "B 2 ครั้ง" at bounding box center [250, 178] width 285 height 20
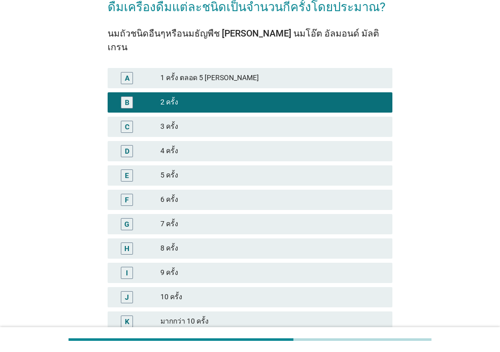
scroll to position [152, 0]
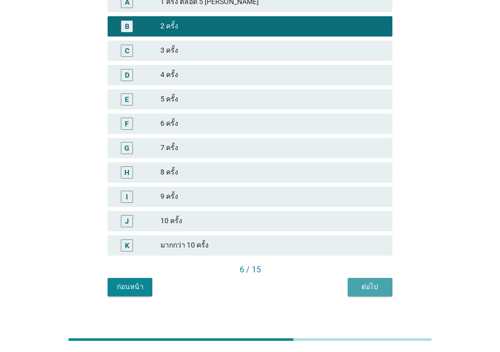
click at [352, 278] on button "ต่อไป" at bounding box center [370, 287] width 45 height 18
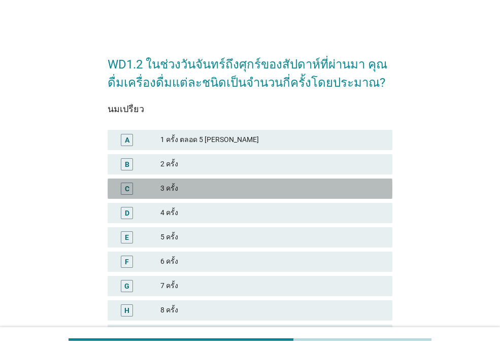
click at [294, 186] on div "3 ครั้ง" at bounding box center [272, 189] width 224 height 12
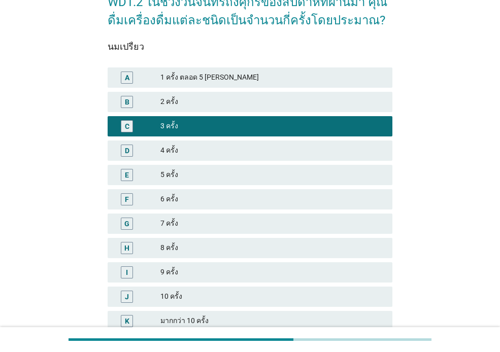
scroll to position [152, 0]
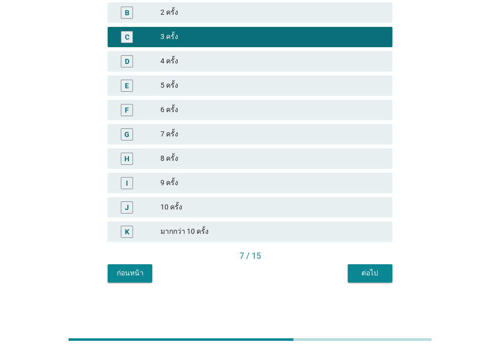
click at [375, 278] on div "ต่อไป" at bounding box center [370, 273] width 28 height 11
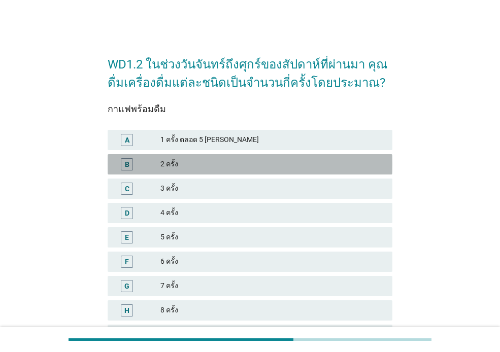
click at [303, 161] on div "2 ครั้ง" at bounding box center [272, 164] width 224 height 12
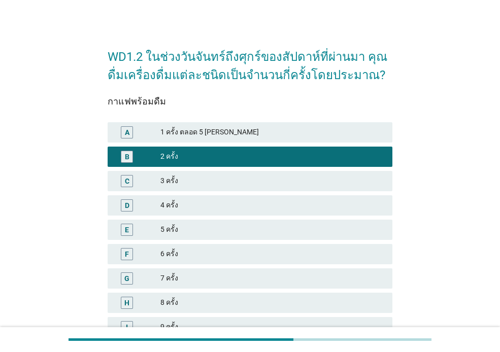
scroll to position [152, 0]
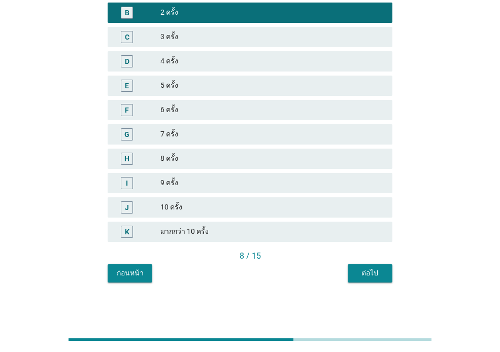
click at [363, 274] on div "ต่อไป" at bounding box center [370, 273] width 28 height 11
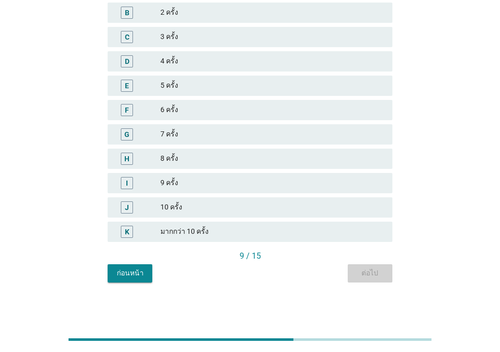
scroll to position [0, 0]
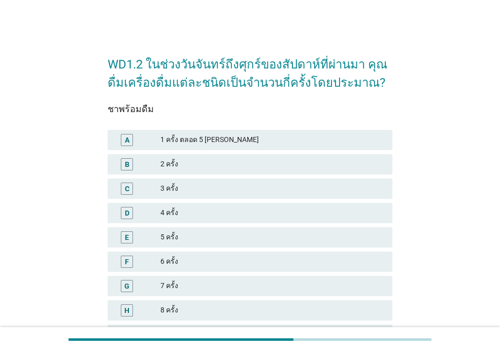
click at [300, 190] on div "3 ครั้ง" at bounding box center [272, 189] width 224 height 12
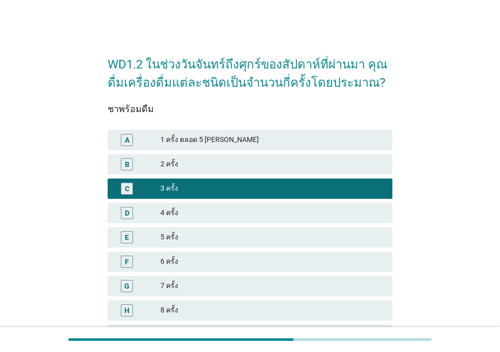
scroll to position [152, 0]
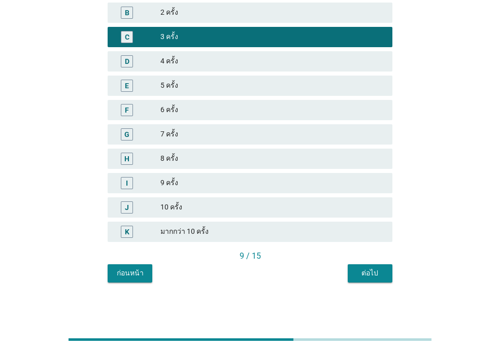
click at [371, 268] on button "ต่อไป" at bounding box center [370, 274] width 45 height 18
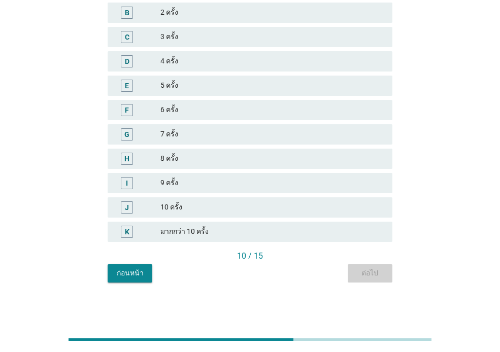
scroll to position [0, 0]
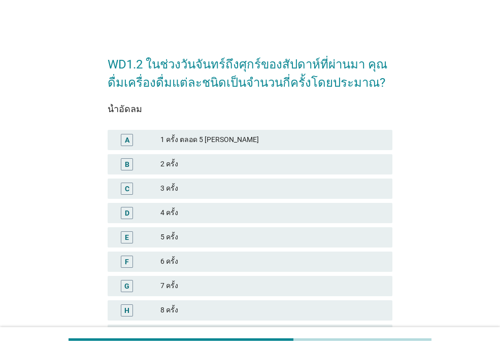
click at [293, 167] on div "2 ครั้ง" at bounding box center [272, 164] width 224 height 12
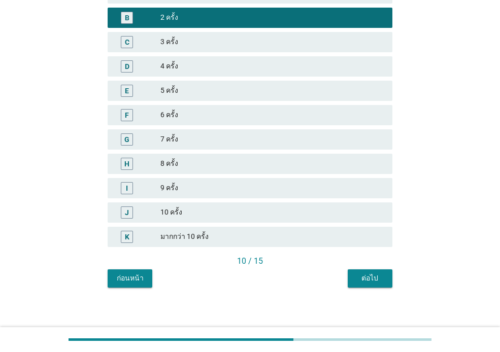
scroll to position [152, 0]
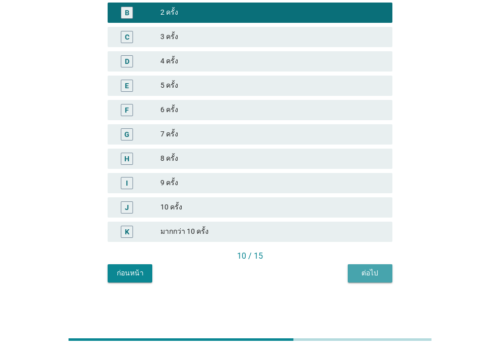
click at [360, 274] on div "ต่อไป" at bounding box center [370, 273] width 28 height 11
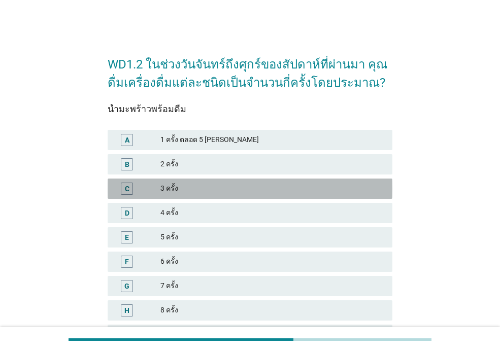
click at [272, 181] on div "C 3 ครั้ง" at bounding box center [250, 189] width 285 height 20
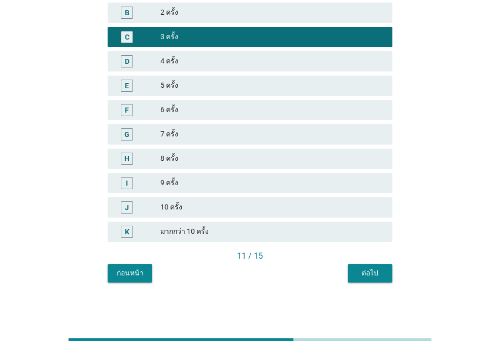
click at [367, 265] on button "ต่อไป" at bounding box center [370, 274] width 45 height 18
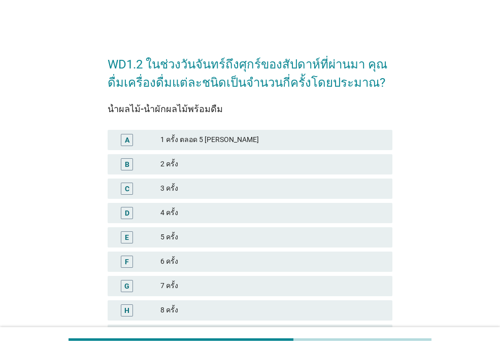
click at [308, 158] on div "2 ครั้ง" at bounding box center [272, 164] width 224 height 12
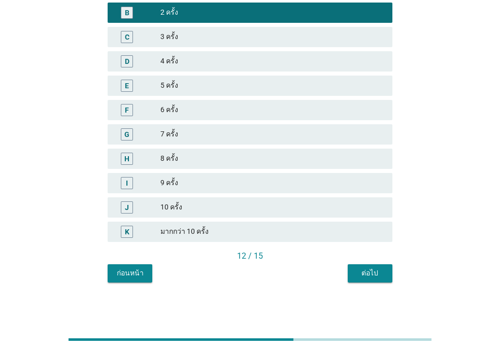
click at [370, 273] on div "ต่อไป" at bounding box center [370, 273] width 28 height 11
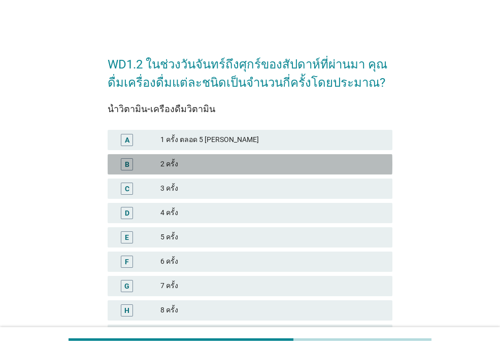
click at [266, 164] on div "2 ครั้ง" at bounding box center [272, 164] width 224 height 12
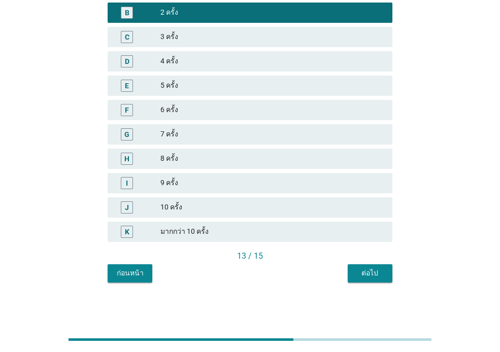
click at [369, 275] on div "ต่อไป" at bounding box center [370, 273] width 28 height 11
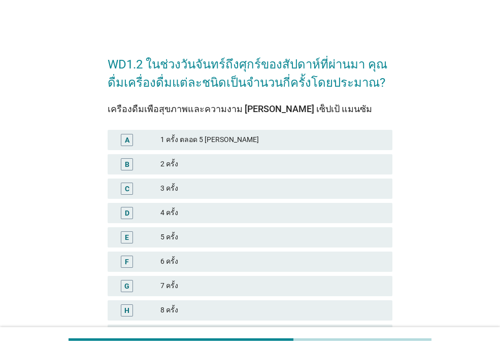
click at [279, 183] on div "3 ครั้ง" at bounding box center [272, 189] width 224 height 12
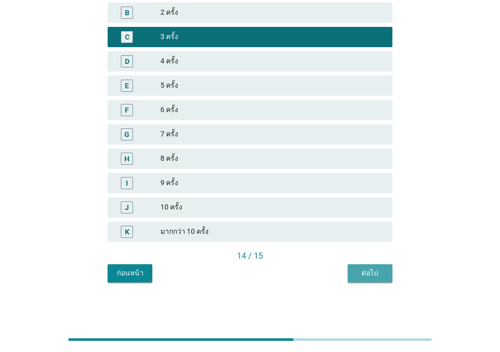
click at [371, 267] on button "ต่อไป" at bounding box center [370, 274] width 45 height 18
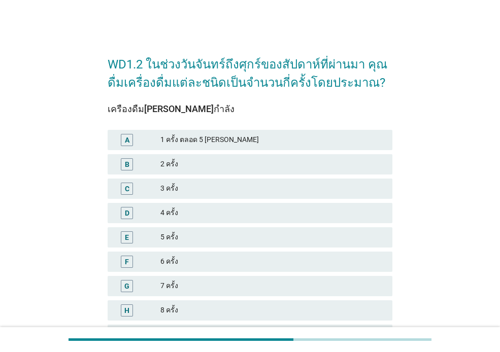
click at [257, 169] on div "2 ครั้ง" at bounding box center [272, 164] width 224 height 12
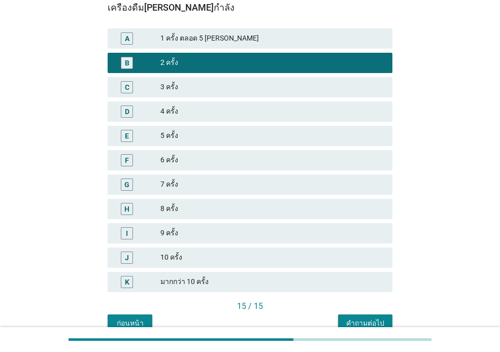
click at [344, 318] on button "คำถามต่อไป" at bounding box center [365, 324] width 54 height 18
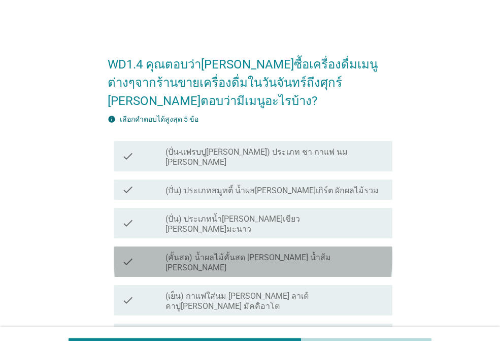
click at [229, 253] on label "(คั้นสด) น้ำผลไม้คั้นสด [PERSON_NAME] น้ำส้ม [PERSON_NAME]" at bounding box center [275, 263] width 219 height 20
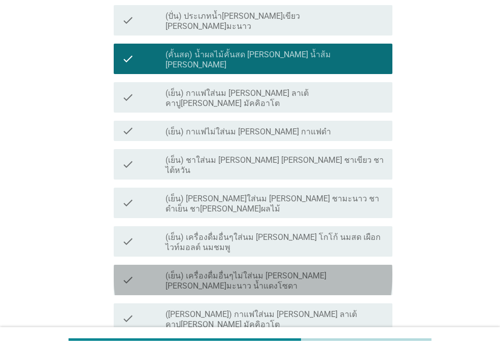
click at [235, 271] on label "(เย็น) เครื่องดื่มอื่นๆไม่ใส่นม [PERSON_NAME] [PERSON_NAME]มะนาว น้ำแดงโซดา" at bounding box center [275, 281] width 219 height 20
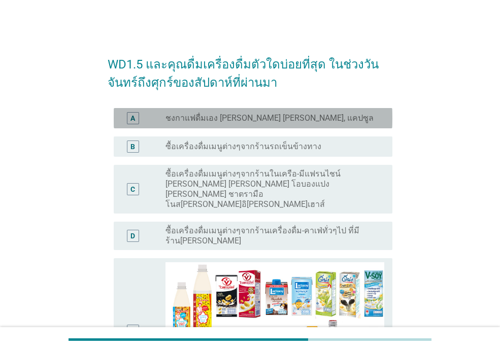
click at [253, 122] on label "ชงกาแฟดื่มเอง [PERSON_NAME] [PERSON_NAME], แคปซูล" at bounding box center [270, 118] width 208 height 10
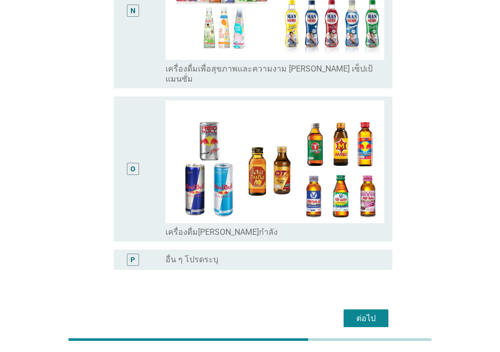
click at [374, 307] on div "ต่อไป" at bounding box center [250, 319] width 285 height 24
click at [367, 313] on div "ต่อไป" at bounding box center [366, 319] width 28 height 12
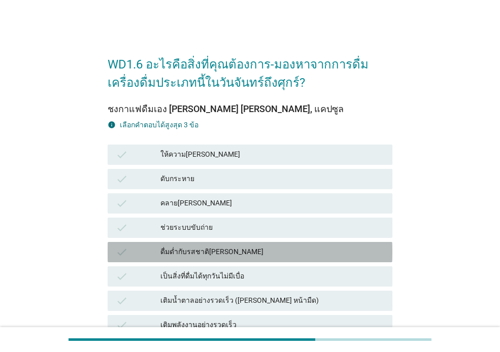
click at [207, 249] on div "ดื่มด่ำกับรสชาติ[PERSON_NAME]" at bounding box center [272, 252] width 224 height 12
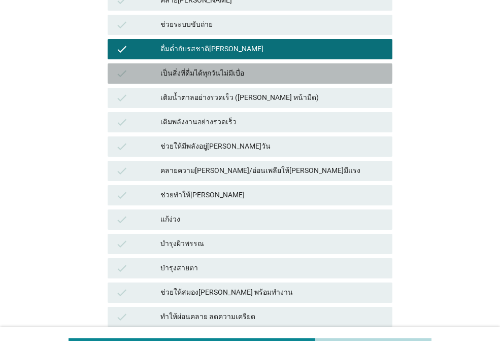
click at [239, 79] on div "เป็นสิ่งที่ดื่มได้ทุกวันไม่มีเบื่อ" at bounding box center [272, 74] width 224 height 12
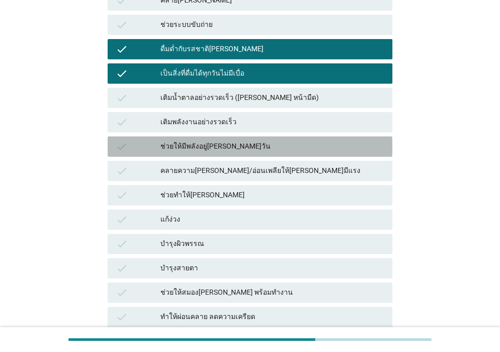
click at [232, 144] on div "ช่วยให้มีพลังอยู่[PERSON_NAME]วัน" at bounding box center [272, 147] width 224 height 12
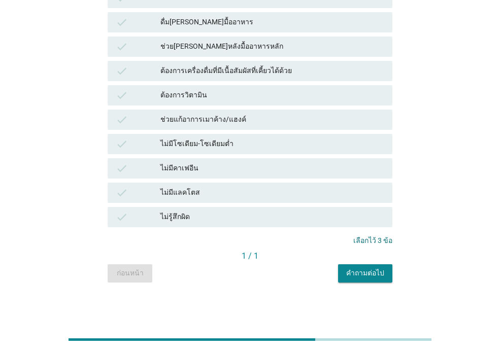
click at [373, 273] on div "คำถามต่อไป" at bounding box center [365, 273] width 38 height 11
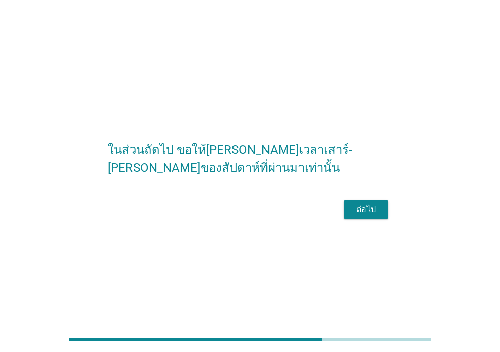
click at [368, 215] on div "ต่อไป" at bounding box center [366, 210] width 28 height 12
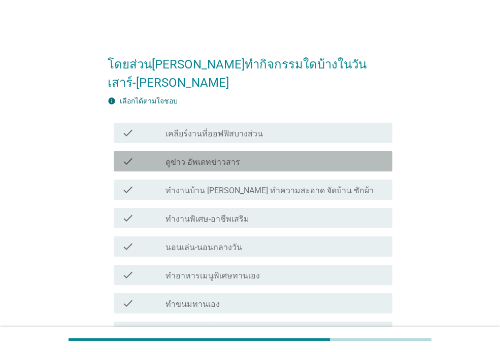
click at [247, 155] on div "check_box_outline_blank ดูข่าว อัพเดทข่าวสาร" at bounding box center [275, 161] width 219 height 12
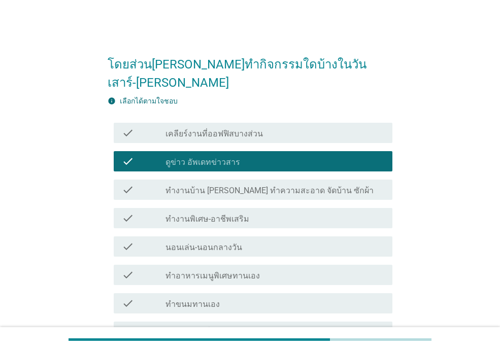
click at [246, 233] on div "check check_box_outline_blank นอนเล่น-นอนกลางวัน" at bounding box center [250, 247] width 285 height 28
click at [262, 127] on div "check_box_outline_blank เคลียร์งานที่ออฟฟิสบางส่วน" at bounding box center [275, 133] width 219 height 12
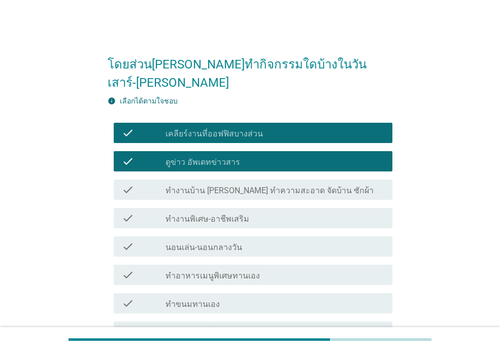
click at [247, 186] on label "ทำงานบ้าน [PERSON_NAME] ทำความสะอาด จัดบ้าน ซักผ้า" at bounding box center [270, 191] width 208 height 10
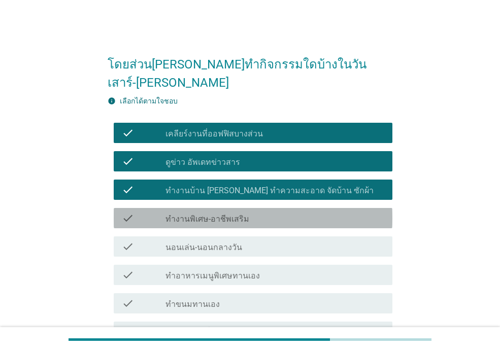
click at [241, 214] on label "ทำงานพิเศษ-อาชีพเสริม" at bounding box center [208, 219] width 84 height 10
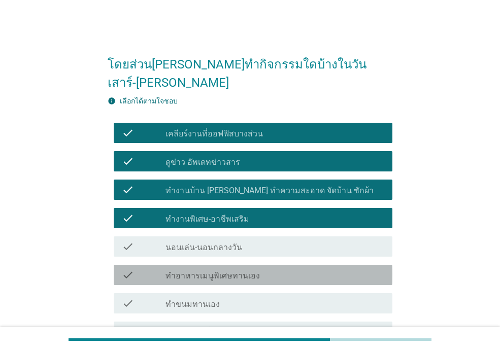
click at [230, 265] on div "check check_box_outline_blank ทำอาหารเมนูพิเศษทานเอง" at bounding box center [253, 275] width 279 height 20
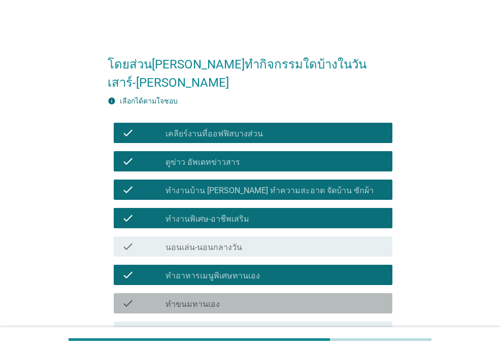
click at [223, 298] on div "check_box_outline_blank ทำขนมทานเอง" at bounding box center [275, 304] width 219 height 12
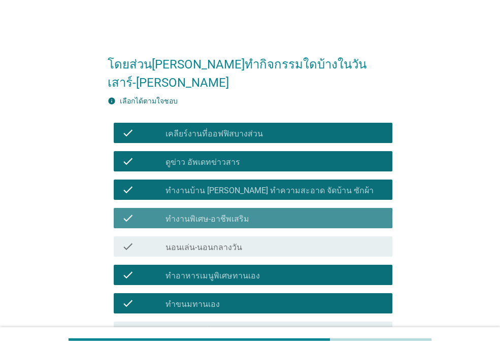
click at [234, 214] on label "ทำงานพิเศษ-อาชีพเสริม" at bounding box center [208, 219] width 84 height 10
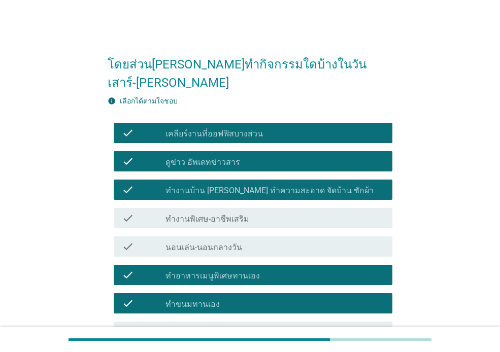
click at [222, 243] on label "นอนเล่น-นอนกลางวัน" at bounding box center [204, 248] width 77 height 10
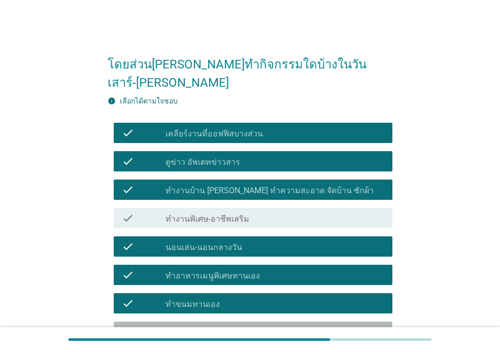
click at [210, 326] on div "check_box_outline_blank เดินทางไปเที่ยวต่างจังหวัด" at bounding box center [275, 332] width 219 height 12
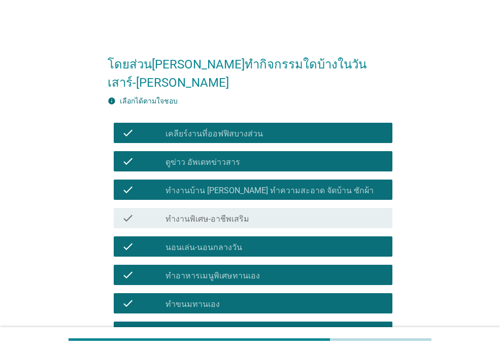
click at [217, 294] on div "check check_box_outline_blank ทำขนมทานเอง" at bounding box center [253, 304] width 279 height 20
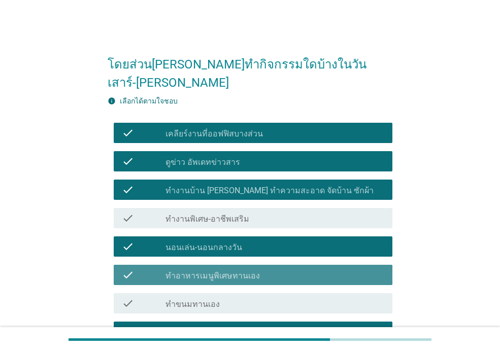
click at [232, 269] on div "check_box_outline_blank ทำอาหารเมนูพิเศษทานเอง" at bounding box center [275, 275] width 219 height 12
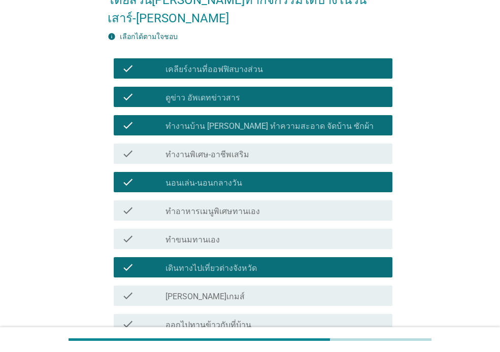
scroll to position [152, 0]
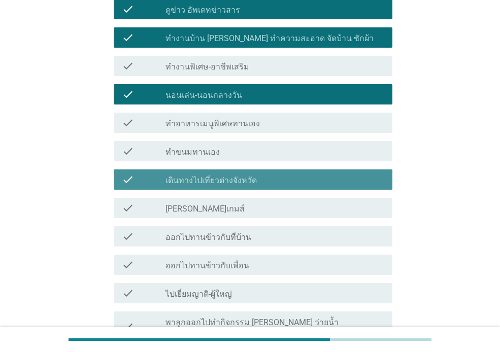
click at [245, 176] on label "เดินทางไปเที่ยวต่างจังหวัด" at bounding box center [211, 181] width 91 height 10
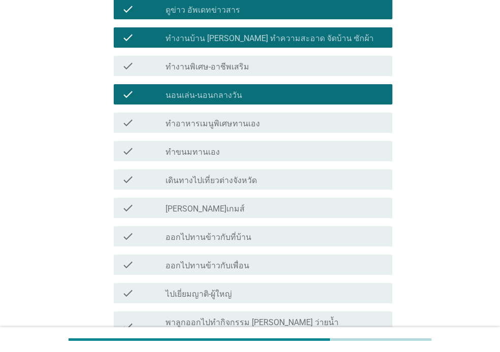
click at [228, 202] on div "check_box_outline_blank [PERSON_NAME]เกมส์" at bounding box center [275, 208] width 219 height 12
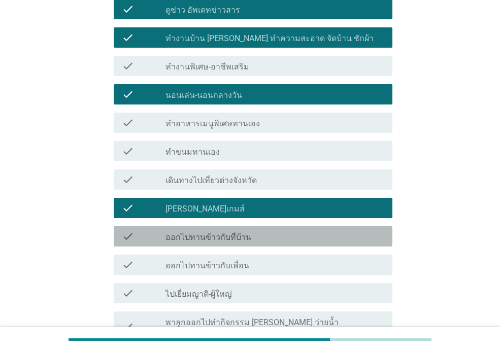
click at [224, 233] on label "ออกไปทานข้าวกับที่บ้าน" at bounding box center [209, 238] width 86 height 10
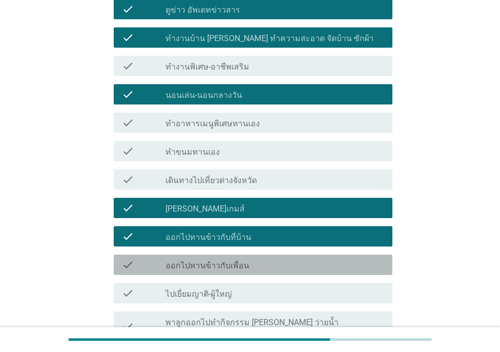
click at [215, 261] on label "ออกไปทานข้าวกับเพื่อน" at bounding box center [208, 266] width 84 height 10
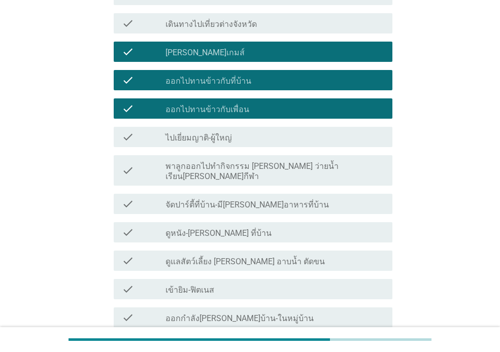
scroll to position [355, 0]
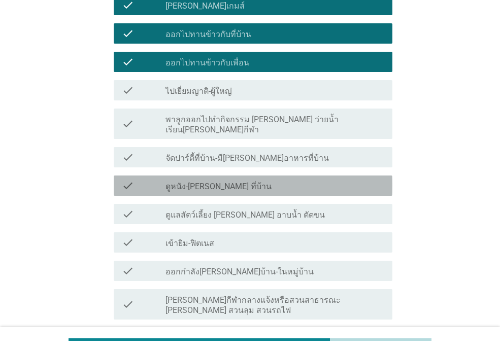
click at [216, 182] on label "ดูหนัง-[PERSON_NAME] ที่บ้าน" at bounding box center [219, 187] width 106 height 10
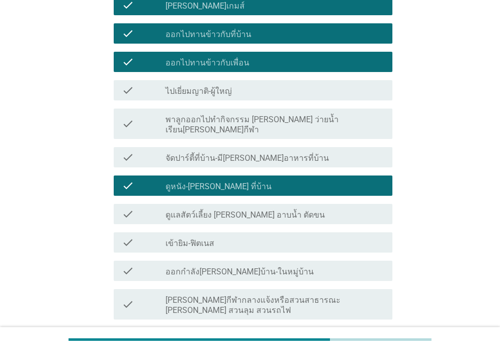
click at [226, 328] on div "check check_box_outline_blank ชอปปิ้งในห้าง" at bounding box center [253, 338] width 279 height 20
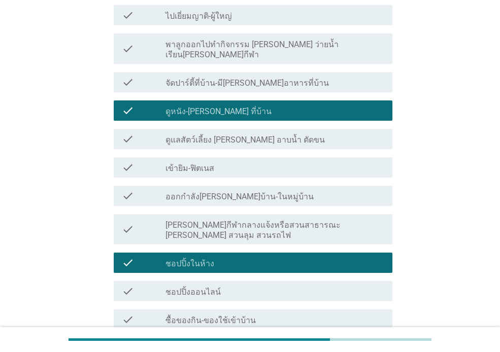
scroll to position [508, 0]
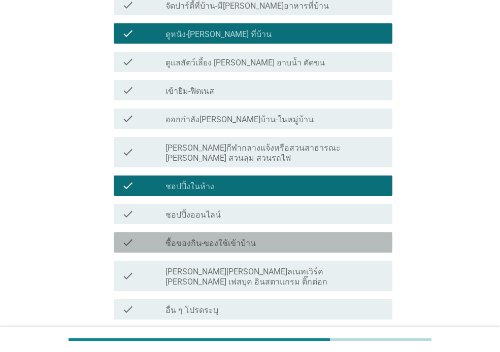
click at [285, 237] on div "check_box_outline_blank ซื้อของกิน-ของใช้เข้าบ้าน" at bounding box center [275, 243] width 219 height 12
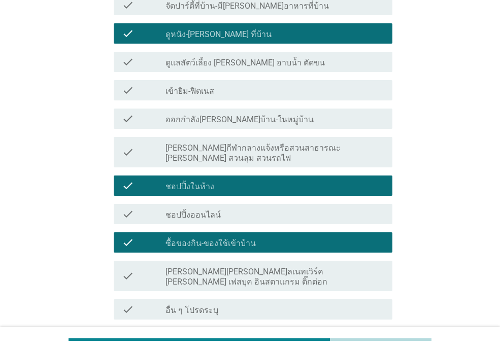
click at [351, 265] on div "check_box_outline_blank [PERSON_NAME][PERSON_NAME]ลเนทเวิร์ค [PERSON_NAME] เฟสบ…" at bounding box center [275, 276] width 219 height 22
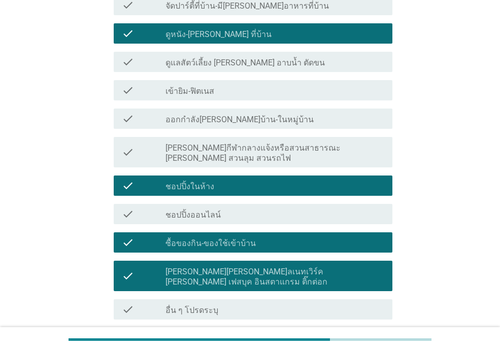
click at [369, 350] on div "ต่อไป" at bounding box center [366, 356] width 28 height 12
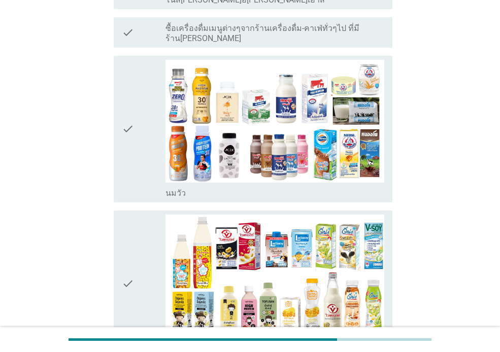
scroll to position [0, 0]
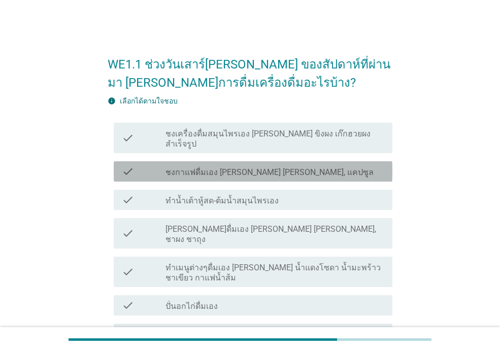
click at [284, 168] on label "ชงกาแฟดื่มเอง [PERSON_NAME] [PERSON_NAME], แคปซูล" at bounding box center [270, 173] width 208 height 10
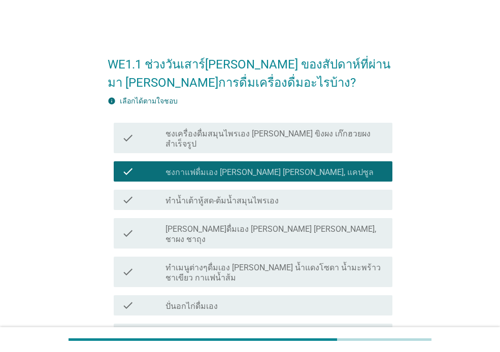
click at [276, 229] on div "check check_box_outline_blank [PERSON_NAME]ดื่มเอง [PERSON_NAME] [PERSON_NAME],…" at bounding box center [250, 233] width 285 height 39
click at [271, 300] on div "check_box_outline_blank ปั่นอกไก่ดื่มเอง" at bounding box center [275, 306] width 219 height 12
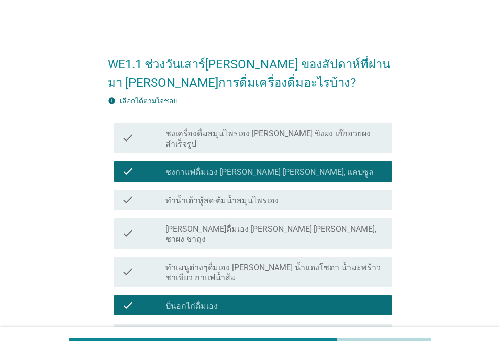
click at [235, 300] on div "check_box_outline_blank ปั่นอกไก่ดื่มเอง" at bounding box center [275, 306] width 219 height 12
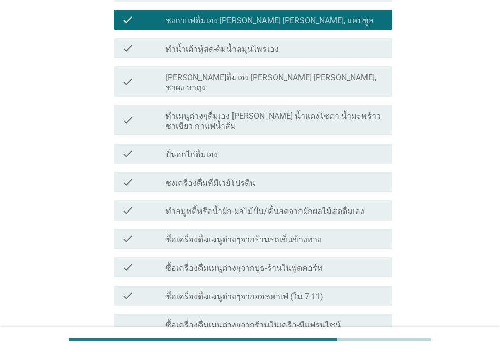
scroll to position [152, 0]
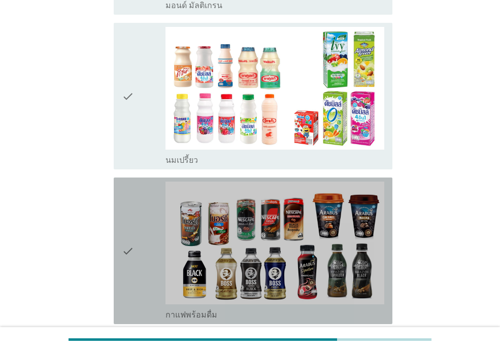
click at [153, 205] on div "check" at bounding box center [144, 251] width 44 height 139
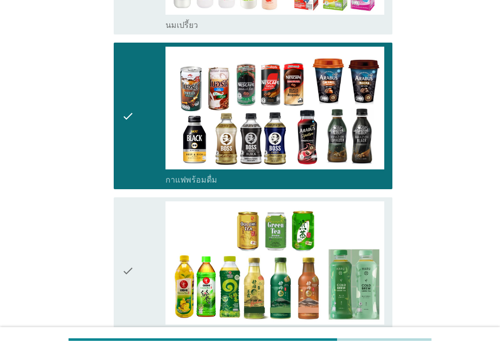
scroll to position [1219, 0]
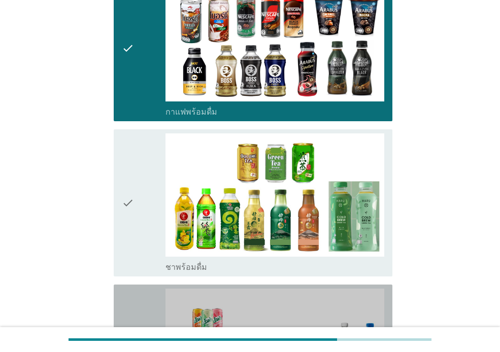
click at [132, 289] on icon "check" at bounding box center [128, 358] width 12 height 139
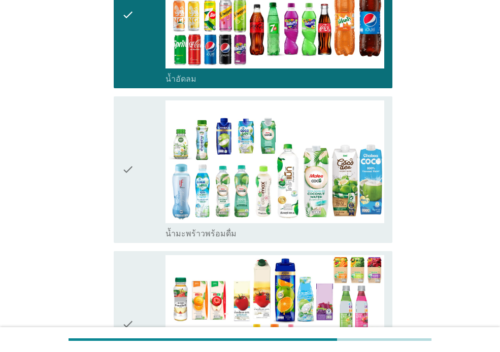
scroll to position [1574, 0]
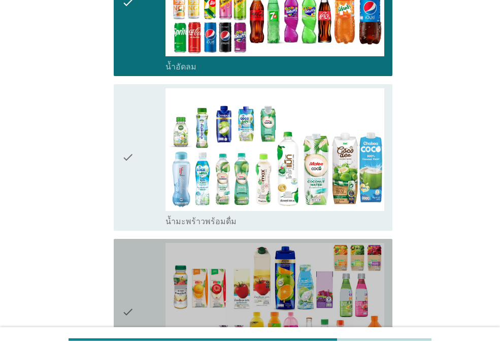
click at [137, 244] on div "check" at bounding box center [144, 312] width 44 height 139
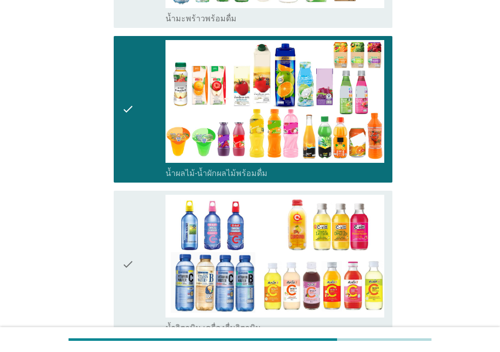
scroll to position [1981, 0]
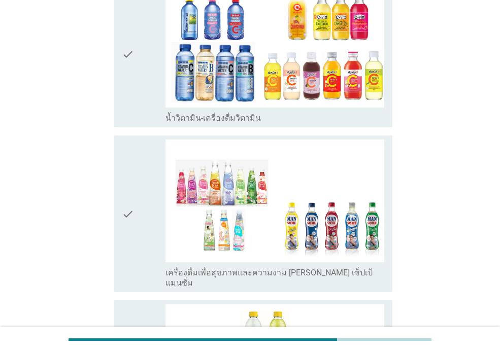
scroll to position [2184, 0]
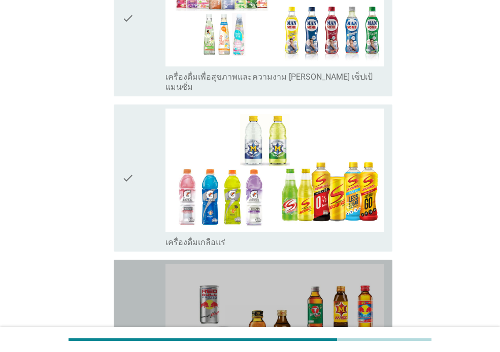
click at [142, 264] on div "check" at bounding box center [144, 333] width 44 height 139
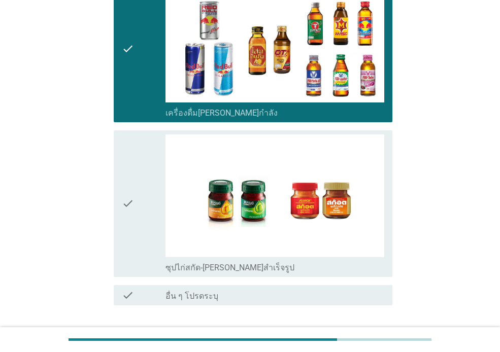
scroll to position [2469, 0]
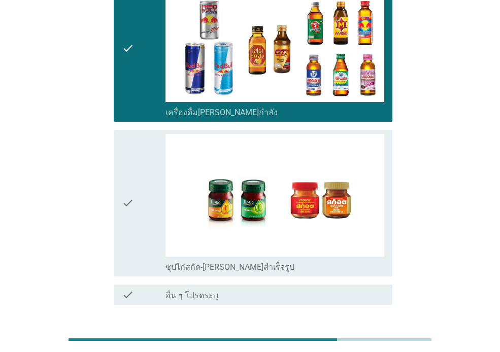
click at [373, 336] on div "ต่อไป" at bounding box center [366, 342] width 28 height 12
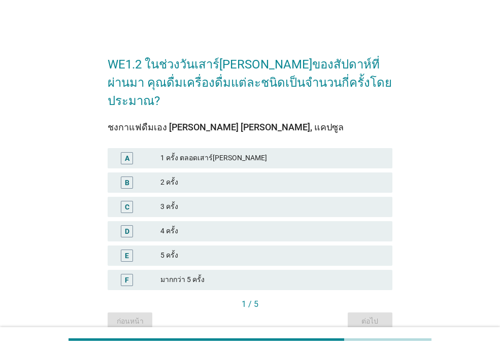
click at [242, 177] on div "2 ครั้ง" at bounding box center [272, 183] width 224 height 12
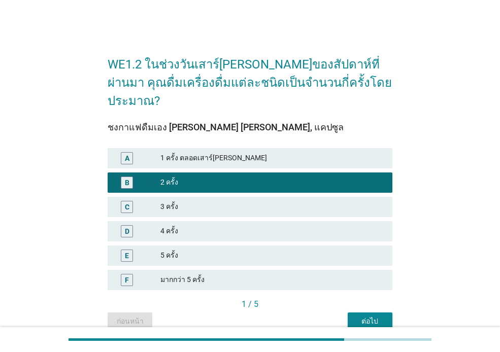
click at [366, 316] on div "ต่อไป" at bounding box center [370, 321] width 28 height 11
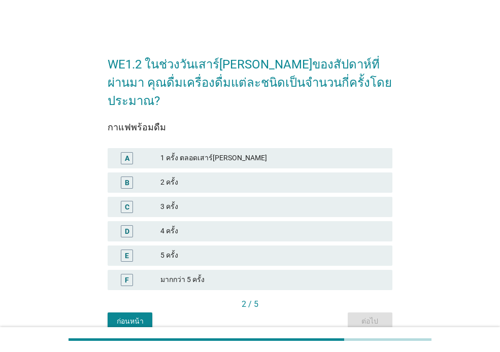
click at [284, 152] on div "1 ครั้ง ตลอดเสาร์[PERSON_NAME]" at bounding box center [272, 158] width 224 height 12
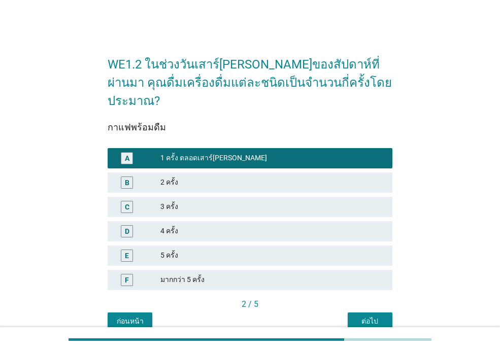
click at [370, 313] on button "ต่อไป" at bounding box center [370, 322] width 45 height 18
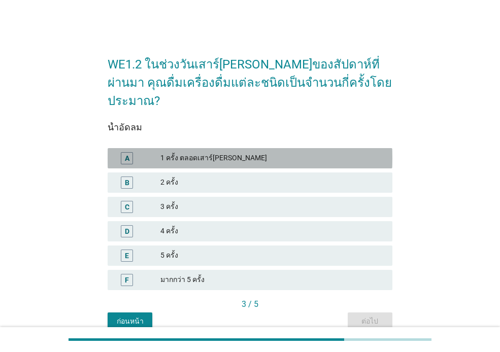
click at [264, 152] on div "1 ครั้ง ตลอดเสาร์[PERSON_NAME]" at bounding box center [272, 158] width 224 height 12
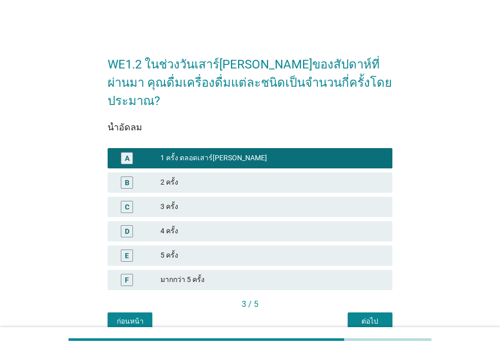
click at [364, 316] on div "ต่อไป" at bounding box center [370, 321] width 28 height 11
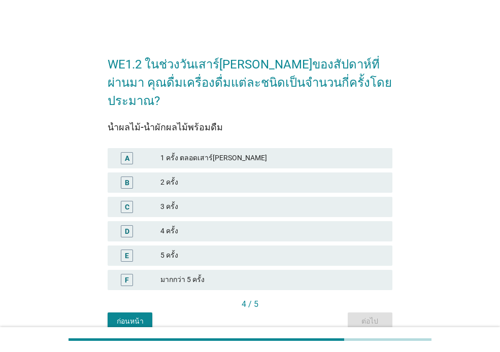
click at [269, 152] on div "1 ครั้ง ตลอดเสาร์[PERSON_NAME]" at bounding box center [272, 158] width 224 height 12
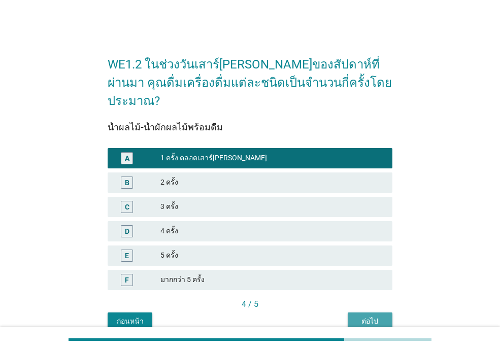
click at [368, 316] on div "ต่อไป" at bounding box center [370, 321] width 28 height 11
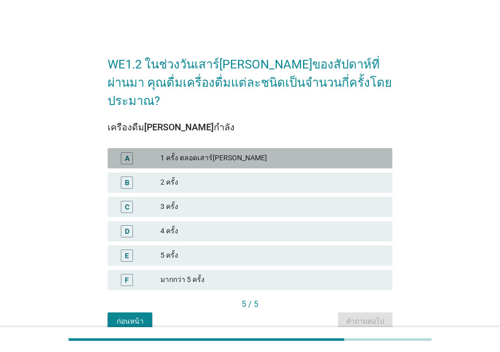
click at [298, 148] on div "A 1 ครั้ง ตลอดเสาร์[PERSON_NAME]" at bounding box center [250, 158] width 285 height 20
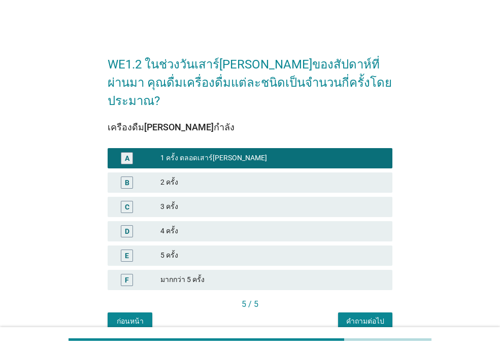
click at [350, 313] on button "คำถามต่อไป" at bounding box center [365, 322] width 54 height 18
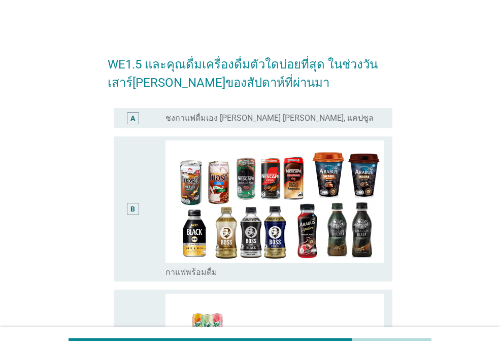
click at [155, 119] on div "A" at bounding box center [144, 118] width 44 height 12
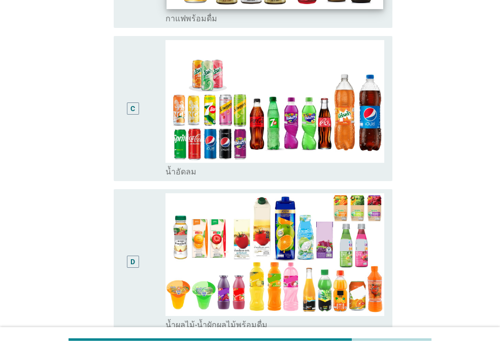
scroll to position [549, 0]
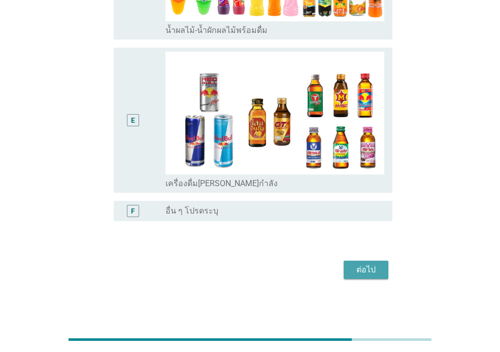
click at [364, 271] on div "ต่อไป" at bounding box center [366, 270] width 28 height 12
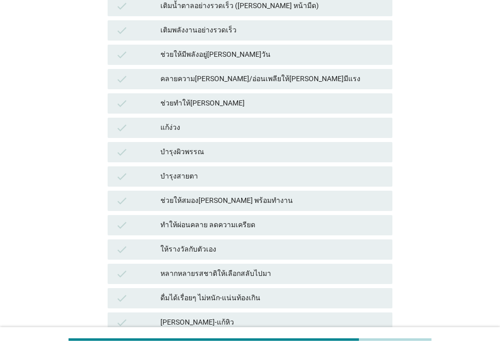
scroll to position [0, 0]
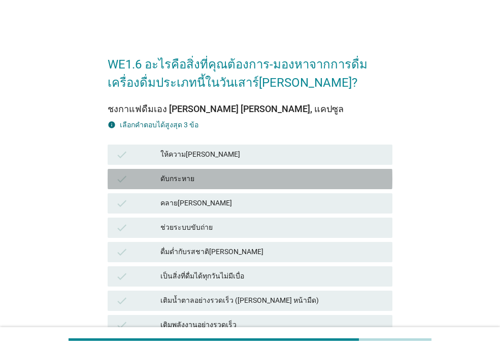
click at [205, 176] on div "ดับกระหาย" at bounding box center [272, 179] width 224 height 12
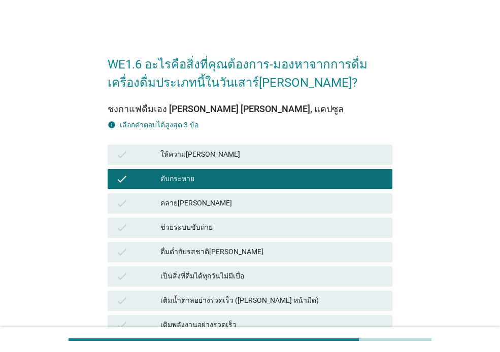
click at [220, 263] on div "check ดื่มด่ำกับรสชาติ[PERSON_NAME]" at bounding box center [250, 252] width 289 height 24
click at [230, 180] on div "ดับกระหาย" at bounding box center [272, 179] width 224 height 12
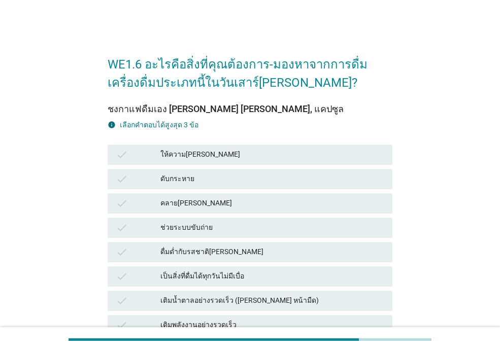
click at [231, 275] on div "เป็นสิ่งที่ดื่มได้ทุกวันไม่มีเบื่อ" at bounding box center [272, 277] width 224 height 12
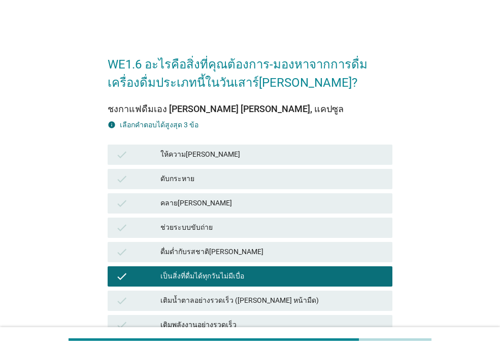
scroll to position [254, 0]
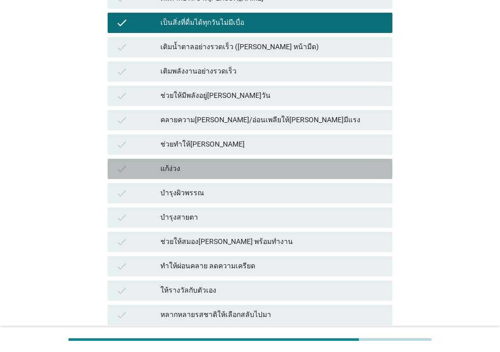
click at [219, 169] on div "แก้ง่วง" at bounding box center [272, 169] width 224 height 12
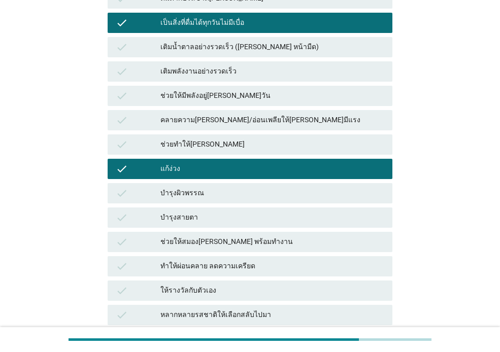
scroll to position [305, 0]
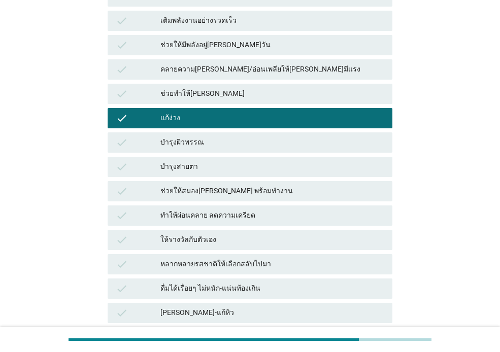
click at [242, 218] on div "ทำให้ผ่อนคลาย ลดความเครียด" at bounding box center [272, 216] width 224 height 12
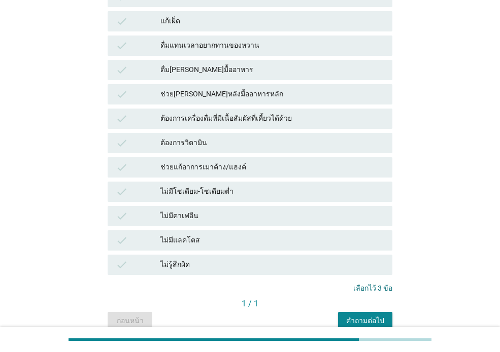
scroll to position [718, 0]
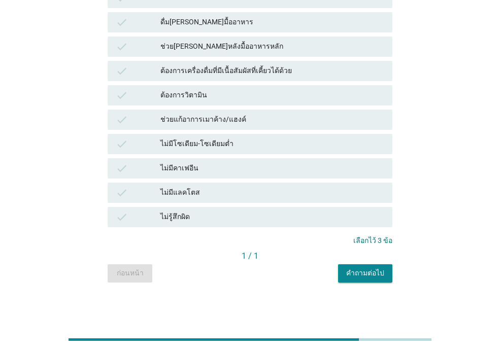
click at [360, 269] on div "คำถามต่อไป" at bounding box center [365, 273] width 38 height 11
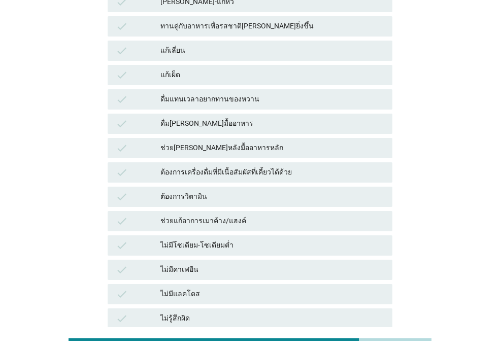
scroll to position [0, 0]
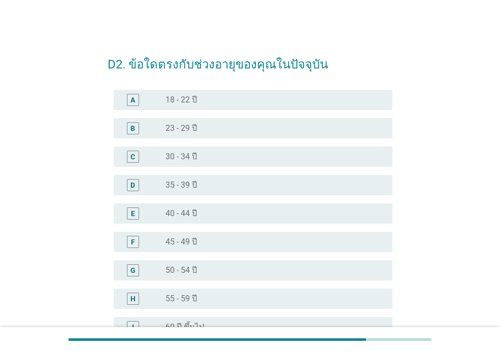
click at [187, 297] on label "55 - 59 ปี" at bounding box center [181, 299] width 31 height 10
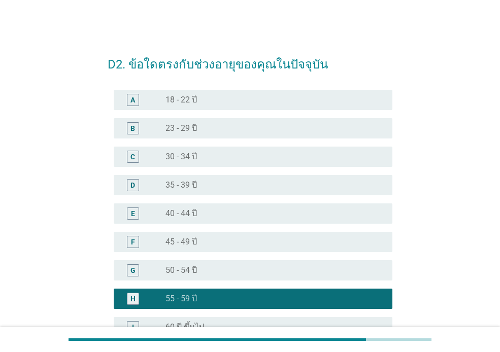
scroll to position [116, 0]
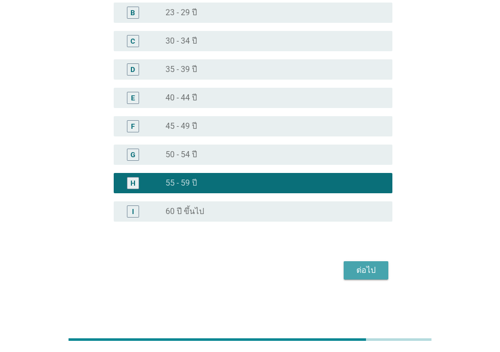
click at [366, 271] on div "ต่อไป" at bounding box center [366, 271] width 28 height 12
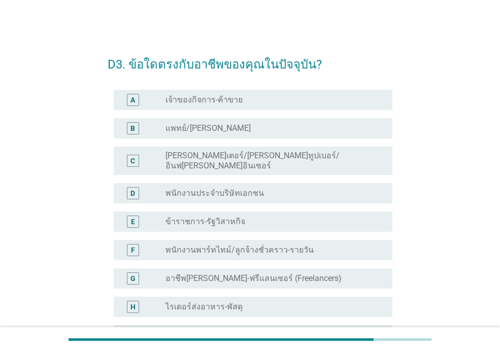
click at [257, 189] on label "พนักงานประจำบริษัทเอกชน" at bounding box center [215, 193] width 99 height 10
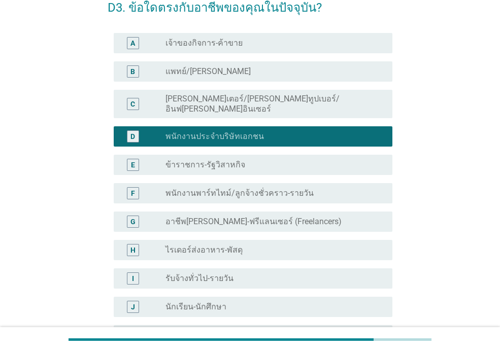
scroll to position [254, 0]
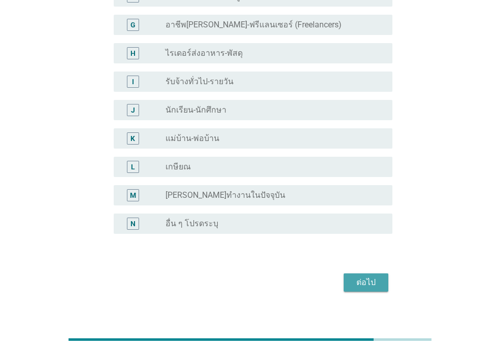
click at [362, 277] on div "ต่อไป" at bounding box center [366, 283] width 28 height 12
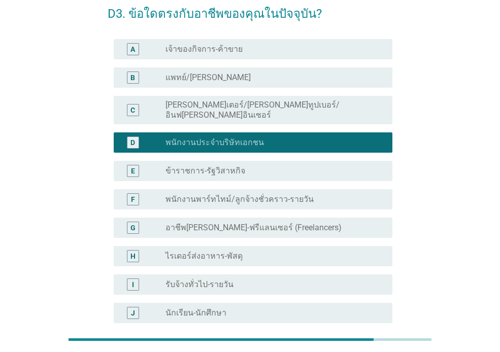
scroll to position [0, 0]
